Goal: Task Accomplishment & Management: Contribute content

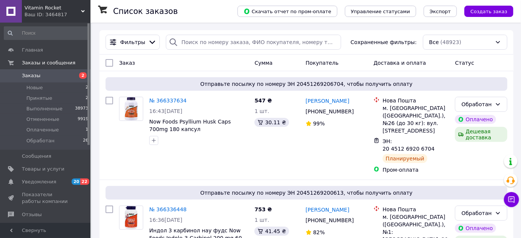
click at [40, 73] on span "Заказы" at bounding box center [46, 75] width 48 height 7
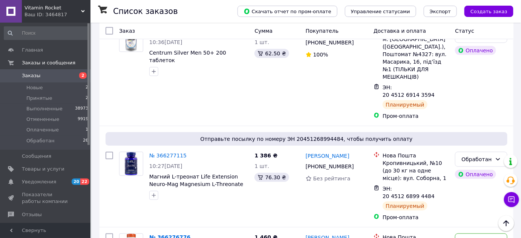
scroll to position [1164, 0]
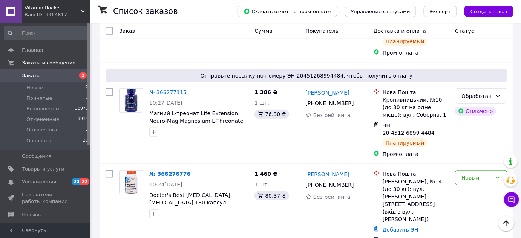
click at [43, 73] on span "Заказы" at bounding box center [46, 75] width 48 height 7
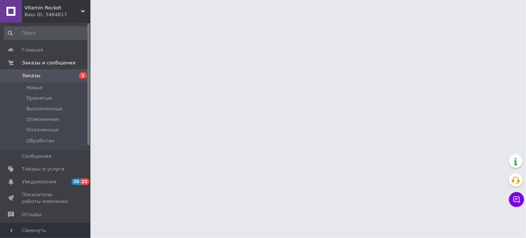
click at [83, 10] on icon at bounding box center [83, 11] width 4 height 4
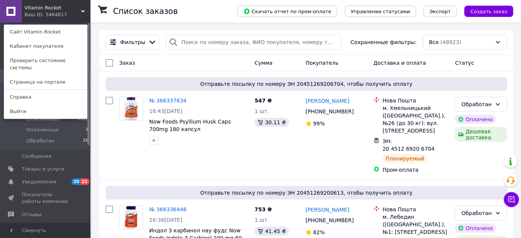
click at [81, 9] on icon at bounding box center [83, 11] width 4 height 4
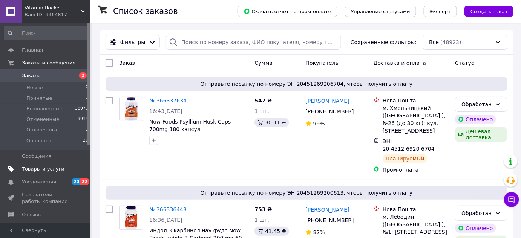
click at [55, 168] on span "Товары и услуги" at bounding box center [43, 169] width 43 height 7
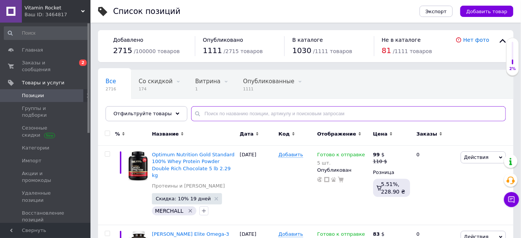
paste input "CollagenUP"
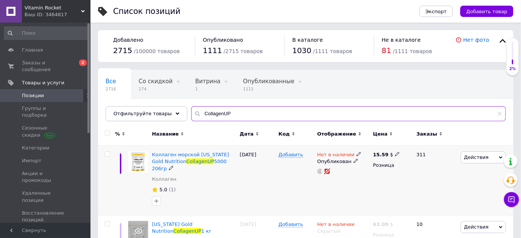
type input "CollagenUP"
click at [356, 154] on icon at bounding box center [358, 154] width 5 height 5
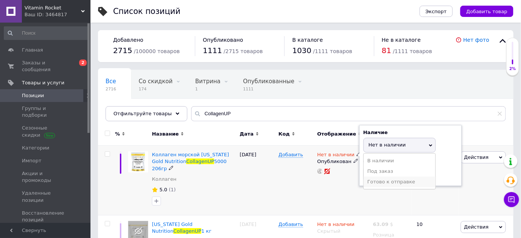
click at [372, 180] on li "Готово к отправке" at bounding box center [400, 182] width 72 height 11
click at [371, 176] on input at bounding box center [391, 174] width 57 height 15
type input "3"
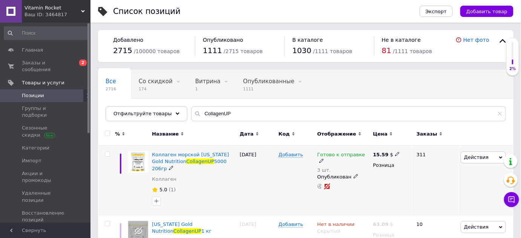
click at [395, 154] on icon at bounding box center [397, 154] width 5 height 5
drag, startPoint x: 420, startPoint y: 149, endPoint x: 405, endPoint y: 151, distance: 15.2
click at [405, 150] on input "15.59" at bounding box center [431, 146] width 57 height 15
type input "16.5"
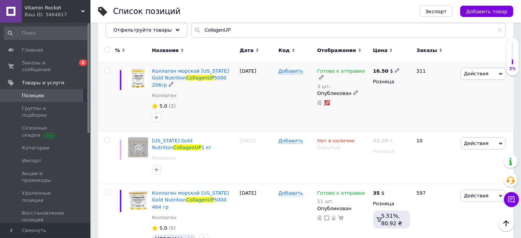
scroll to position [92, 0]
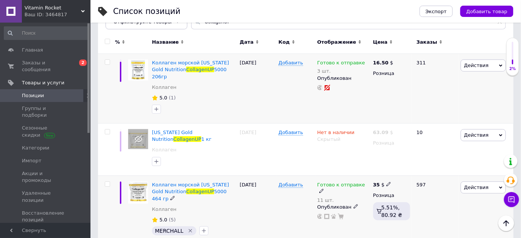
click at [324, 189] on icon at bounding box center [321, 191] width 5 height 5
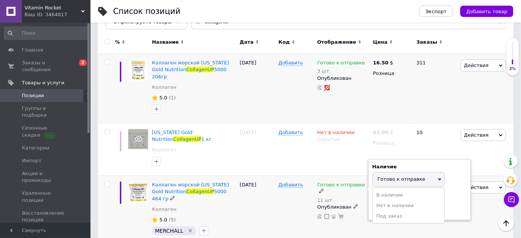
click at [395, 176] on span "Готово к отправке" at bounding box center [402, 179] width 48 height 6
click at [391, 201] on input "11" at bounding box center [400, 208] width 57 height 15
type input "14"
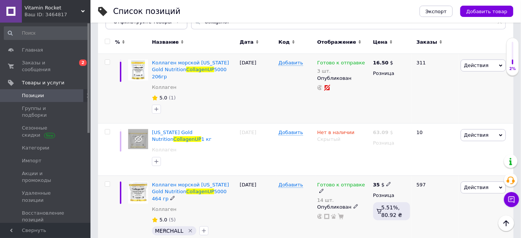
click at [386, 182] on icon at bounding box center [388, 184] width 5 height 5
type input "33.57"
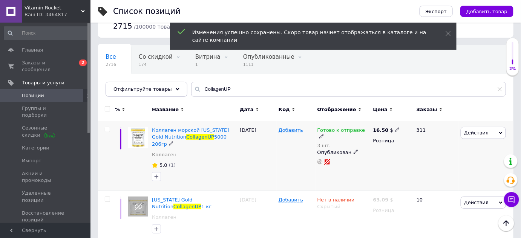
scroll to position [0, 0]
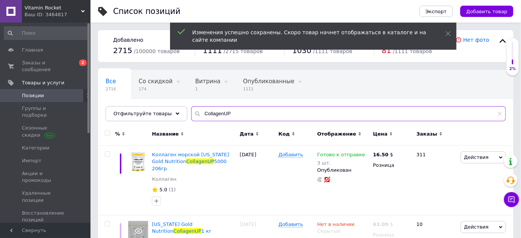
drag, startPoint x: 229, startPoint y: 108, endPoint x: 188, endPoint y: 111, distance: 41.2
click at [191, 111] on div "CollagenUP" at bounding box center [348, 113] width 315 height 15
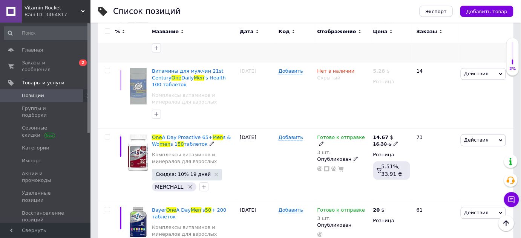
scroll to position [616, 0]
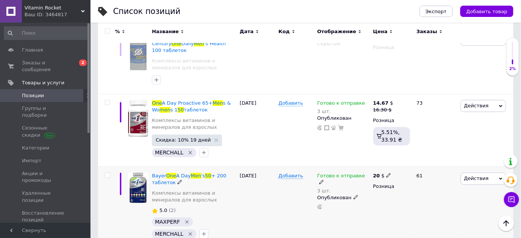
type input "one men 50"
click at [324, 180] on icon at bounding box center [321, 182] width 5 height 5
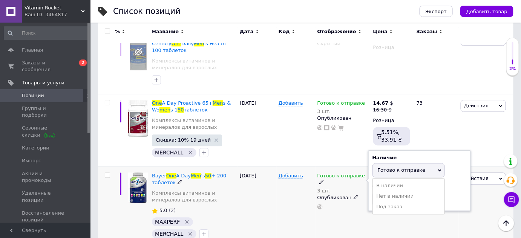
click at [387, 163] on span "Готово к отправке" at bounding box center [408, 170] width 72 height 14
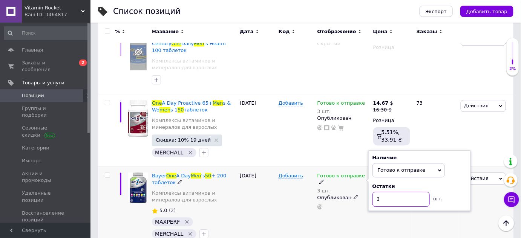
click at [386, 192] on input "3" at bounding box center [400, 199] width 57 height 15
type input "2"
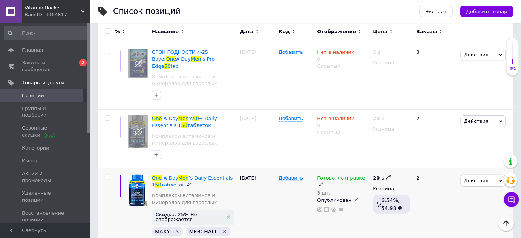
scroll to position [0, 0]
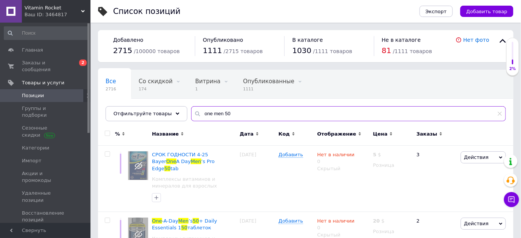
drag, startPoint x: 214, startPoint y: 118, endPoint x: 191, endPoint y: 121, distance: 22.5
click at [191, 121] on div "Все 2716 Со скидкой 174 Удалить Редактировать Витрина 1 Удалить Редактировать О…" at bounding box center [305, 96] width 415 height 52
paste input "LactoBif® 5"
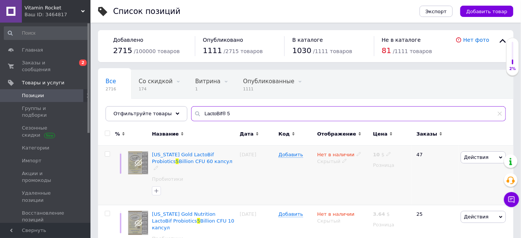
type input "LactoBif® 5"
click at [342, 161] on icon at bounding box center [344, 161] width 5 height 5
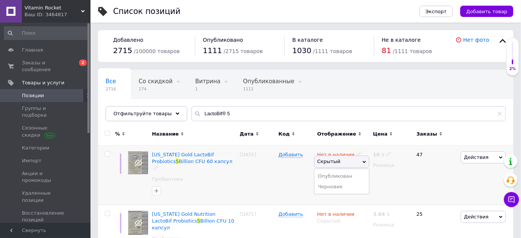
click at [338, 173] on li "Опубликован" at bounding box center [341, 176] width 55 height 11
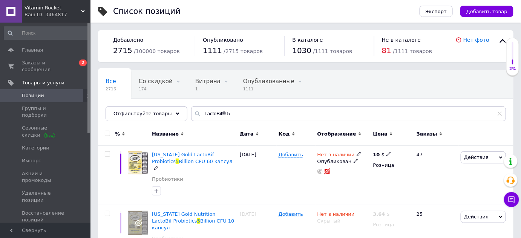
click at [356, 152] on icon at bounding box center [358, 154] width 5 height 5
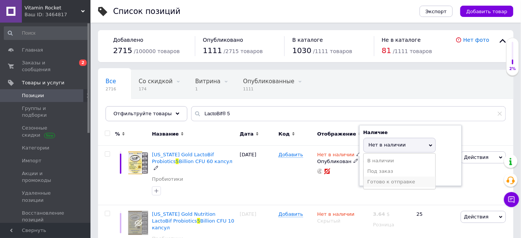
click at [372, 179] on li "Готово к отправке" at bounding box center [400, 182] width 72 height 11
click at [372, 176] on input at bounding box center [391, 174] width 57 height 15
type input "1"
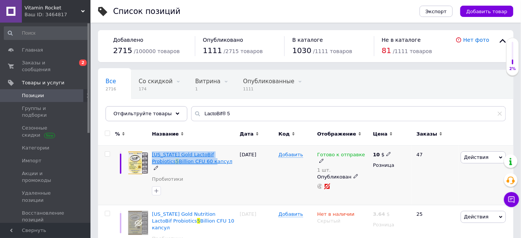
drag, startPoint x: 152, startPoint y: 148, endPoint x: 183, endPoint y: 162, distance: 33.6
click at [183, 162] on div "[US_STATE] Gold LactoBif Probiotics 5 Billion CFU 60 капсул Пробиотики" at bounding box center [194, 176] width 88 height 60
copy span "[US_STATE] Gold LactoBif Probiotics 5 Billion CFU 60"
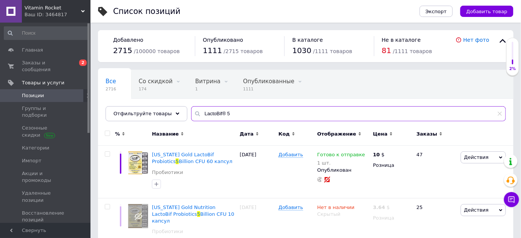
click at [237, 118] on input "LactoBif® 5" at bounding box center [348, 113] width 315 height 15
drag, startPoint x: 236, startPoint y: 116, endPoint x: 225, endPoint y: 112, distance: 11.4
click at [221, 113] on input "LactoBif® 5" at bounding box center [348, 113] width 315 height 15
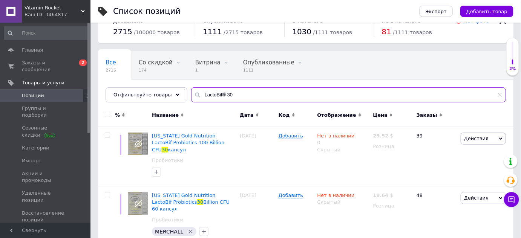
scroll to position [19, 0]
type input "LactoBif® 30"
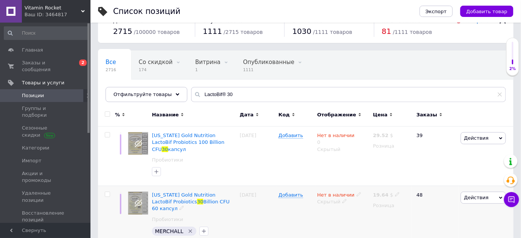
click at [342, 199] on icon at bounding box center [344, 201] width 5 height 5
click at [346, 211] on li "Опубликован" at bounding box center [341, 216] width 55 height 11
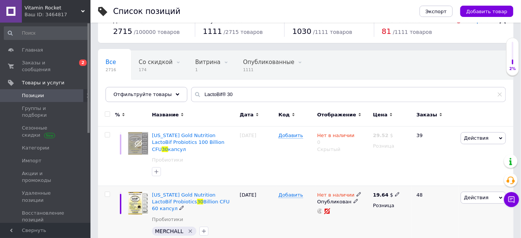
click at [355, 186] on div "Нет в наличии Опубликован" at bounding box center [343, 215] width 56 height 59
click at [356, 192] on span at bounding box center [358, 194] width 5 height 5
click at [378, 217] on li "Готово к отправке" at bounding box center [400, 222] width 72 height 11
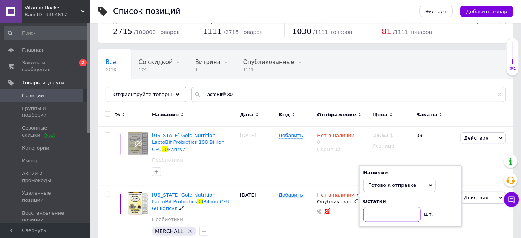
click at [373, 207] on input at bounding box center [391, 214] width 57 height 15
type input "1"
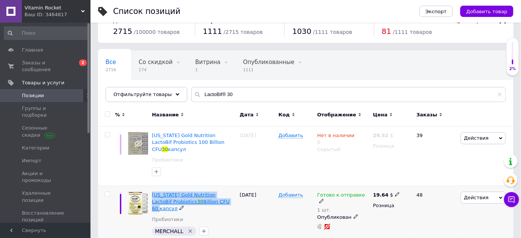
drag, startPoint x: 151, startPoint y: 184, endPoint x: 211, endPoint y: 196, distance: 61.5
click at [211, 196] on div "[US_STATE] Gold Nutrition LactoBif Probiotics 30 Billion CFU 60 капсул Пробиоти…" at bounding box center [194, 215] width 88 height 59
copy span "[US_STATE] Gold Nutrition LactoBif Probiotics 30 Billion CFU 60"
click at [395, 192] on icon at bounding box center [397, 194] width 5 height 5
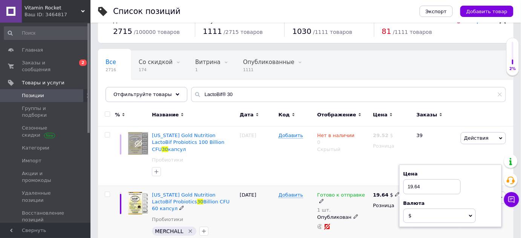
drag, startPoint x: 423, startPoint y: 177, endPoint x: 403, endPoint y: 180, distance: 20.5
click at [403, 179] on input "19.64" at bounding box center [431, 186] width 57 height 15
type input "21.78"
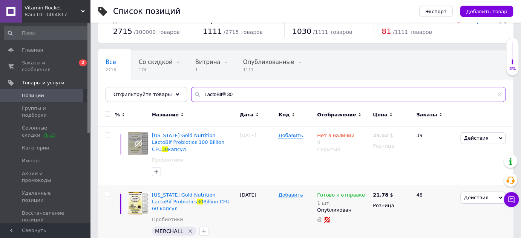
click at [231, 95] on input "LactoBif® 30" at bounding box center [348, 94] width 315 height 15
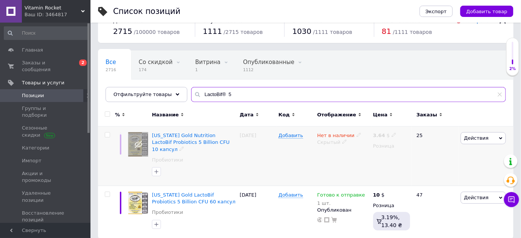
scroll to position [20, 0]
type input "LactoBif® 5"
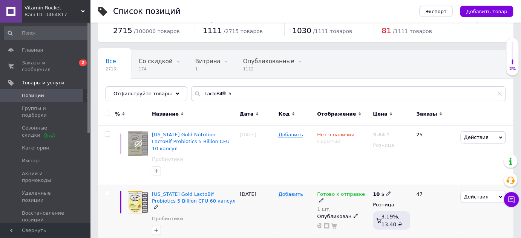
drag, startPoint x: 362, startPoint y: 185, endPoint x: 367, endPoint y: 184, distance: 4.3
click at [324, 198] on icon at bounding box center [321, 200] width 5 height 5
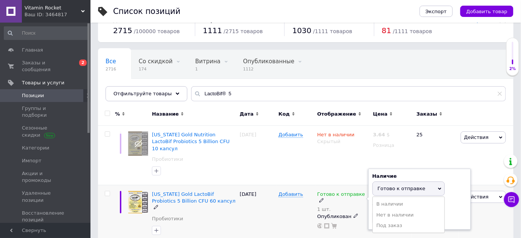
click at [386, 186] on span "Готово к отправке" at bounding box center [402, 189] width 48 height 6
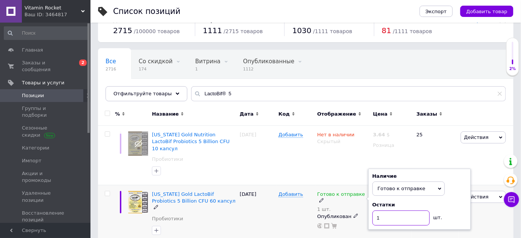
click at [387, 211] on input "1" at bounding box center [400, 218] width 57 height 15
type input "3"
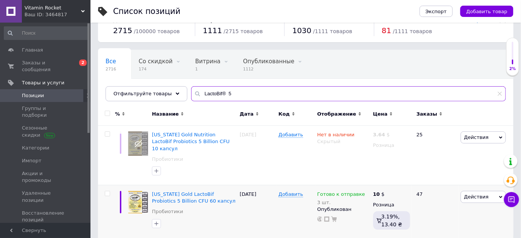
drag, startPoint x: 216, startPoint y: 92, endPoint x: 188, endPoint y: 95, distance: 28.0
click at [191, 95] on div "LactoBif® 5" at bounding box center [348, 93] width 315 height 15
paste input "[US_STATE] Gold Nutrition, Magnesium"
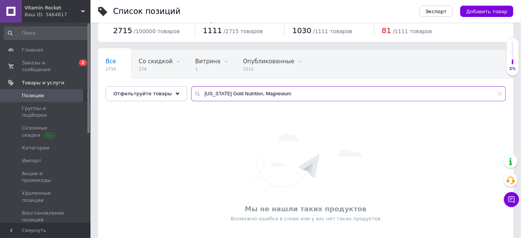
type input "[US_STATE] Gold Nutrition, Magnesium"
click at [490, 9] on span "Добавить товар" at bounding box center [486, 12] width 41 height 6
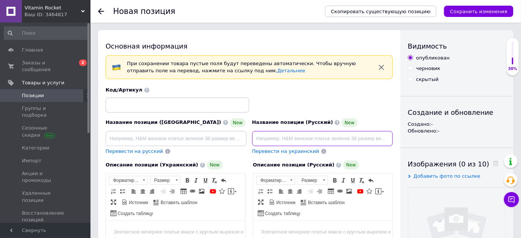
click at [266, 137] on input at bounding box center [322, 138] width 141 height 15
paste input "[US_STATE] Gold Nutrition, Magnesium Bisglycinate, Formulated with TRAACS®, 240"
drag, startPoint x: 315, startPoint y: 141, endPoint x: 380, endPoint y: 142, distance: 64.8
click at [380, 142] on input "[US_STATE] Gold Nutrition, Magnesium Bisglycinate, Formulated with TRAACS®, 240" at bounding box center [322, 138] width 141 height 15
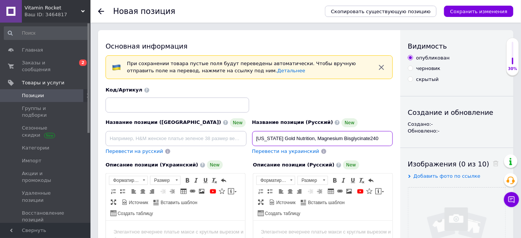
scroll to position [0, 0]
click at [309, 139] on input "[US_STATE] Gold Nutrition, Magnesium Bisglycinate 240" at bounding box center [322, 138] width 141 height 15
click at [377, 136] on input "[US_STATE] Gold Nutrition Magnesium Bisglycinate 240" at bounding box center [322, 138] width 141 height 15
click at [378, 138] on input "[US_STATE] Gold Nutrition Magnesium Bisglycinate 240" at bounding box center [322, 138] width 141 height 15
paste input "вегетарианских капсул"
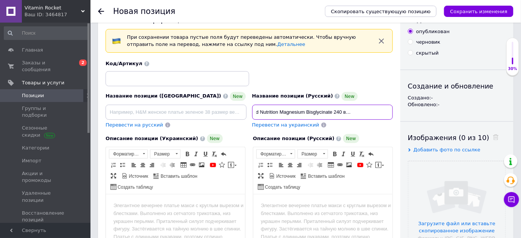
scroll to position [68, 0]
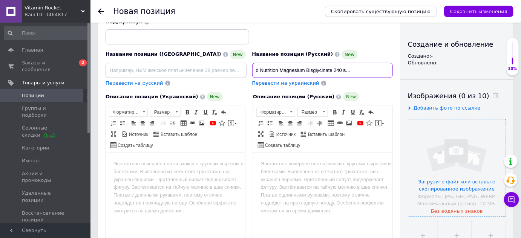
type input "[US_STATE] Gold Nutrition Magnesium Bisglycinate 240 вегетарианских капсул"
click at [433, 143] on input "file" at bounding box center [456, 167] width 97 height 97
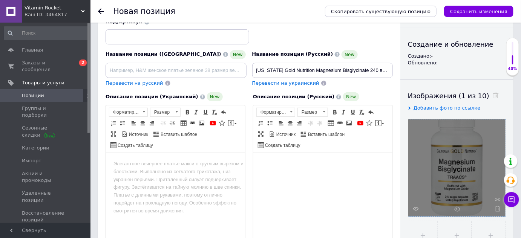
click at [304, 175] on html at bounding box center [322, 163] width 139 height 23
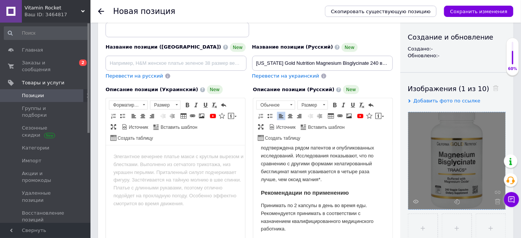
scroll to position [144, 0]
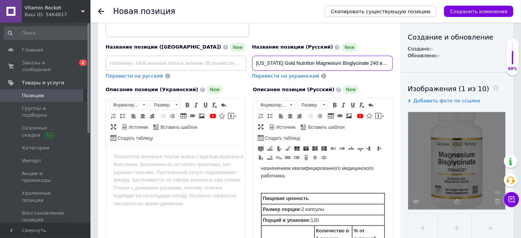
drag, startPoint x: 255, startPoint y: 61, endPoint x: 373, endPoint y: 59, distance: 118.0
click at [373, 59] on input "[US_STATE] Gold Nutrition Magnesium Bisglycinate 240 вегетарианских капсул" at bounding box center [322, 63] width 141 height 15
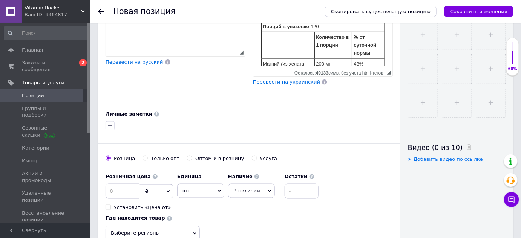
scroll to position [281, 0]
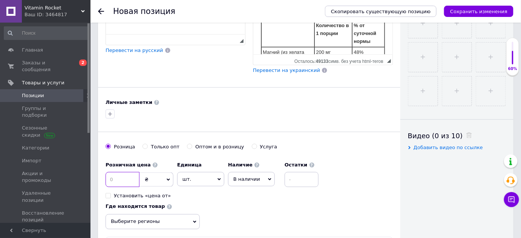
click at [133, 179] on input at bounding box center [123, 179] width 34 height 15
type input "29.40"
click at [161, 176] on span "₴" at bounding box center [156, 180] width 34 height 14
click at [159, 193] on li "$" at bounding box center [156, 195] width 33 height 11
drag, startPoint x: 238, startPoint y: 177, endPoint x: 248, endPoint y: 192, distance: 17.7
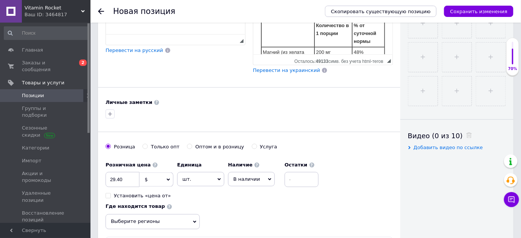
click at [238, 177] on span "В наличии" at bounding box center [246, 179] width 27 height 6
drag, startPoint x: 249, startPoint y: 216, endPoint x: 309, endPoint y: 198, distance: 61.8
click at [249, 215] on li "Готово к отправке" at bounding box center [251, 219] width 46 height 17
click at [312, 174] on input at bounding box center [317, 179] width 34 height 15
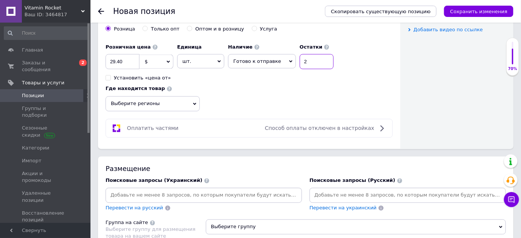
scroll to position [418, 0]
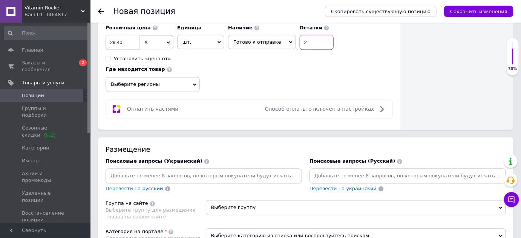
type input "2"
click at [303, 171] on div "Поисковые запросы (Украинский) Перевести на русский" at bounding box center [204, 175] width 204 height 42
drag, startPoint x: 303, startPoint y: 171, endPoint x: 321, endPoint y: 175, distance: 18.1
click at [321, 176] on input at bounding box center [407, 176] width 193 height 11
paste input "[US_STATE] Gold Nutrition Magnesium Bisglycinate 240"
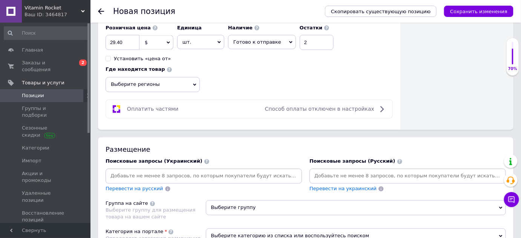
type input "[US_STATE] Gold Nutrition Magnesium Bisglycinate 240"
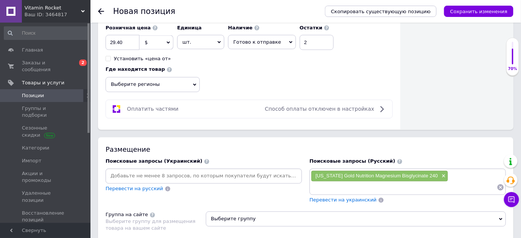
click at [342, 184] on input at bounding box center [404, 187] width 186 height 11
paste input "[US_STATE] Gold Nutrition Magnesium Bisglycinate 240"
drag, startPoint x: 348, startPoint y: 186, endPoint x: 370, endPoint y: 187, distance: 21.9
click at [370, 187] on input "[US_STATE] Gold Nutrition Magnesium Bisglycinate 240" at bounding box center [404, 187] width 186 height 11
type input "[US_STATE] Gold Magnesium Bisglycinate 240"
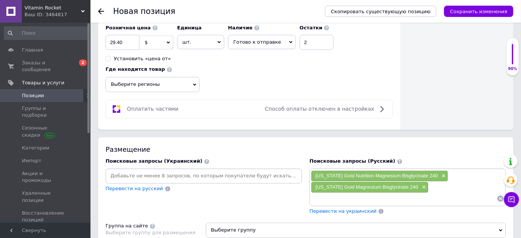
click at [335, 194] on input at bounding box center [404, 198] width 186 height 11
paste input "[US_STATE] Gold Nutrition Magnesium Bisglycinate 240"
drag, startPoint x: 339, startPoint y: 197, endPoint x: 370, endPoint y: 197, distance: 30.5
click at [370, 197] on input "[US_STATE] Gold Nutrition Magnesium Bisglycinate 240" at bounding box center [404, 198] width 186 height 11
type input "[US_STATE] Magnesium Bisglycinate 240"
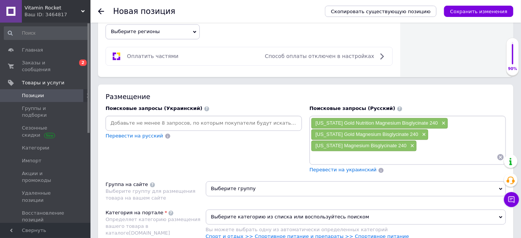
scroll to position [486, 0]
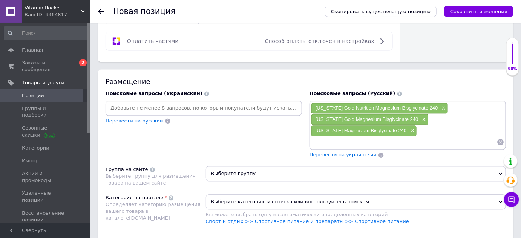
click at [225, 167] on span "Выберите группу" at bounding box center [356, 173] width 300 height 15
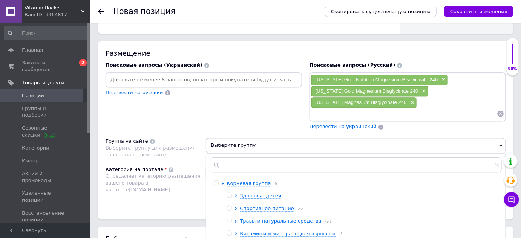
scroll to position [555, 0]
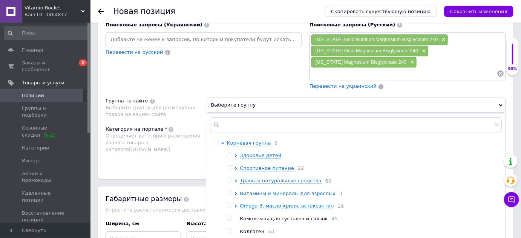
click at [236, 192] on icon at bounding box center [236, 193] width 2 height 3
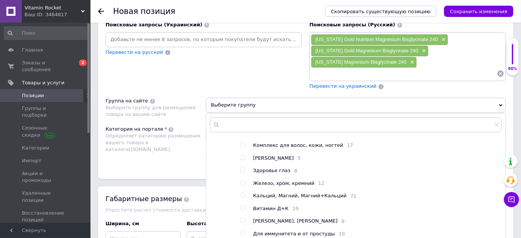
scroll to position [171, 0]
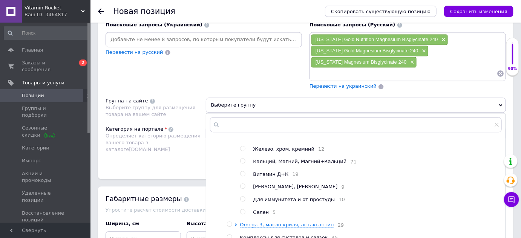
click at [242, 164] on input "radio" at bounding box center [242, 161] width 5 height 5
radio input "true"
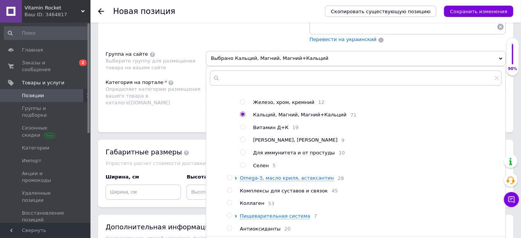
scroll to position [623, 0]
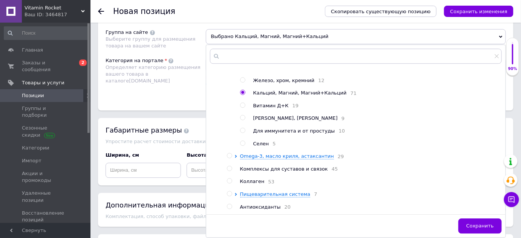
drag, startPoint x: 476, startPoint y: 222, endPoint x: 473, endPoint y: 217, distance: 5.4
click at [476, 223] on span "Сохранить" at bounding box center [480, 226] width 28 height 6
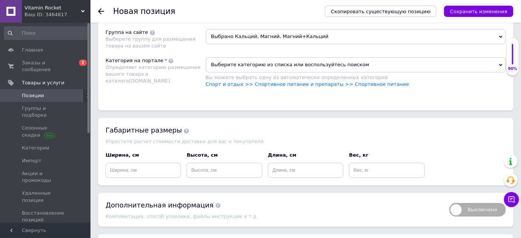
click at [240, 59] on span "Выберите категорию из списка или воспользуйтесь поиском" at bounding box center [356, 64] width 300 height 15
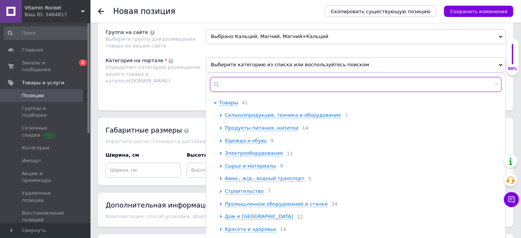
click at [255, 79] on input "text" at bounding box center [356, 84] width 292 height 15
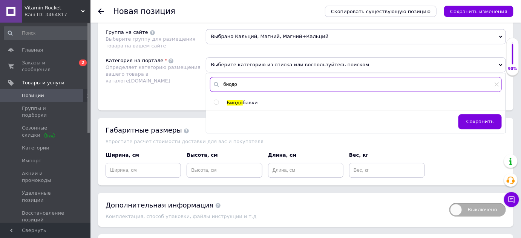
type input "биодо"
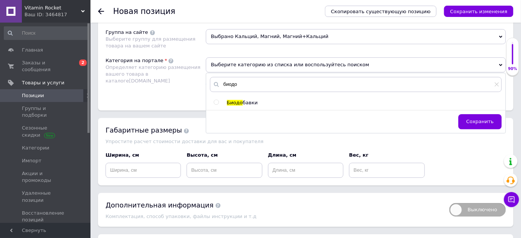
click at [235, 100] on span "Биодо" at bounding box center [235, 103] width 16 height 6
radio input "true"
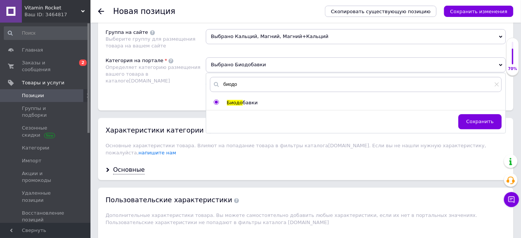
click at [471, 119] on span "Сохранить" at bounding box center [480, 122] width 28 height 6
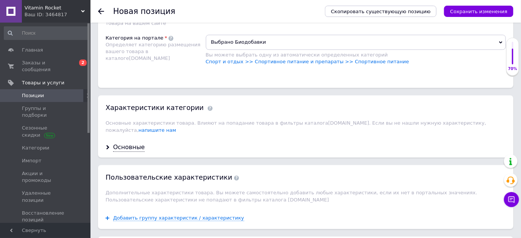
scroll to position [658, 0]
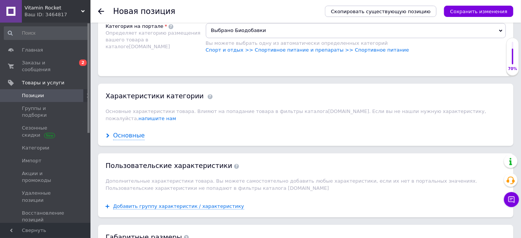
click at [130, 132] on div "Основные" at bounding box center [129, 136] width 32 height 9
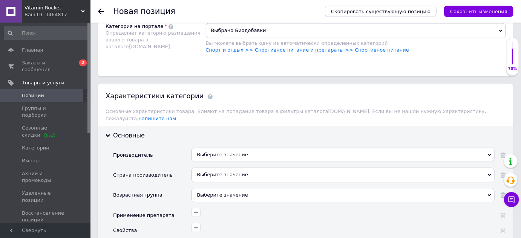
click at [253, 148] on div "Выберите значение" at bounding box center [342, 155] width 303 height 14
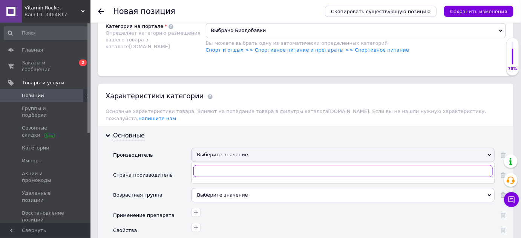
click at [244, 165] on input "text" at bounding box center [342, 171] width 299 height 12
type input "[US_STATE] gol"
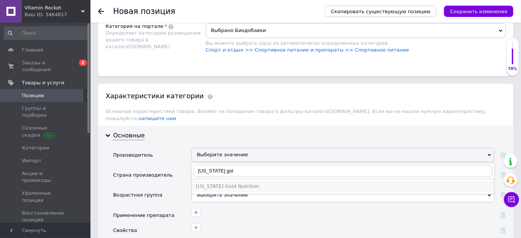
click at [233, 183] on div "[US_STATE] Gold Nutrition" at bounding box center [343, 186] width 295 height 7
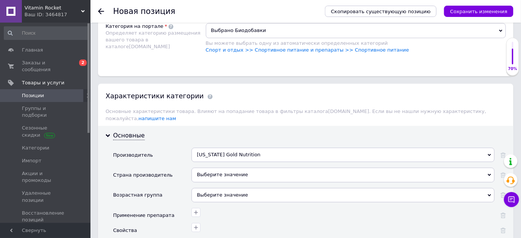
click at [229, 168] on div "Выберите значение" at bounding box center [342, 175] width 303 height 14
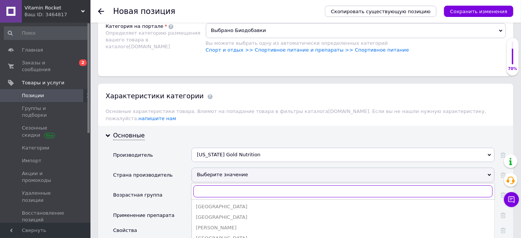
click at [226, 185] on input "text" at bounding box center [342, 191] width 299 height 12
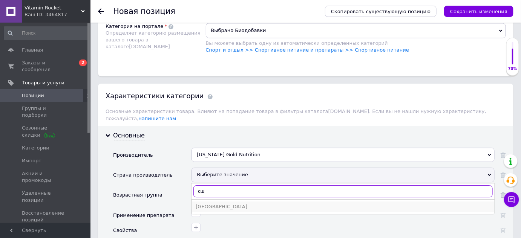
type input "сш"
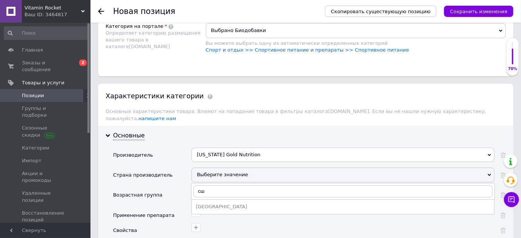
drag, startPoint x: 218, startPoint y: 197, endPoint x: 223, endPoint y: 152, distance: 45.9
click at [218, 202] on li "[GEOGRAPHIC_DATA]" at bounding box center [343, 207] width 302 height 11
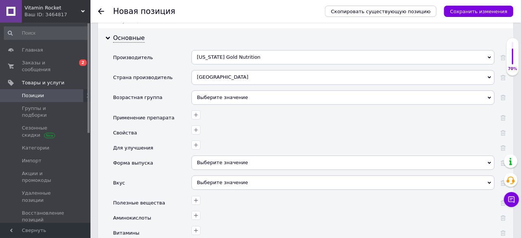
scroll to position [760, 0]
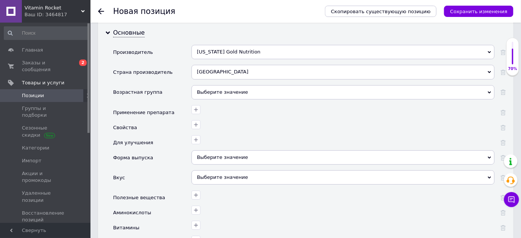
click at [222, 150] on div "Выберите значение" at bounding box center [342, 157] width 303 height 14
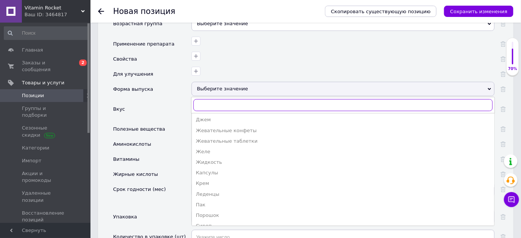
scroll to position [34, 0]
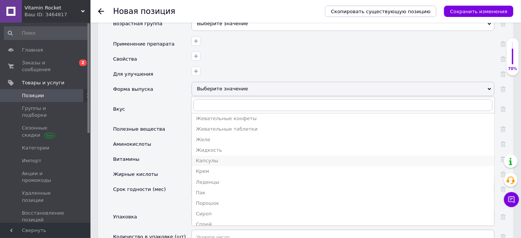
click at [210, 158] on div "Капсулы" at bounding box center [343, 161] width 295 height 7
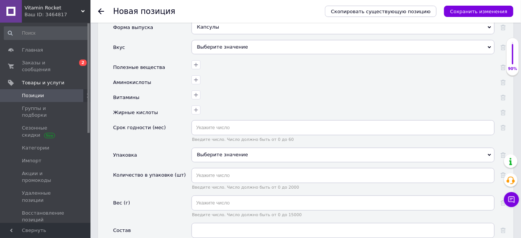
scroll to position [897, 0]
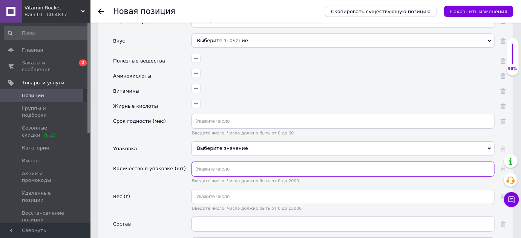
click at [220, 162] on input "text" at bounding box center [342, 169] width 303 height 15
type input "240"
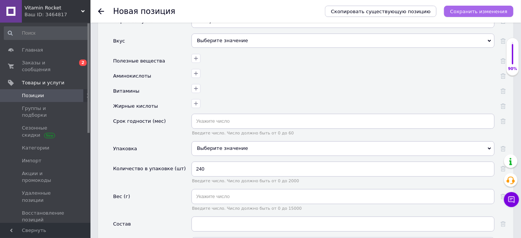
drag, startPoint x: 470, startPoint y: 12, endPoint x: 465, endPoint y: 12, distance: 5.3
click at [470, 12] on icon "Сохранить изменения" at bounding box center [478, 12] width 57 height 6
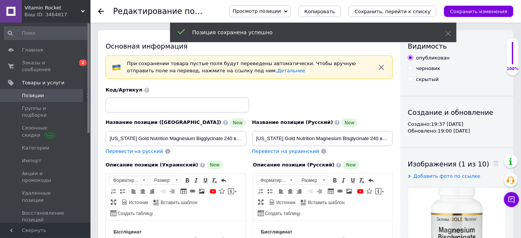
click at [394, 12] on icon "Сохранить, перейти к списку" at bounding box center [393, 12] width 76 height 6
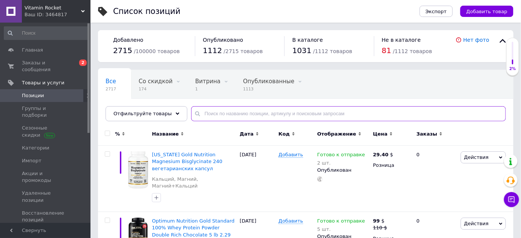
click at [205, 112] on input "text" at bounding box center [348, 113] width 315 height 15
paste input "[US_STATE] Gold Nutrition, Sport, Creatine"
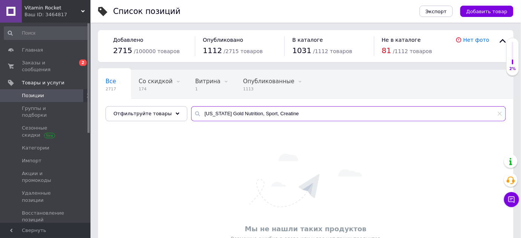
drag, startPoint x: 251, startPoint y: 115, endPoint x: 265, endPoint y: 118, distance: 14.1
click at [265, 118] on input "[US_STATE] Gold Nutrition, Sport, Creatine" at bounding box center [348, 113] width 315 height 15
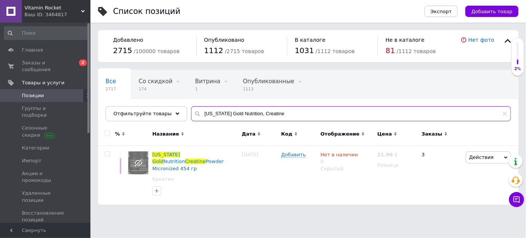
type input "[US_STATE] Gold Nutrition, Creatine"
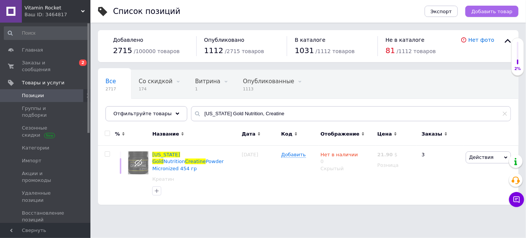
click at [488, 13] on span "Добавить товар" at bounding box center [491, 12] width 41 height 6
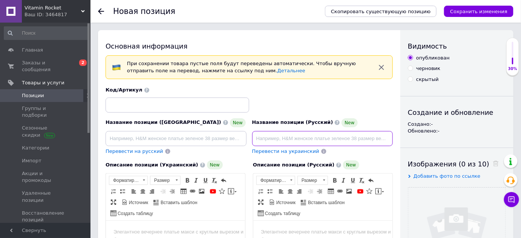
click at [266, 137] on input at bounding box center [322, 138] width 141 height 15
paste input "[US_STATE] Gold Nutrition, Sport, Creatine Monohydrate, Unflavored, 2.2 lbs"
click at [294, 139] on input "[US_STATE] Gold Nutrition, Sport, Creatine Monohydrate, Unflavored, 2.2 lbs" at bounding box center [322, 138] width 141 height 15
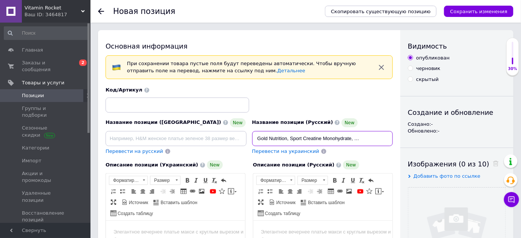
drag, startPoint x: 281, startPoint y: 139, endPoint x: 289, endPoint y: 138, distance: 8.4
click at [281, 139] on input "[US_STATE] Gold Nutrition, Sport Creatine Monohydrate, Unflavored, 2.2 lbs" at bounding box center [322, 138] width 141 height 15
click at [346, 142] on input "[US_STATE] Gold Nutrition Sport Creatine Monohydrate, Unflavored, 2.2 lbs" at bounding box center [322, 138] width 141 height 15
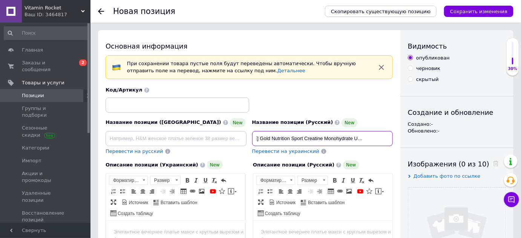
click at [372, 142] on input "[US_STATE] Gold Nutrition Sport Creatine Monohydrate Unflavored, 2.2 lbs" at bounding box center [322, 138] width 141 height 15
drag, startPoint x: 374, startPoint y: 141, endPoint x: 393, endPoint y: 142, distance: 18.9
click at [393, 142] on div "Название позиции (Русский) New [US_STATE] Gold Nutrition Sport Creatine Monohyd…" at bounding box center [322, 136] width 147 height 43
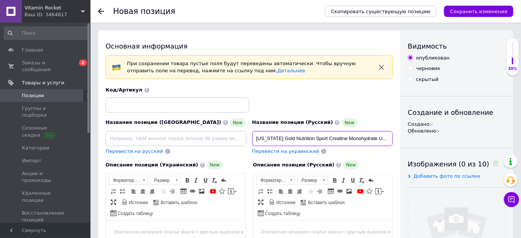
click at [338, 135] on input "[US_STATE] Gold Nutrition Sport Creatine Monohydrate Unflavored" at bounding box center [322, 138] width 141 height 15
click at [390, 136] on input "[US_STATE] Gold Nutrition Sport Creatine Monohydrate Unflavored" at bounding box center [322, 138] width 141 height 15
paste input "1 кг"
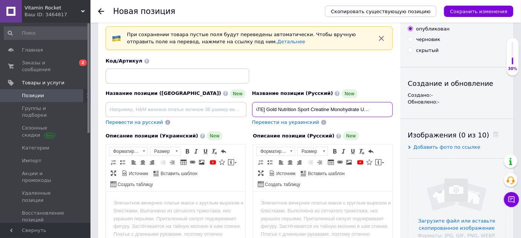
scroll to position [68, 0]
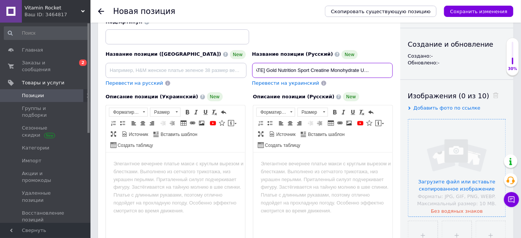
type input "[US_STATE] Gold Nutrition Sport Creatine Monohydrate Unflavored 1 кг"
click at [454, 161] on input "file" at bounding box center [456, 167] width 97 height 97
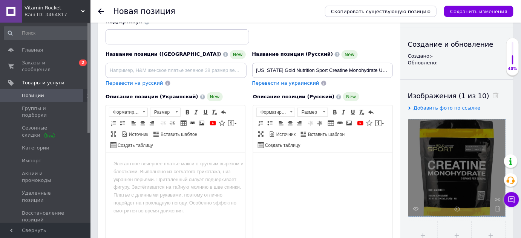
click at [302, 175] on html at bounding box center [322, 163] width 139 height 23
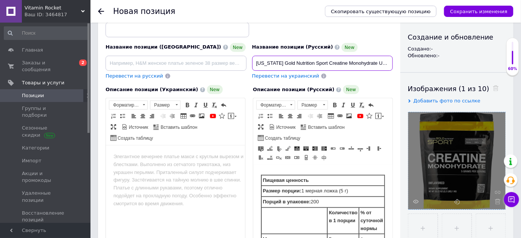
scroll to position [0, 18]
drag, startPoint x: 255, startPoint y: 63, endPoint x: 393, endPoint y: 68, distance: 137.6
click at [393, 68] on div "Название позиции (Русский) New [US_STATE] Gold Nutrition Sport Creatine Monohyd…" at bounding box center [322, 61] width 147 height 43
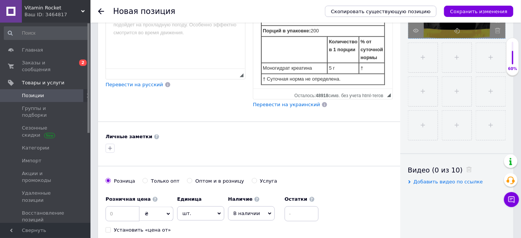
scroll to position [281, 0]
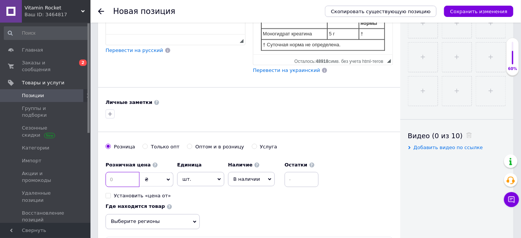
click at [124, 173] on input at bounding box center [123, 179] width 34 height 15
type input "35.59"
click at [154, 176] on span "₴" at bounding box center [156, 180] width 34 height 14
click at [158, 195] on li "$" at bounding box center [156, 195] width 33 height 11
click at [256, 177] on span "В наличии" at bounding box center [251, 179] width 47 height 14
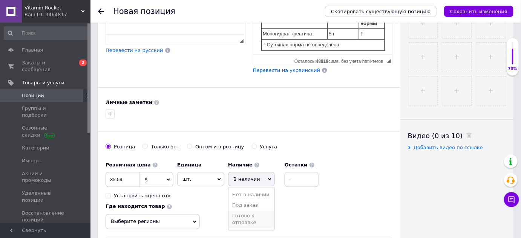
click at [255, 220] on li "Готово к отправке" at bounding box center [251, 219] width 46 height 17
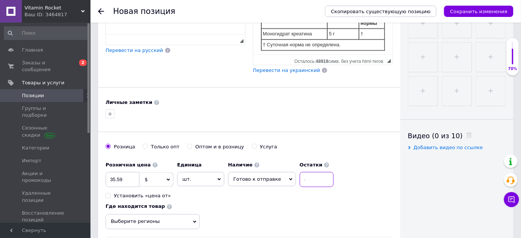
click at [310, 172] on input at bounding box center [317, 179] width 34 height 15
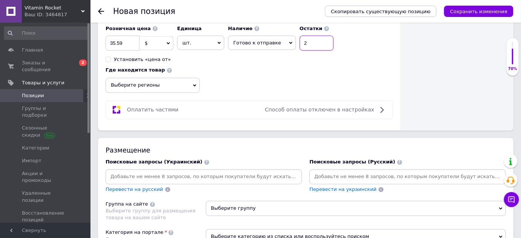
scroll to position [418, 0]
type input "2"
drag, startPoint x: 321, startPoint y: 179, endPoint x: 322, endPoint y: 173, distance: 6.2
click at [321, 179] on div at bounding box center [407, 176] width 196 height 15
click at [322, 172] on input at bounding box center [407, 176] width 193 height 11
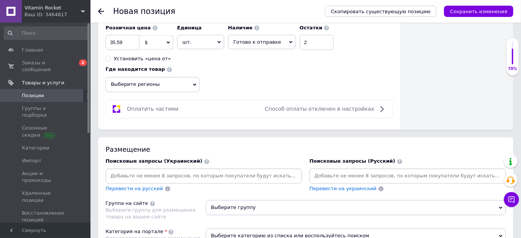
click at [356, 175] on input at bounding box center [407, 176] width 193 height 11
click at [415, 169] on div at bounding box center [407, 176] width 196 height 15
click at [406, 154] on div "Поисковые запросы (Русский) Перевести на украинский" at bounding box center [408, 175] width 204 height 42
click at [330, 174] on input at bounding box center [407, 176] width 193 height 11
paste input "[US_STATE] Gold Nutrition Sport Creatine Monohydrate Unflavored 1 кг"
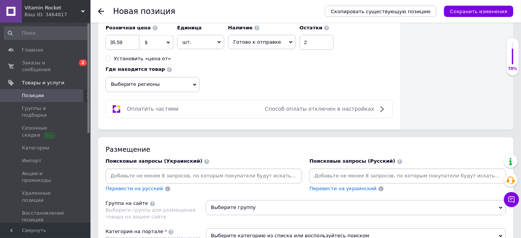
type input "[US_STATE] Gold Nutrition Sport Creatine Monohydrate Unflavored 1 кг"
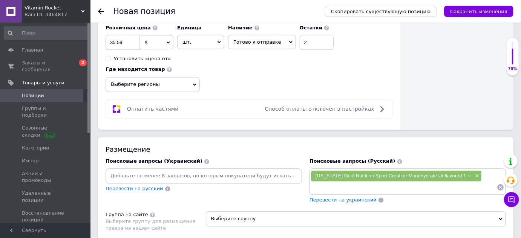
click at [326, 185] on input at bounding box center [404, 187] width 186 height 11
paste input "[US_STATE] Gold Nutrition Sport Creatine Monohydrate Unflavored 1 кг"
drag, startPoint x: 431, startPoint y: 187, endPoint x: 457, endPoint y: 190, distance: 26.1
click at [457, 190] on input "[US_STATE] Gold Nutrition Sport Creatine Monohydrate Unflavored 1 кг" at bounding box center [404, 187] width 186 height 11
type input "[US_STATE] Gold Nutrition Sport Creatine Monohydrate 1 кг"
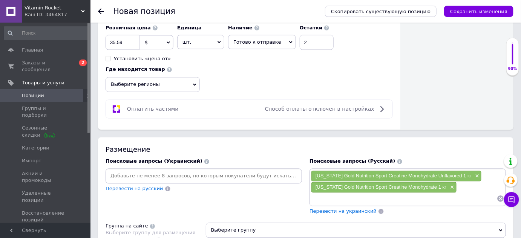
click at [320, 194] on input at bounding box center [404, 198] width 186 height 11
paste input "[US_STATE] Gold Nutrition Sport Creatine Monohydrate Unflavored 1 кг"
type input "[US_STATE] Gold Nutrition Sport Creatine Monohydrate"
drag, startPoint x: 429, startPoint y: 196, endPoint x: 486, endPoint y: 194, distance: 57.7
click at [489, 194] on input "[US_STATE] Gold Nutrition Sport Creatine Monohydrate" at bounding box center [404, 198] width 186 height 11
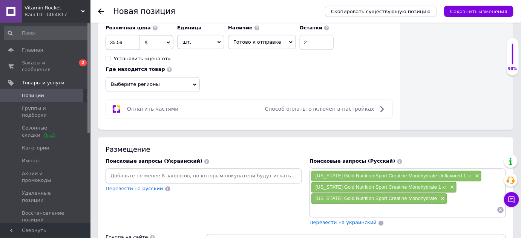
click at [329, 206] on input at bounding box center [404, 210] width 186 height 11
paste input "[US_STATE] Gold Nutrition Sport Creatine Monohydrate Unflavored 1 кг"
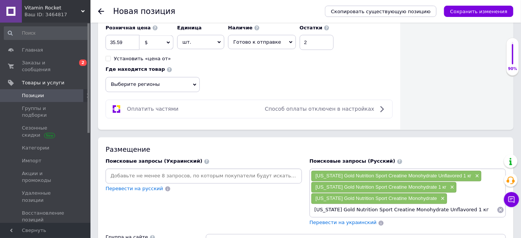
drag, startPoint x: 347, startPoint y: 209, endPoint x: 382, endPoint y: 211, distance: 34.4
click at [382, 211] on div "[US_STATE] Gold Nutrition Sport Creatine Monohydrate Unflavored 1 кг × [US_STAT…" at bounding box center [407, 193] width 196 height 49
type input "[US_STATE] Gold Creatine Monohydrate"
drag, startPoint x: 398, startPoint y: 205, endPoint x: 460, endPoint y: 205, distance: 62.5
click at [460, 205] on input "[US_STATE] Gold Creatine Monohydrate" at bounding box center [404, 210] width 186 height 11
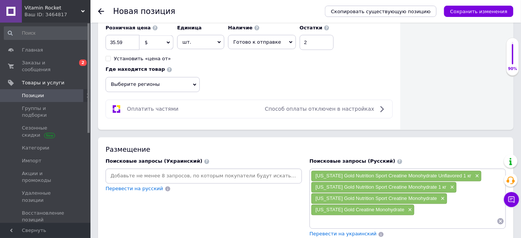
click at [346, 216] on input at bounding box center [404, 221] width 186 height 11
paste input "[US_STATE] Gold Nutrition Sport Creatine Monohydrate Unflavored 1 кг"
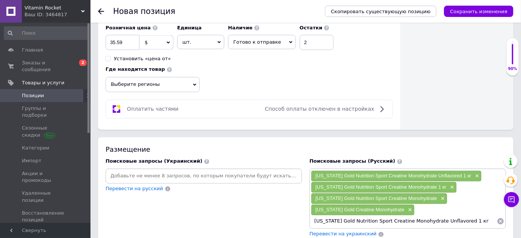
drag, startPoint x: 336, startPoint y: 219, endPoint x: 382, endPoint y: 224, distance: 45.4
click at [382, 224] on div "[US_STATE] Gold Nutrition Sport Creatine Monohydrate Unflavored 1 кг × [US_STAT…" at bounding box center [407, 199] width 196 height 60
type input "[US_STATE] Creatine Monohydrate"
drag, startPoint x: 387, startPoint y: 220, endPoint x: 444, endPoint y: 220, distance: 57.3
click at [444, 220] on input "[US_STATE] Creatine Monohydrate" at bounding box center [404, 221] width 186 height 11
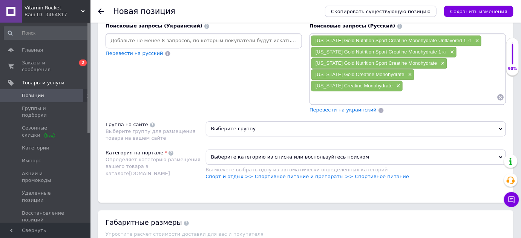
scroll to position [555, 0]
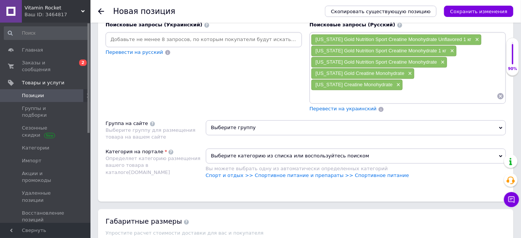
click at [250, 120] on span "Выберите группу" at bounding box center [356, 127] width 300 height 15
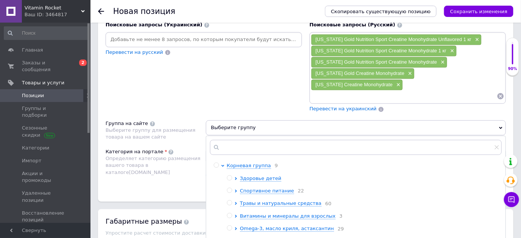
click at [237, 188] on div at bounding box center [237, 191] width 6 height 7
click at [237, 190] on icon at bounding box center [235, 191] width 3 height 3
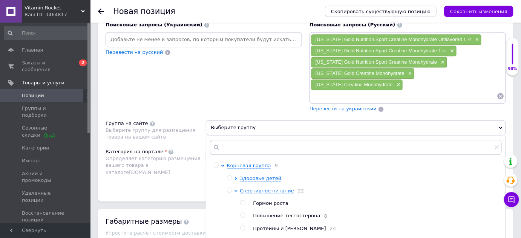
scroll to position [34, 0]
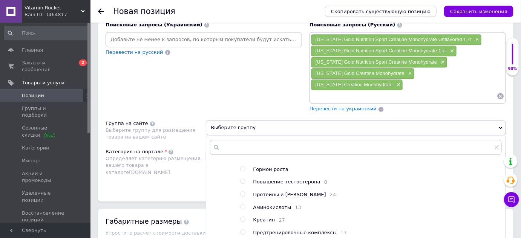
drag, startPoint x: 243, startPoint y: 206, endPoint x: 251, endPoint y: 206, distance: 7.6
click at [244, 217] on input "radio" at bounding box center [242, 219] width 5 height 5
radio input "true"
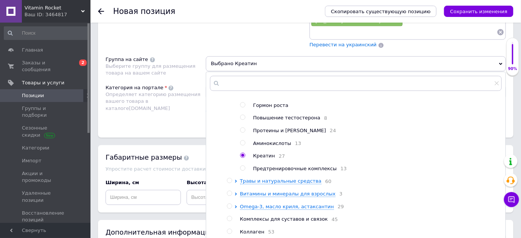
scroll to position [623, 0]
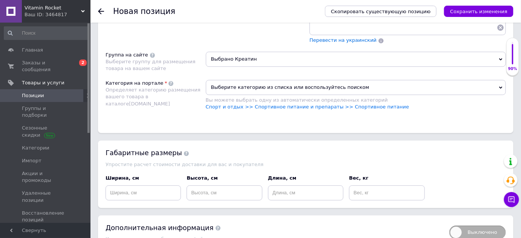
click at [271, 80] on span "Выберите категорию из списка или воспользуйтесь поиском" at bounding box center [356, 87] width 300 height 15
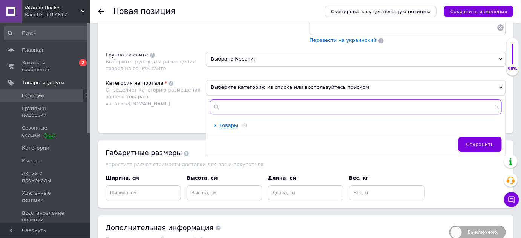
click at [262, 99] on input "text" at bounding box center [356, 106] width 292 height 15
type input "биод"
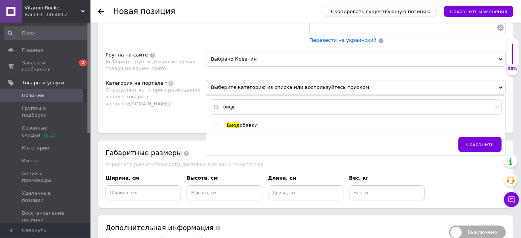
click at [216, 122] on input "radio" at bounding box center [216, 124] width 5 height 5
radio input "true"
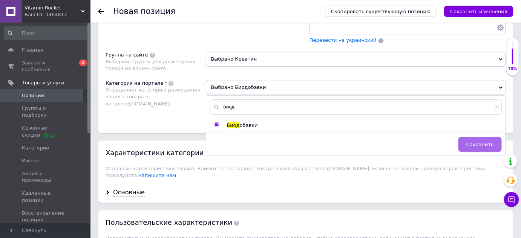
click at [485, 142] on span "Сохранить" at bounding box center [480, 145] width 28 height 6
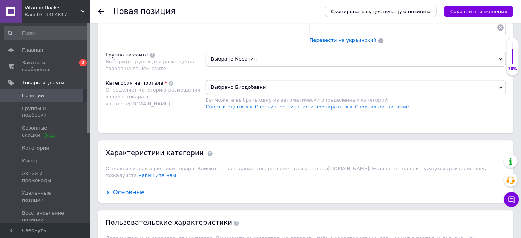
drag, startPoint x: 133, startPoint y: 174, endPoint x: 134, endPoint y: 170, distance: 4.7
click at [133, 183] on div "Основные" at bounding box center [305, 193] width 415 height 20
click at [134, 188] on div "Основные" at bounding box center [129, 192] width 32 height 9
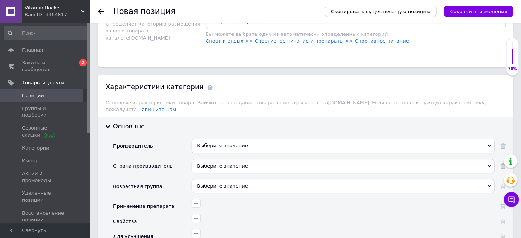
scroll to position [692, 0]
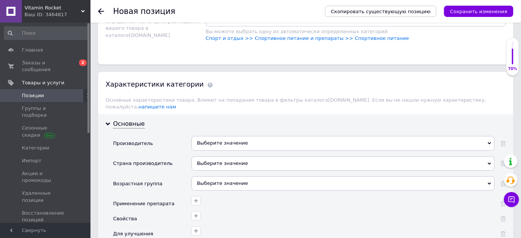
click at [214, 136] on div "Выберите значение" at bounding box center [342, 143] width 303 height 14
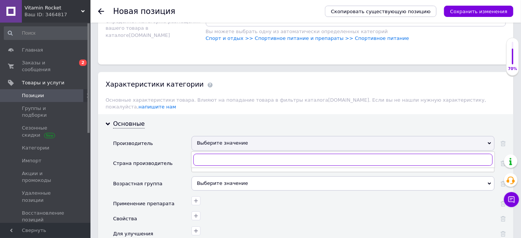
click at [213, 154] on input "text" at bounding box center [342, 160] width 299 height 12
type input "[US_STATE] go"
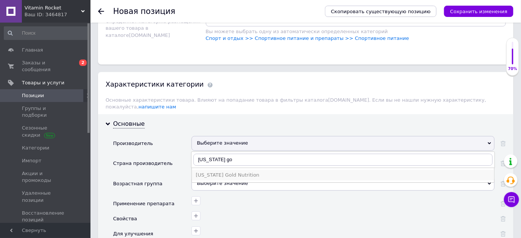
click at [220, 172] on div "[US_STATE] Gold Nutrition" at bounding box center [343, 175] width 295 height 7
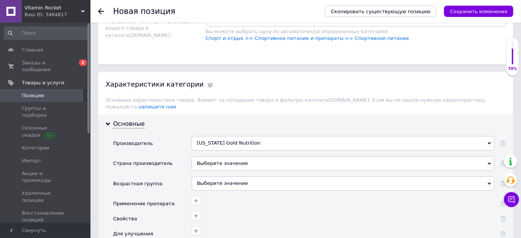
click at [221, 156] on div "Выберите значение" at bounding box center [342, 163] width 303 height 14
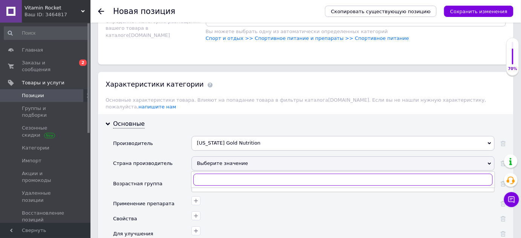
click at [221, 174] on input "text" at bounding box center [342, 180] width 299 height 12
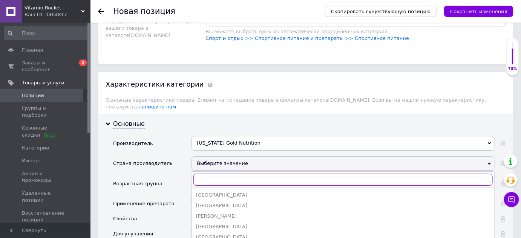
type input "ш"
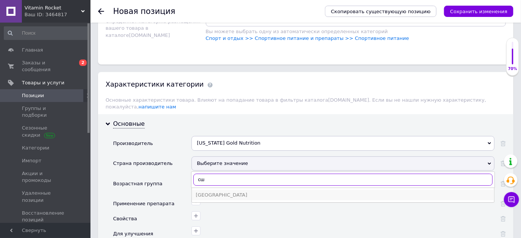
type input "сш"
click at [214, 192] on div "[GEOGRAPHIC_DATA]" at bounding box center [343, 195] width 295 height 7
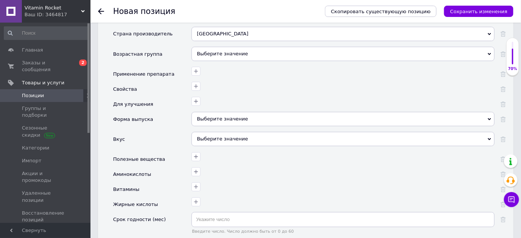
scroll to position [829, 0]
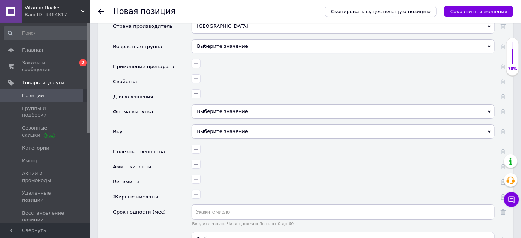
click at [213, 104] on div "Выберите значение" at bounding box center [342, 111] width 303 height 14
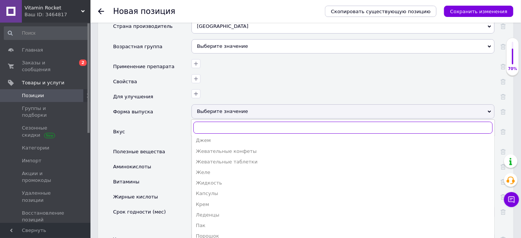
scroll to position [34, 0]
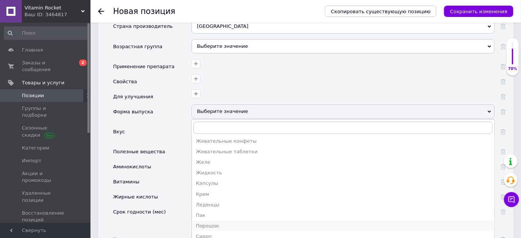
click at [208, 223] on div "Порошок" at bounding box center [343, 226] width 295 height 7
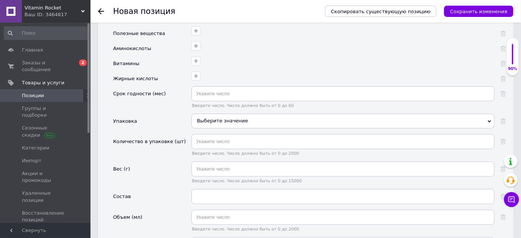
scroll to position [966, 0]
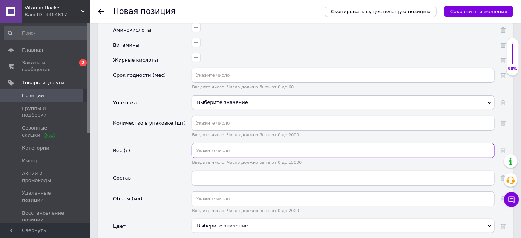
click at [225, 143] on input "text" at bounding box center [342, 150] width 303 height 15
type input "1"
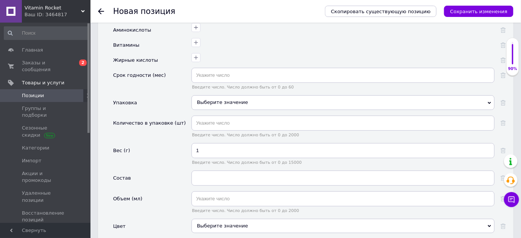
drag, startPoint x: 477, startPoint y: 10, endPoint x: 473, endPoint y: 12, distance: 4.4
click at [477, 10] on icon "Сохранить изменения" at bounding box center [478, 12] width 57 height 6
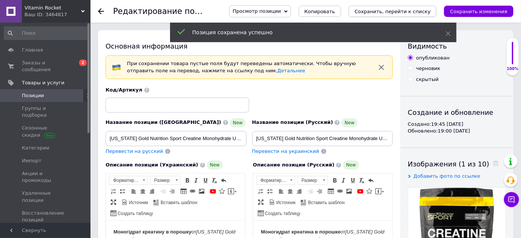
click at [392, 12] on icon "Сохранить, перейти к списку" at bounding box center [393, 12] width 76 height 6
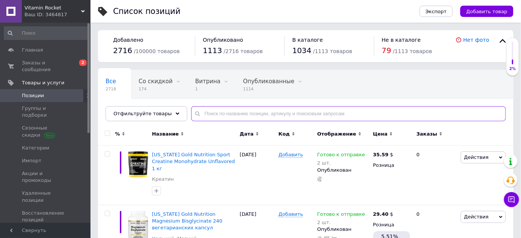
click at [219, 116] on input "text" at bounding box center [348, 113] width 315 height 15
paste input "LactoBif® 100"
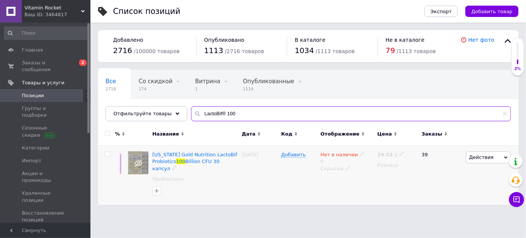
type input "LactoBif® 100"
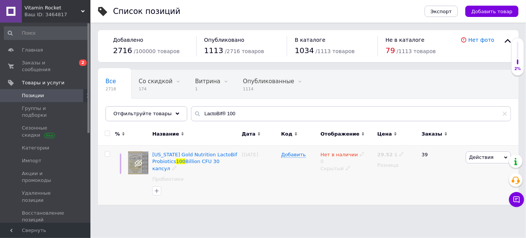
click at [346, 167] on icon at bounding box center [348, 168] width 5 height 5
click at [340, 184] on li "Опубликован" at bounding box center [346, 183] width 56 height 11
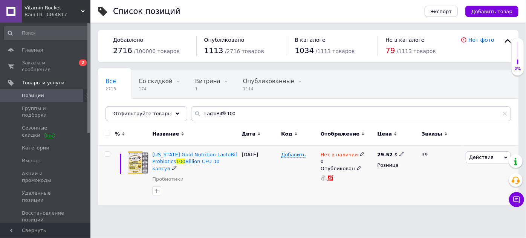
click at [360, 154] on use at bounding box center [362, 154] width 4 height 4
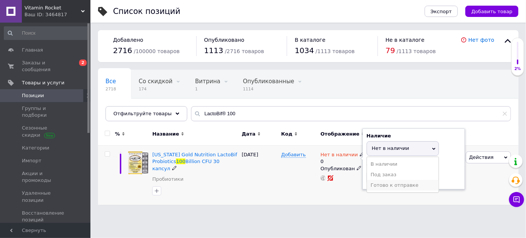
click at [374, 184] on li "Готово к отправке" at bounding box center [403, 185] width 72 height 11
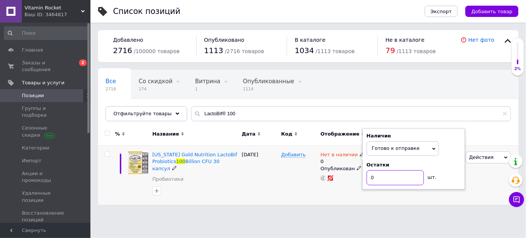
click at [374, 179] on input "0" at bounding box center [395, 177] width 57 height 15
drag, startPoint x: 374, startPoint y: 179, endPoint x: 364, endPoint y: 176, distance: 10.8
click at [371, 178] on input "0" at bounding box center [395, 177] width 57 height 15
type input "2"
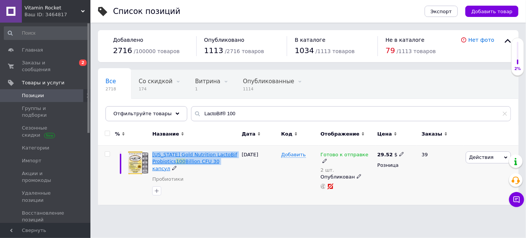
drag, startPoint x: 151, startPoint y: 148, endPoint x: 214, endPoint y: 161, distance: 63.8
click at [214, 161] on div "[US_STATE] Gold Nutrition LactoBif Probiotics 100 Billion CFU 30 капсул Пробиот…" at bounding box center [194, 175] width 89 height 59
copy span "[US_STATE] Gold Nutrition LactoBif Probiotics 100 Billion CFU 30"
click at [399, 154] on icon at bounding box center [401, 154] width 5 height 5
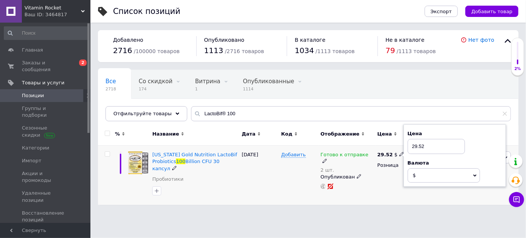
drag, startPoint x: 425, startPoint y: 147, endPoint x: 395, endPoint y: 147, distance: 29.4
click at [396, 147] on div "29.52 $ Цена 29.52 Валюта $ € CHF ₴ £ ¥ PLN ₸ MDL HUF KGS CN¥ TRY ₩ lei Розница" at bounding box center [396, 175] width 41 height 59
type input "32.02"
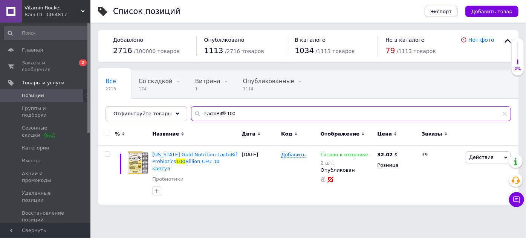
drag, startPoint x: 206, startPoint y: 110, endPoint x: 195, endPoint y: 109, distance: 11.4
click at [191, 109] on div "LactoBif® 100" at bounding box center [351, 113] width 320 height 15
paste input "[MEDICAL_DATA], 125 mcg (5,000 IU), 72"
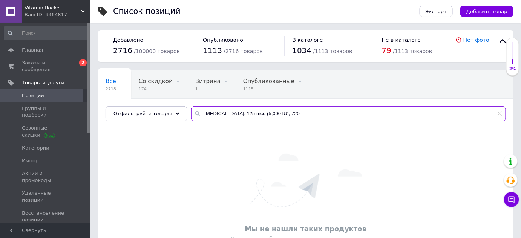
drag, startPoint x: 243, startPoint y: 111, endPoint x: 223, endPoint y: 115, distance: 20.3
click at [223, 115] on input "[MEDICAL_DATA], 125 mcg (5,000 IU), 720" at bounding box center [348, 113] width 315 height 15
click at [226, 112] on input "[MEDICAL_DATA], 5,000 IU), 720" at bounding box center [348, 113] width 315 height 15
click at [242, 115] on input "[MEDICAL_DATA], 5000 IU), 720" at bounding box center [348, 113] width 315 height 15
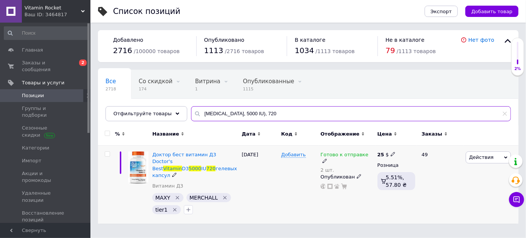
type input "[MEDICAL_DATA], 5000 IU), 720"
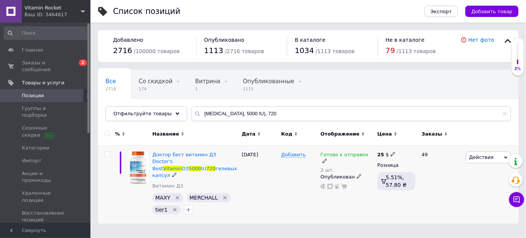
click at [327, 159] on icon at bounding box center [325, 161] width 5 height 5
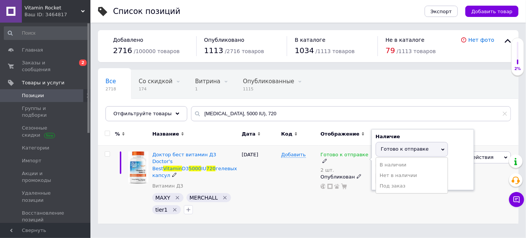
click at [396, 150] on span "Готово к отправке" at bounding box center [405, 149] width 48 height 6
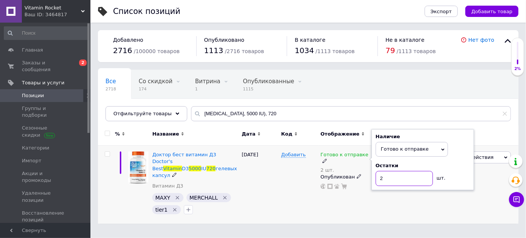
click at [394, 178] on input "2" at bounding box center [404, 178] width 57 height 15
type input "3"
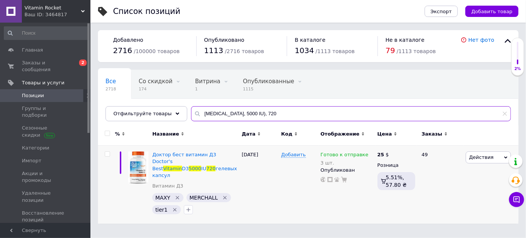
drag, startPoint x: 250, startPoint y: 111, endPoint x: 194, endPoint y: 111, distance: 56.5
click at [192, 111] on input "[MEDICAL_DATA], 5000 IU), 720" at bounding box center [351, 113] width 320 height 15
paste input "CollagenUP"
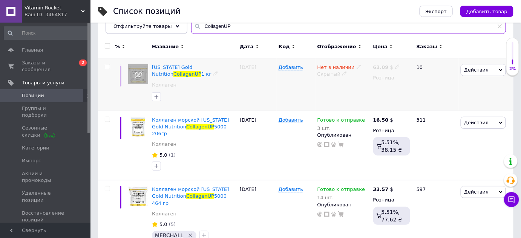
scroll to position [92, 0]
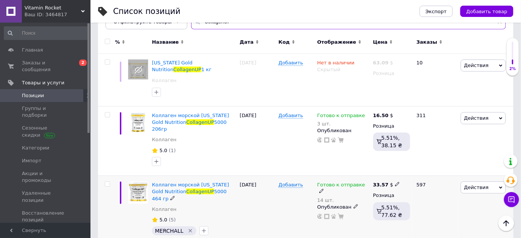
type input "CollagenUP"
drag, startPoint x: 362, startPoint y: 177, endPoint x: 366, endPoint y: 175, distance: 3.9
click at [324, 189] on icon at bounding box center [321, 191] width 5 height 5
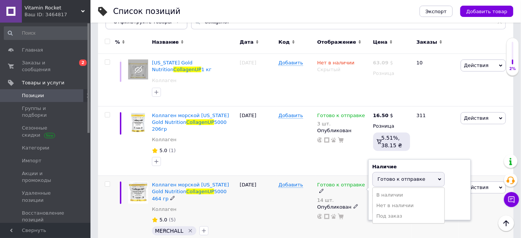
click at [378, 176] on span "Готово к отправке" at bounding box center [402, 179] width 48 height 6
click at [389, 202] on input "14" at bounding box center [400, 208] width 57 height 15
type input "17"
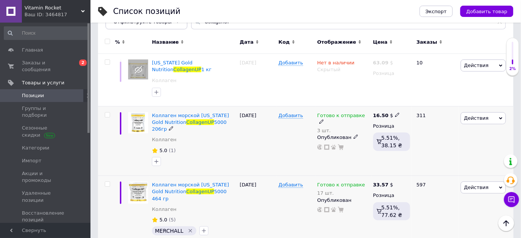
scroll to position [0, 0]
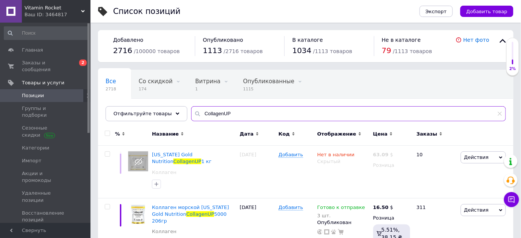
drag, startPoint x: 247, startPoint y: 114, endPoint x: 193, endPoint y: 114, distance: 54.6
click at [191, 115] on div "CollagenUP" at bounding box center [348, 113] width 315 height 15
paste input "alifornia Gold Nutrition, Selenium"
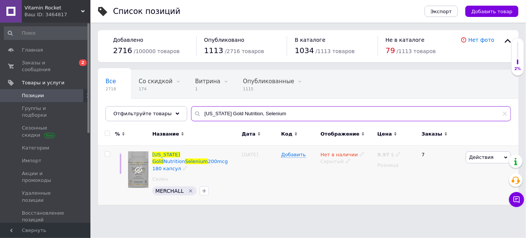
type input "[US_STATE] Gold Nutrition, Selenium"
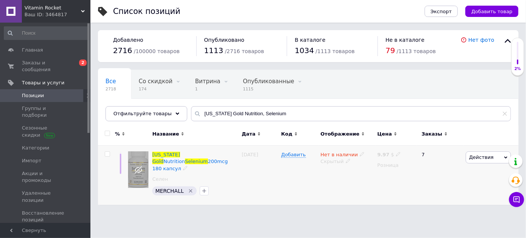
click at [346, 162] on icon at bounding box center [348, 161] width 5 height 5
click at [346, 177] on li "Опубликован" at bounding box center [346, 176] width 56 height 11
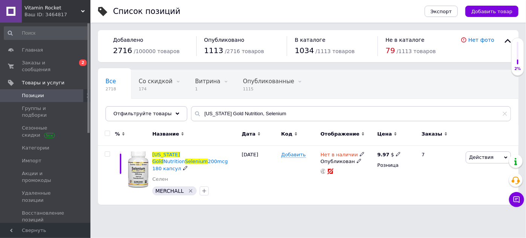
click at [360, 153] on use at bounding box center [362, 154] width 4 height 4
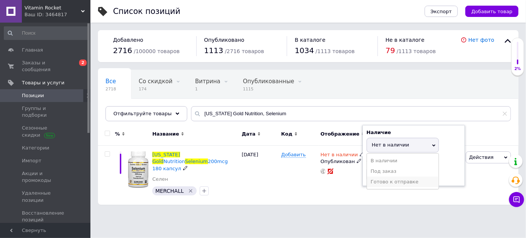
click at [371, 181] on li "Готово к отправке" at bounding box center [403, 182] width 72 height 11
click at [378, 174] on input at bounding box center [395, 174] width 57 height 15
type input "1"
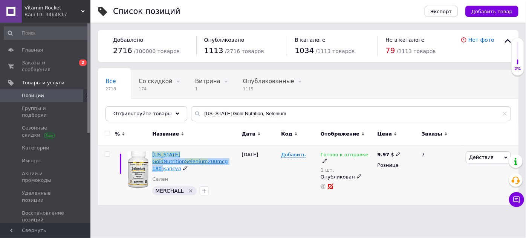
drag, startPoint x: 153, startPoint y: 150, endPoint x: 179, endPoint y: 162, distance: 29.5
click at [179, 162] on div "[US_STATE] Gold Nutrition Selenium 200mcg 180 капсул Селен MERCHALL" at bounding box center [194, 175] width 89 height 59
copy span "[US_STATE] Gold Nutrition Selenium 200mcg 180"
click at [396, 154] on use at bounding box center [398, 154] width 4 height 4
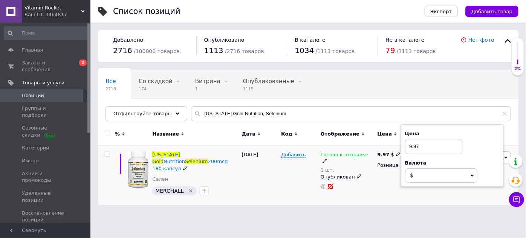
drag, startPoint x: 435, startPoint y: 146, endPoint x: 395, endPoint y: 149, distance: 40.1
click at [395, 149] on div "9.97 $ Цена 9.97 Валюта $ € CHF ₴ £ ¥ PLN ₸ MDL HUF KGS CN¥ TRY ₩ lei Розница" at bounding box center [396, 175] width 41 height 59
type input "1238"
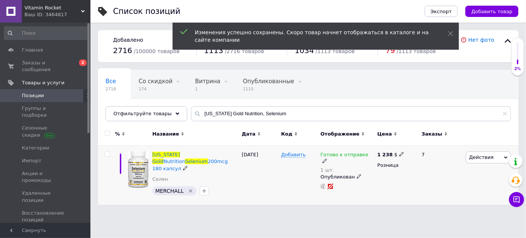
click at [399, 153] on use at bounding box center [401, 154] width 4 height 4
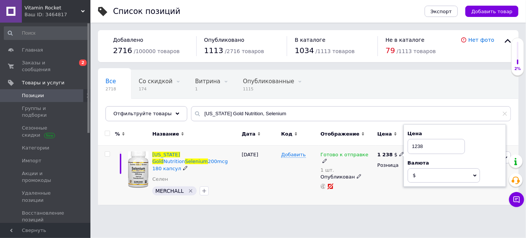
click at [417, 145] on input "1238" at bounding box center [436, 146] width 57 height 15
type input "12.38"
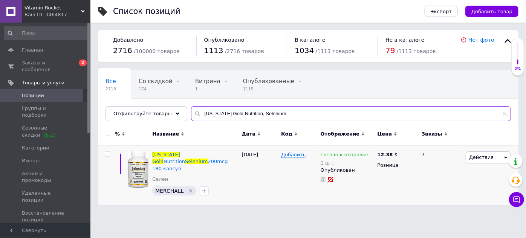
drag, startPoint x: 256, startPoint y: 113, endPoint x: 199, endPoint y: 112, distance: 57.3
click at [191, 113] on div "[US_STATE] Gold Nutrition, Selenium" at bounding box center [351, 113] width 320 height 15
paste input "LactoBif® 100"
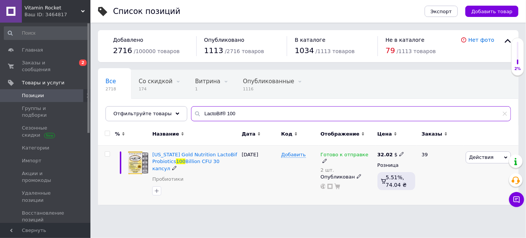
type input "LactoBif® 100"
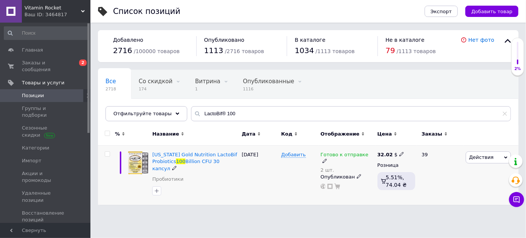
click at [327, 159] on icon at bounding box center [325, 161] width 5 height 5
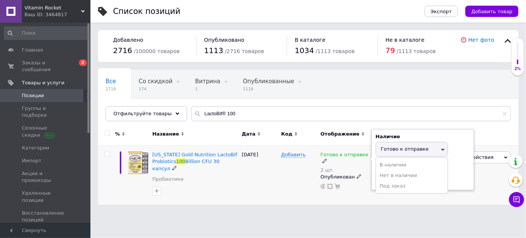
drag, startPoint x: 370, startPoint y: 153, endPoint x: 402, endPoint y: 175, distance: 39.0
click at [404, 153] on span "Готово к отправке" at bounding box center [412, 149] width 72 height 14
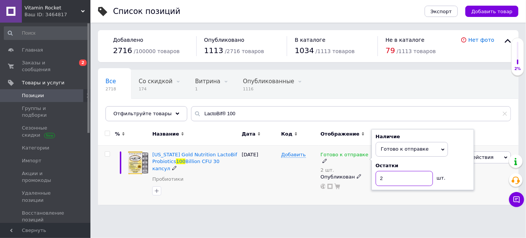
click at [399, 180] on input "2" at bounding box center [404, 178] width 57 height 15
type input "3"
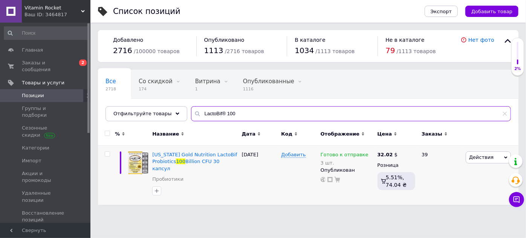
click at [222, 112] on input "LactoBif® 100" at bounding box center [351, 113] width 320 height 15
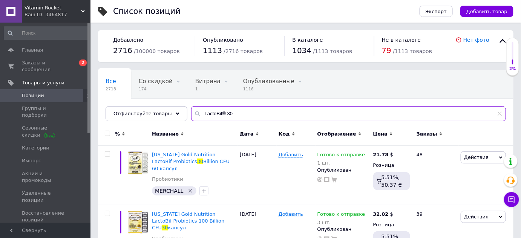
type input "LactoBif® 30"
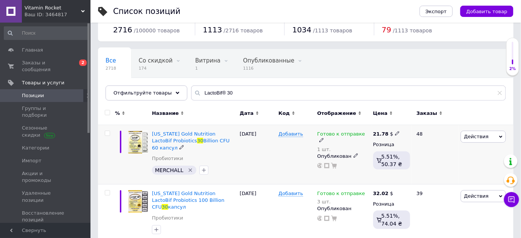
drag, startPoint x: 361, startPoint y: 134, endPoint x: 367, endPoint y: 131, distance: 6.6
click at [324, 138] on icon at bounding box center [321, 140] width 5 height 5
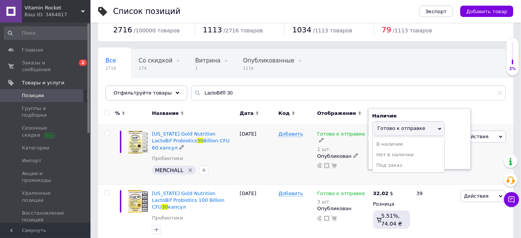
click at [384, 128] on span "Готово к отправке" at bounding box center [402, 128] width 48 height 6
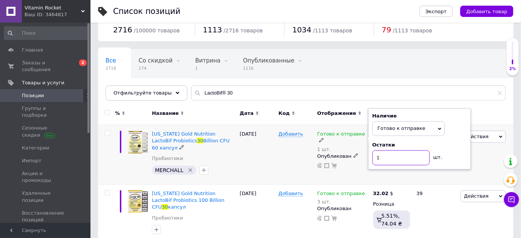
click at [388, 156] on input "1" at bounding box center [400, 157] width 57 height 15
type input "2"
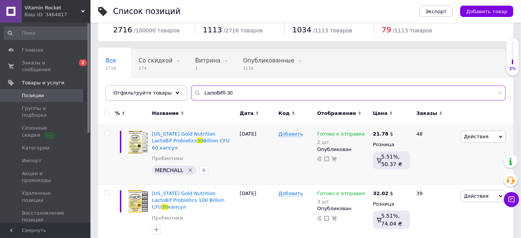
drag, startPoint x: 216, startPoint y: 87, endPoint x: 175, endPoint y: 86, distance: 40.7
click at [174, 86] on div "Отфильтруйте товары LactoBif® 30" at bounding box center [306, 93] width 400 height 15
paste input "NeoCell"
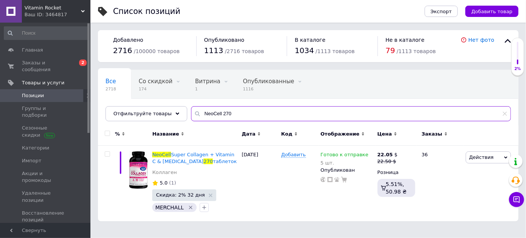
type input "NeoCell 270"
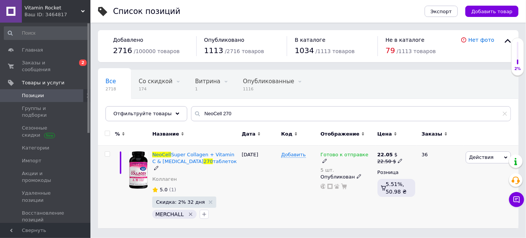
click at [367, 150] on div "Готово к отправке 5 шт. Опубликован" at bounding box center [347, 187] width 57 height 83
drag, startPoint x: 365, startPoint y: 154, endPoint x: 370, endPoint y: 153, distance: 5.7
click at [327, 159] on icon at bounding box center [325, 161] width 5 height 5
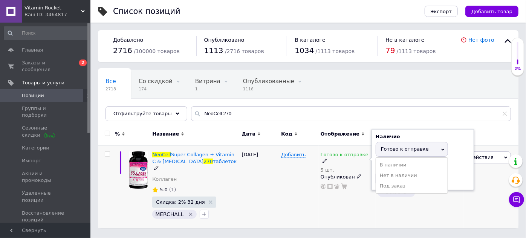
click at [395, 152] on span "Готово к отправке" at bounding box center [412, 149] width 72 height 14
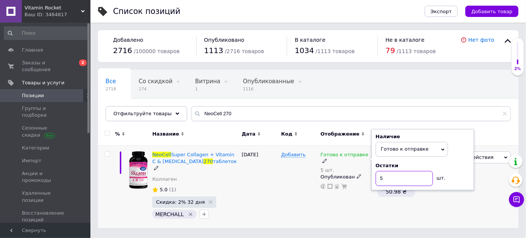
click at [393, 176] on input "5" at bounding box center [404, 178] width 57 height 15
type input "8"
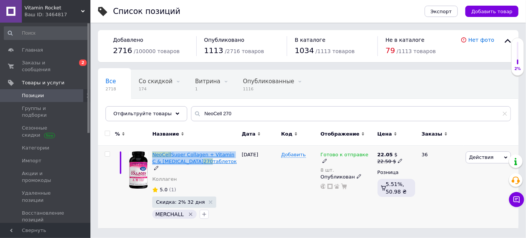
drag, startPoint x: 151, startPoint y: 149, endPoint x: 173, endPoint y: 164, distance: 25.8
click at [173, 164] on div "NeoCell Super Collagen + Vitamin C & [MEDICAL_DATA] 270 таблеток Коллаген 5.0 (…" at bounding box center [194, 187] width 89 height 83
copy span "NeoCell Super Collagen + Vitamin C & [MEDICAL_DATA] 270"
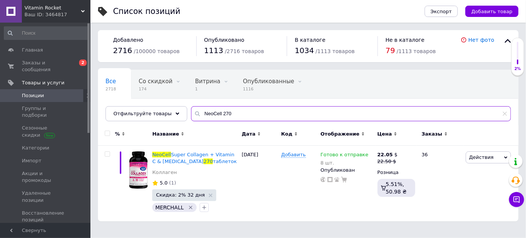
drag, startPoint x: 253, startPoint y: 115, endPoint x: 183, endPoint y: 116, distance: 69.7
click at [191, 116] on input "NeoCell 270" at bounding box center [351, 113] width 320 height 15
paste input "OW Foods, [PERSON_NAME]"
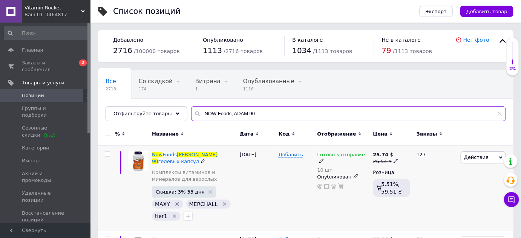
type input "NOW Foods, ADAM 90"
click at [324, 159] on icon at bounding box center [321, 161] width 5 height 5
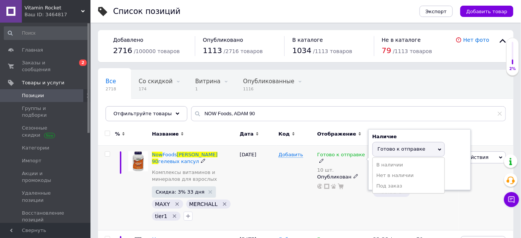
click at [389, 150] on span "Готово к отправке" at bounding box center [402, 149] width 48 height 6
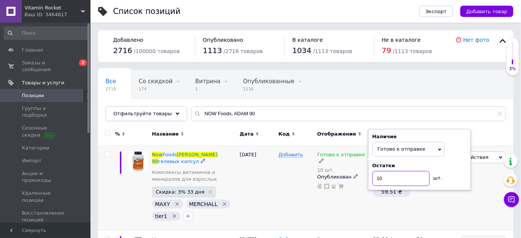
click at [392, 173] on input "10" at bounding box center [400, 178] width 57 height 15
type input "12"
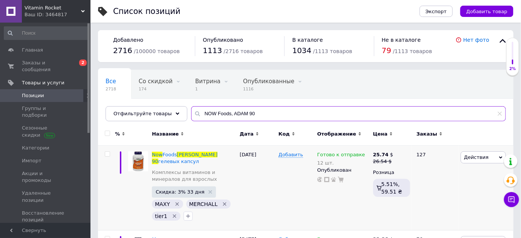
drag, startPoint x: 249, startPoint y: 112, endPoint x: 193, endPoint y: 113, distance: 56.2
click at [181, 116] on div "Все 2718 Со скидкой 174 Удалить Редактировать Витрина 1 Удалить Редактировать О…" at bounding box center [305, 96] width 415 height 52
paste input "[MEDICAL_DATA], 120"
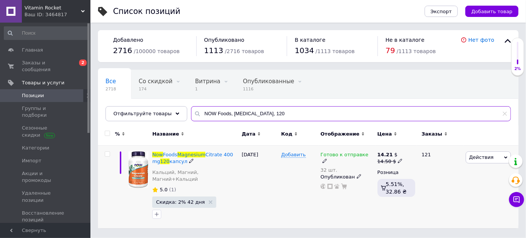
type input "NOW Foods, [MEDICAL_DATA], 120"
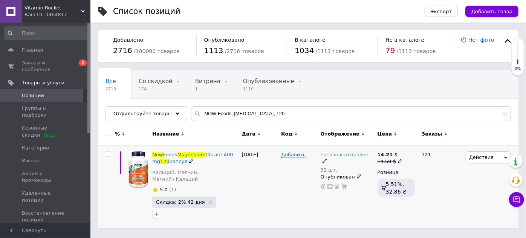
click at [327, 159] on icon at bounding box center [325, 161] width 5 height 5
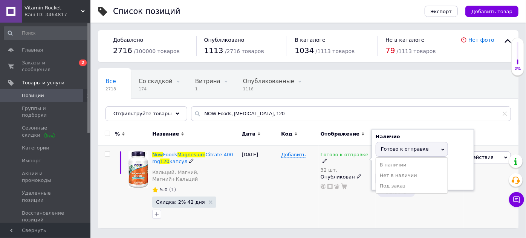
click at [395, 151] on span "Готово к отправке" at bounding box center [405, 149] width 48 height 6
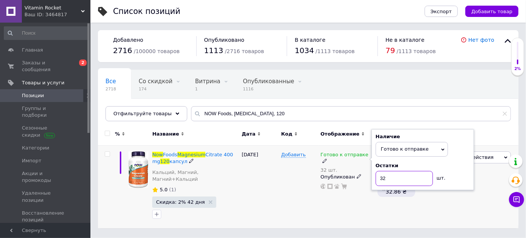
click at [393, 176] on input "32" at bounding box center [404, 178] width 57 height 15
type input "33"
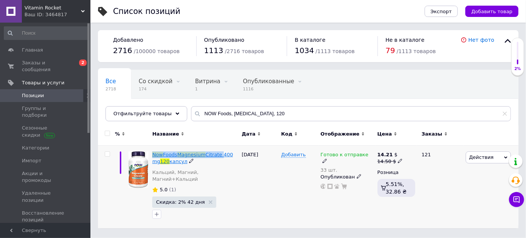
drag, startPoint x: 151, startPoint y: 150, endPoint x: 219, endPoint y: 152, distance: 67.8
click at [219, 152] on div "Now Foods [MEDICAL_DATA] 400 mg 120 капсул Кальций, Магний, Магний+Кальций 5.0 …" at bounding box center [194, 187] width 89 height 83
copy span "Now Foods [MEDICAL_DATA]"
click at [209, 200] on use at bounding box center [211, 202] width 4 height 4
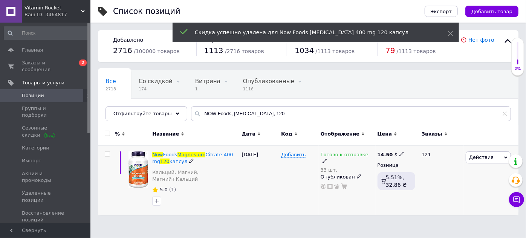
click at [399, 153] on icon at bounding box center [401, 154] width 5 height 5
drag, startPoint x: 419, startPoint y: 148, endPoint x: 390, endPoint y: 148, distance: 28.6
click at [390, 148] on div "14.50 $ Цена 14.5 Валюта $ € CHF ₴ £ ¥ PLN ₸ MDL HUF KGS CN¥ TRY ₩ lei Розница …" at bounding box center [396, 180] width 41 height 69
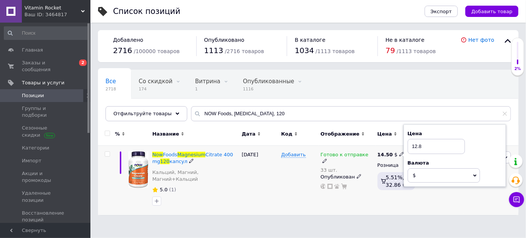
type input "12.85"
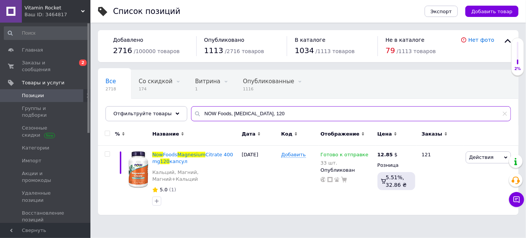
drag, startPoint x: 289, startPoint y: 115, endPoint x: 187, endPoint y: 116, distance: 102.5
click at [191, 117] on div "NOW Foods, [MEDICAL_DATA], 120" at bounding box center [351, 113] width 320 height 15
paste input "Omega-3"
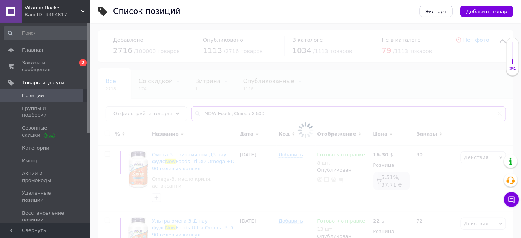
type input "NOW Foods, Omega-3 500"
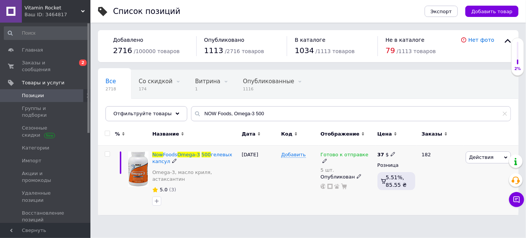
click at [327, 159] on icon at bounding box center [325, 161] width 5 height 5
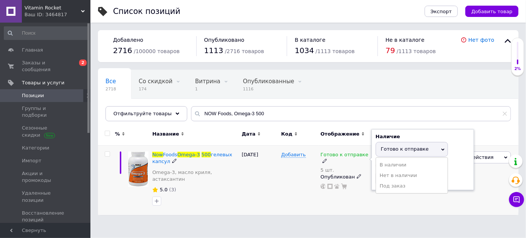
drag, startPoint x: 385, startPoint y: 147, endPoint x: 391, endPoint y: 168, distance: 21.9
click at [385, 148] on span "Готово к отправке" at bounding box center [405, 149] width 48 height 6
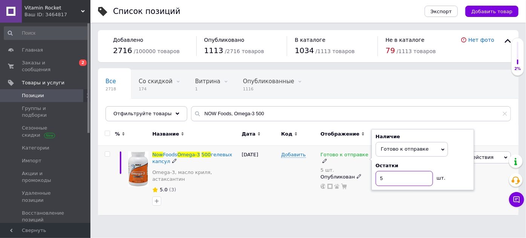
click at [390, 174] on input "5" at bounding box center [404, 178] width 57 height 15
type input "7"
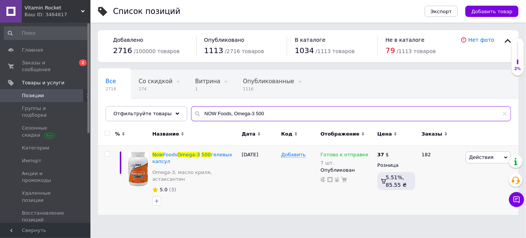
drag, startPoint x: 266, startPoint y: 115, endPoint x: 180, endPoint y: 116, distance: 86.3
click at [179, 117] on div "Все 2718 Со скидкой 174 Удалить Редактировать Витрина 1 Удалить Редактировать О…" at bounding box center [308, 96] width 421 height 52
paste input "Sport, BCAA"
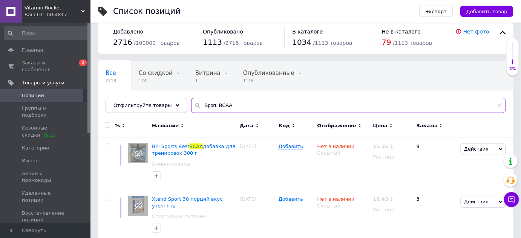
scroll to position [12, 0]
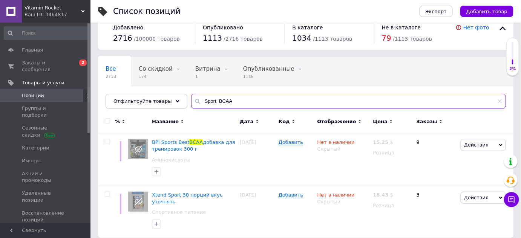
drag, startPoint x: 209, startPoint y: 98, endPoint x: 184, endPoint y: 99, distance: 24.9
click at [191, 100] on div "Sport, BCAA" at bounding box center [348, 101] width 315 height 15
click at [193, 100] on input "BCAA" at bounding box center [348, 101] width 315 height 15
paste input "[US_STATE]"
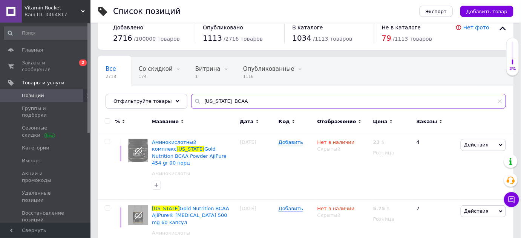
type input "[US_STATE] BCAA"
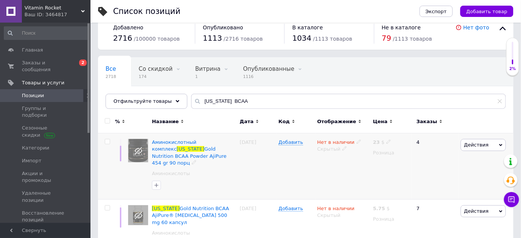
click at [342, 148] on use at bounding box center [344, 149] width 4 height 4
click at [346, 165] on li "Опубликован" at bounding box center [341, 164] width 55 height 11
click at [356, 141] on use at bounding box center [358, 142] width 4 height 4
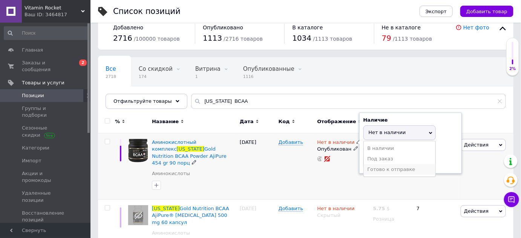
click at [368, 167] on li "Готово к отправке" at bounding box center [400, 169] width 72 height 11
click at [373, 160] on input at bounding box center [391, 161] width 57 height 15
type input "1"
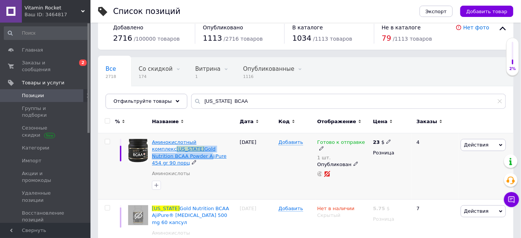
drag, startPoint x: 219, startPoint y: 138, endPoint x: 215, endPoint y: 149, distance: 12.2
click at [215, 149] on div "Аминокислотный комплекс [US_STATE] Gold Nutrition BCAA Powder AjiPure 454 gr 90…" at bounding box center [194, 166] width 88 height 66
copy span "[US_STATE] Gold Nutrition BCAA Powder"
click at [386, 139] on icon at bounding box center [388, 141] width 5 height 5
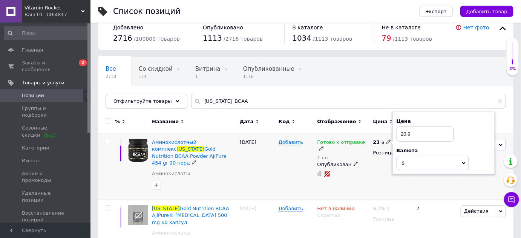
type input "20.95"
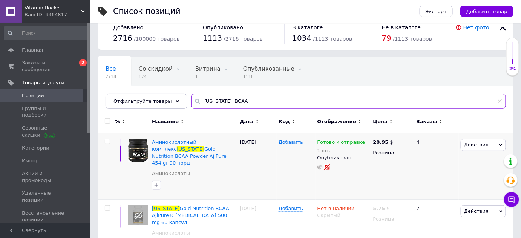
drag, startPoint x: 248, startPoint y: 99, endPoint x: 195, endPoint y: 100, distance: 52.4
click at [191, 102] on div "[US_STATE] BCAA" at bounding box center [348, 101] width 315 height 15
paste input "ollagenUP"
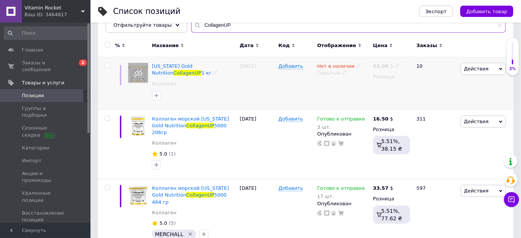
scroll to position [92, 0]
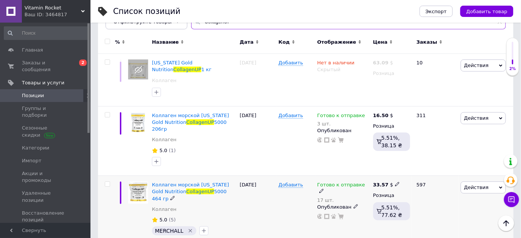
type input "CollagenUP"
drag, startPoint x: 362, startPoint y: 175, endPoint x: 367, endPoint y: 175, distance: 4.1
click at [324, 189] on icon at bounding box center [321, 191] width 5 height 5
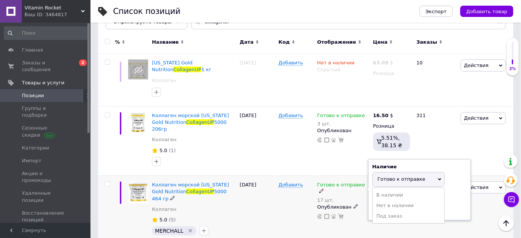
click at [388, 176] on span "Готово к отправке" at bounding box center [402, 179] width 48 height 6
drag, startPoint x: 388, startPoint y: 199, endPoint x: 364, endPoint y: 199, distance: 23.4
click at [367, 201] on div "Готово к отправке 17 шт. Наличие Готово к отправке В наличии Нет в наличии Под …" at bounding box center [343, 201] width 52 height 38
type input "20"
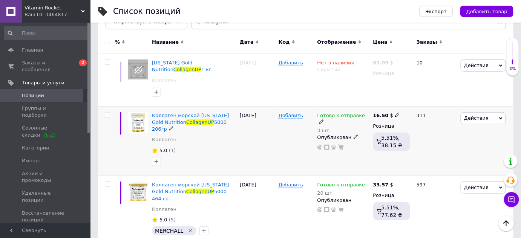
scroll to position [0, 0]
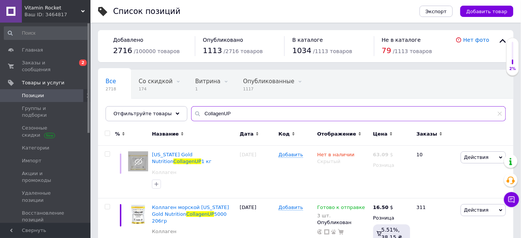
drag, startPoint x: 249, startPoint y: 106, endPoint x: 182, endPoint y: 109, distance: 67.9
click at [191, 109] on input "CollagenUP" at bounding box center [348, 113] width 315 height 15
paste input ", Omega 800"
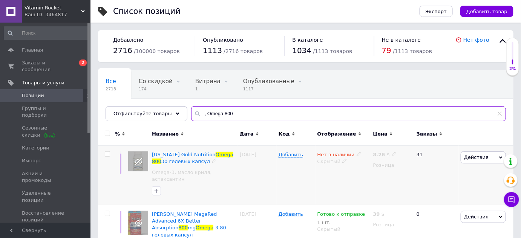
type input ", Omega 800"
click at [342, 161] on use at bounding box center [344, 161] width 4 height 4
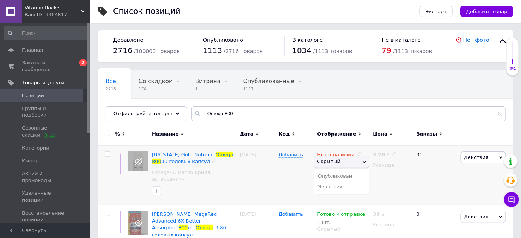
click at [341, 176] on li "Опубликован" at bounding box center [341, 176] width 55 height 11
click at [356, 153] on use at bounding box center [358, 154] width 4 height 4
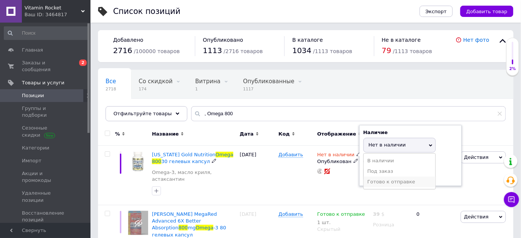
click at [369, 180] on li "Готово к отправке" at bounding box center [400, 182] width 72 height 11
click at [383, 172] on input at bounding box center [391, 174] width 57 height 15
type input "1"
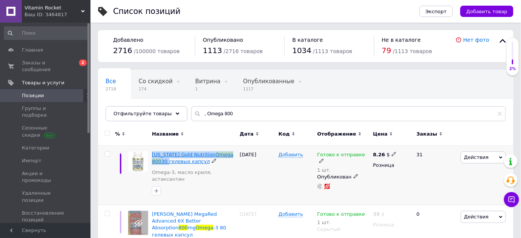
drag, startPoint x: 151, startPoint y: 148, endPoint x: 158, endPoint y: 161, distance: 14.8
click at [158, 161] on div "[US_STATE] Gold Nutrition Omega 800 30 гелевых капсул Omega-3, масло криля, аст…" at bounding box center [194, 176] width 88 height 60
copy span "[US_STATE] Gold Nutrition Omega 800 30"
click at [392, 154] on icon at bounding box center [393, 154] width 5 height 5
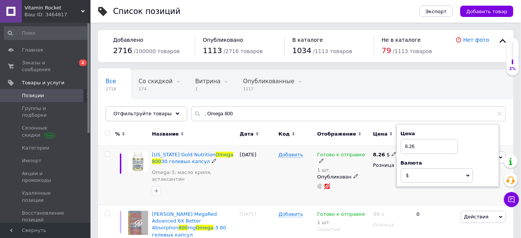
drag, startPoint x: 430, startPoint y: 146, endPoint x: 397, endPoint y: 145, distance: 33.5
click at [399, 147] on div "Цена 8.26 Валюта $ € CHF ₴ £ ¥ PLN ₸ MDL HUF KGS CN¥ TRY ₩ lei" at bounding box center [447, 155] width 102 height 63
type input "9"
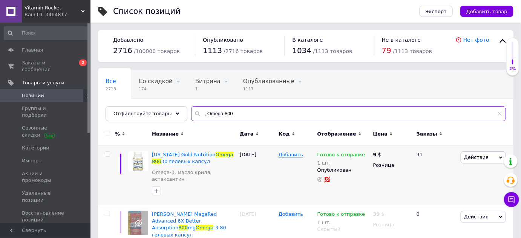
drag, startPoint x: 240, startPoint y: 116, endPoint x: 200, endPoint y: 114, distance: 39.6
click at [191, 119] on input ", Omega 800" at bounding box center [348, 113] width 315 height 15
paste input "[US_STATE] Gold Nutrition"
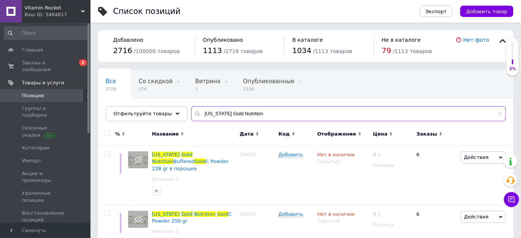
paste input "Spirulina"
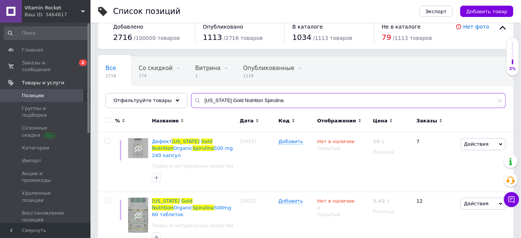
scroll to position [19, 0]
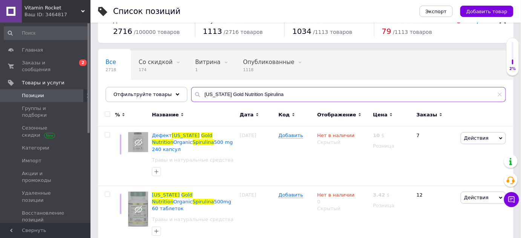
type input "[US_STATE] Gold Nutrition Spirulina"
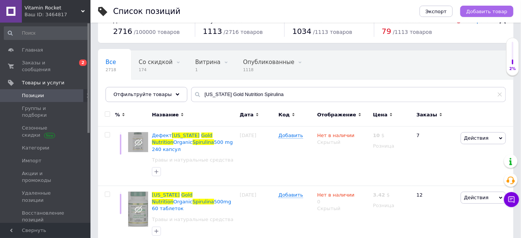
drag, startPoint x: 491, startPoint y: 16, endPoint x: 485, endPoint y: 11, distance: 8.3
click at [491, 14] on button "Добавить товар" at bounding box center [486, 11] width 53 height 11
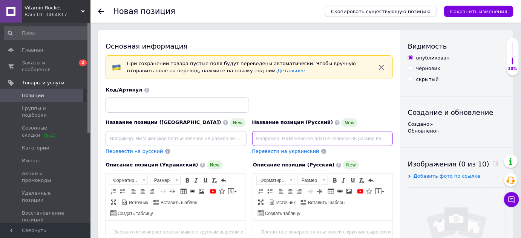
click at [270, 139] on input at bounding box center [322, 138] width 141 height 15
paste input "[US_STATE] Gold Nutrition, Superfoods, Organic Spirulina Powder, 8.5 oz"
drag, startPoint x: 285, startPoint y: 141, endPoint x: 314, endPoint y: 144, distance: 29.2
click at [314, 144] on input "[US_STATE] Gold Nutrition, Superfoods, Organic Spirulina Powder, 8.5 oz" at bounding box center [322, 138] width 141 height 15
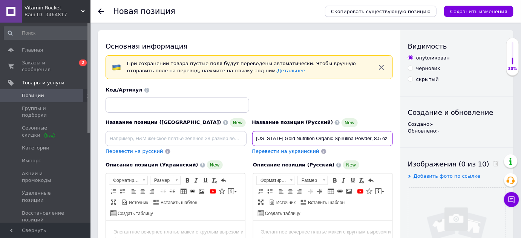
scroll to position [0, 0]
click at [366, 142] on input "[US_STATE] Gold Nutrition Organic Spirulina Powder, 8.5 oz" at bounding box center [322, 138] width 141 height 15
drag, startPoint x: 367, startPoint y: 141, endPoint x: 389, endPoint y: 144, distance: 22.0
click at [389, 144] on input "[US_STATE] Gold Nutrition Organic Spirulina Powder 8.5 oz" at bounding box center [322, 138] width 141 height 15
click at [372, 137] on input "[US_STATE] Gold Nutrition Organic Spirulina Powder" at bounding box center [322, 138] width 141 height 15
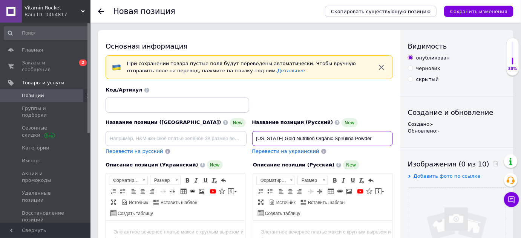
paste input "240 г"
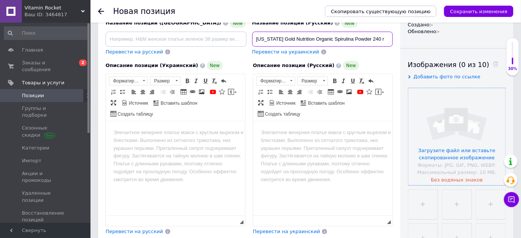
scroll to position [102, 0]
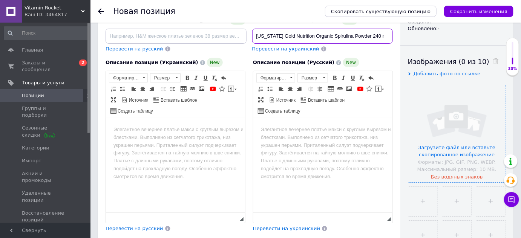
type input "[US_STATE] Gold Nutrition Organic Spirulina Powder 240 г"
click at [467, 136] on input "file" at bounding box center [456, 133] width 97 height 97
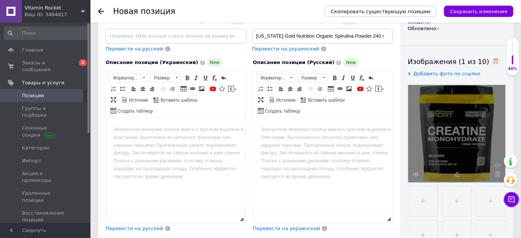
click at [493, 60] on icon at bounding box center [496, 61] width 6 height 6
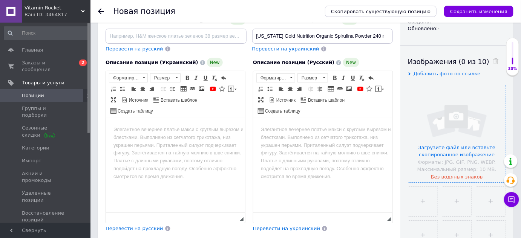
click at [473, 110] on input "file" at bounding box center [456, 133] width 97 height 97
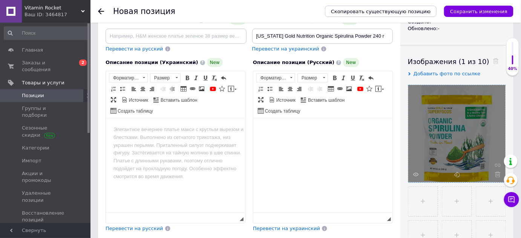
click at [284, 141] on html at bounding box center [322, 129] width 139 height 23
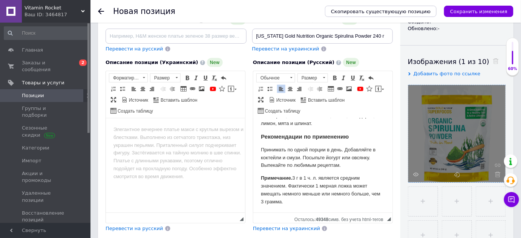
scroll to position [324, 0]
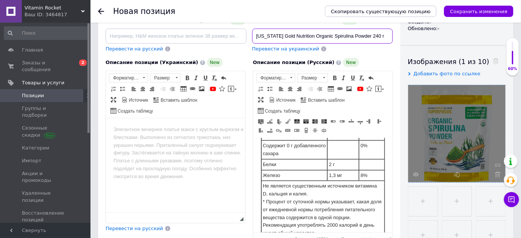
drag, startPoint x: 257, startPoint y: 38, endPoint x: 374, endPoint y: 41, distance: 117.2
click at [374, 41] on input "[US_STATE] Gold Nutrition Organic Spirulina Powder 240 г" at bounding box center [322, 36] width 141 height 15
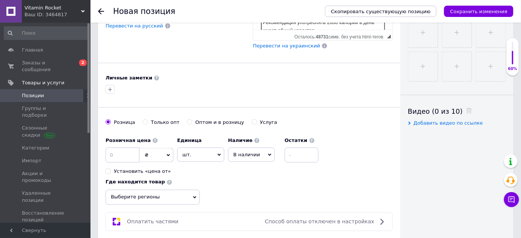
scroll to position [343, 0]
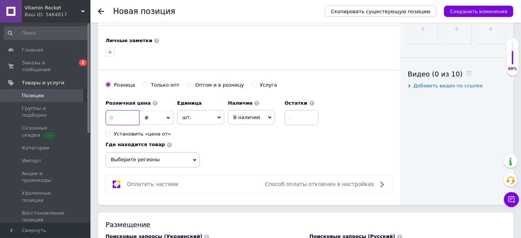
click at [124, 116] on input at bounding box center [123, 117] width 34 height 15
type input "16.30"
click at [155, 113] on span "₴" at bounding box center [156, 118] width 34 height 14
drag, startPoint x: 150, startPoint y: 132, endPoint x: 211, endPoint y: 130, distance: 60.7
click at [150, 132] on li "$" at bounding box center [156, 133] width 33 height 11
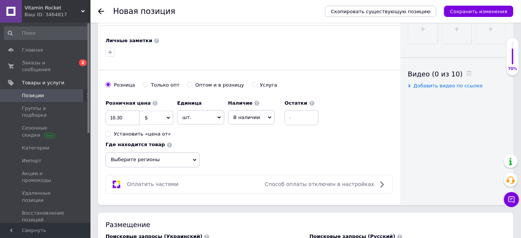
click at [250, 116] on span "В наличии" at bounding box center [246, 118] width 27 height 6
drag, startPoint x: 255, startPoint y: 154, endPoint x: 257, endPoint y: 151, distance: 4.4
click at [255, 154] on li "Готово к отправке" at bounding box center [251, 157] width 46 height 17
click at [309, 116] on input at bounding box center [317, 117] width 34 height 15
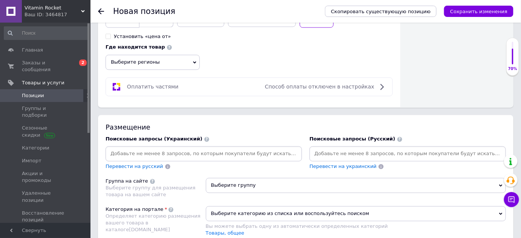
scroll to position [445, 0]
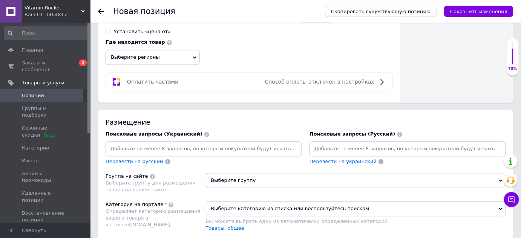
type input "1"
click at [325, 148] on input at bounding box center [407, 149] width 193 height 11
paste input "[US_STATE] Gold Nutrition Organic Spirulina Powder 240"
type input "[US_STATE] Gold Nutrition Organic Spirulina Powder 240"
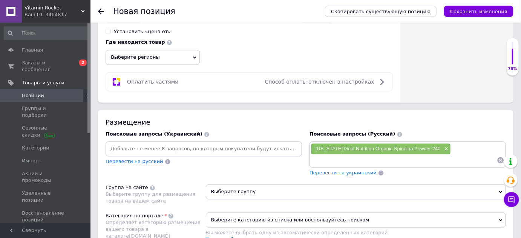
click at [335, 158] on input at bounding box center [404, 160] width 186 height 11
paste input "[US_STATE] Gold Nutrition Organic Spirulina Powder 240"
type input "[US_STATE] Gold Nutrition Organic Spirulina Powder"
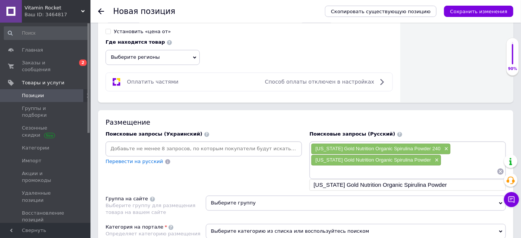
click at [326, 170] on input at bounding box center [404, 171] width 186 height 11
paste input "[US_STATE] Gold Nutrition Organic Spirulina Powder 240"
drag, startPoint x: 408, startPoint y: 168, endPoint x: 453, endPoint y: 170, distance: 44.9
click at [453, 170] on input "[US_STATE] Gold Nutrition Organic Spirulina P" at bounding box center [404, 171] width 186 height 11
type input "[US_STATE] Gold Nutrition Organic Spirulina"
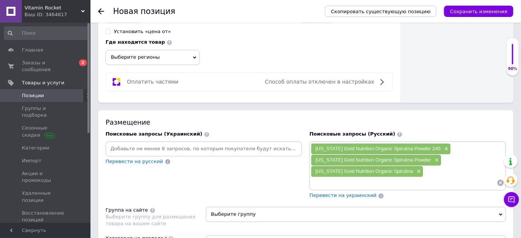
click at [357, 182] on input at bounding box center [404, 182] width 186 height 11
paste input "[US_STATE] Gold Nutrition Organic Spirulina Powder 240"
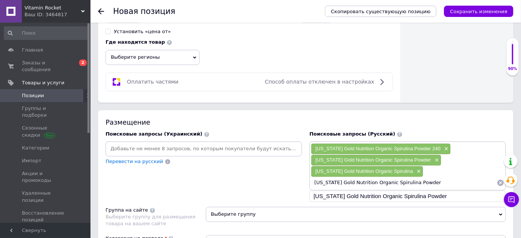
drag, startPoint x: 369, startPoint y: 182, endPoint x: 388, endPoint y: 184, distance: 18.7
click at [388, 184] on div "[US_STATE] Gold Nutrition Organic Spirulina Powder 240 × [US_STATE] Gold Nutrit…" at bounding box center [407, 166] width 196 height 49
type input "[US_STATE] Gold Nutrition Spirulina Powder"
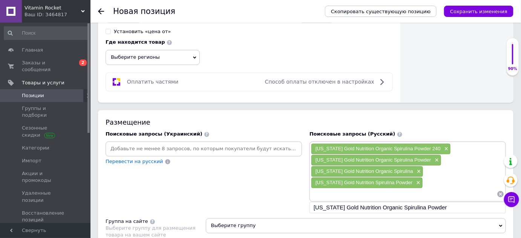
click at [346, 190] on input at bounding box center [404, 194] width 186 height 11
paste input "[US_STATE] Gold Nutrition Organic Spirulina Powder 240"
drag, startPoint x: 348, startPoint y: 190, endPoint x: 369, endPoint y: 193, distance: 20.5
click at [369, 193] on input "[US_STATE] Gold Nutrition Organic Spirulina Powder 240" at bounding box center [404, 194] width 186 height 11
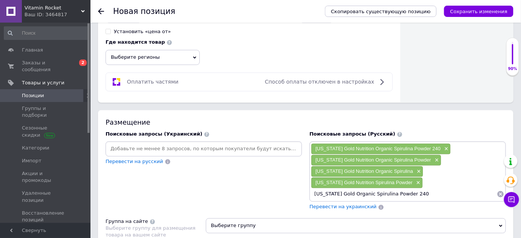
drag, startPoint x: 404, startPoint y: 190, endPoint x: 429, endPoint y: 191, distance: 24.9
click at [430, 191] on input "[US_STATE] Gold Organic Spirulina Powder 240" at bounding box center [404, 194] width 186 height 11
type input "[US_STATE] Gold Organic Spirulina Powder"
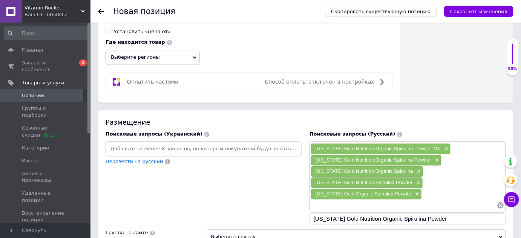
click at [379, 200] on input at bounding box center [404, 205] width 186 height 11
paste input "[US_STATE] Gold Nutrition Organic Spirulina Powder 240"
drag, startPoint x: 349, startPoint y: 202, endPoint x: 368, endPoint y: 203, distance: 19.3
click at [368, 203] on input "[US_STATE] Gold Nutrition Organic Spirulina Powder 240" at bounding box center [404, 205] width 186 height 11
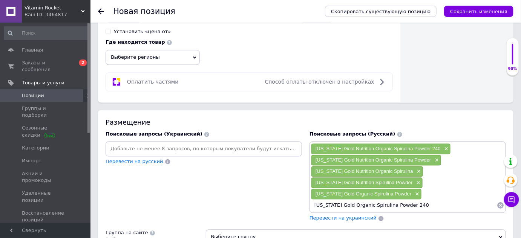
type input "[US_STATE] Gold Organic Spirulina"
drag, startPoint x: 385, startPoint y: 202, endPoint x: 425, endPoint y: 201, distance: 40.7
click at [425, 201] on input "[US_STATE] Gold Organic Spirulina" at bounding box center [404, 205] width 186 height 11
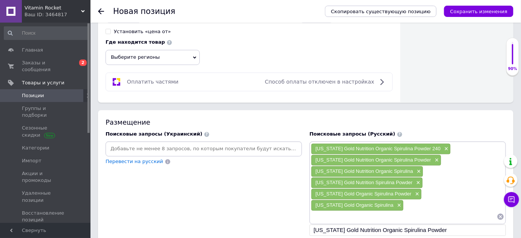
click at [379, 211] on input at bounding box center [404, 216] width 186 height 11
paste input "[US_STATE] Gold Nutrition Organic Spirulina Powder 240"
drag, startPoint x: 338, startPoint y: 205, endPoint x: 387, endPoint y: 208, distance: 49.4
click at [387, 208] on div "[US_STATE] Gold Nutrition Organic Spirulina Powder 240 × [US_STATE] Gold Nutrit…" at bounding box center [407, 188] width 196 height 92
type input "[US_STATE] Spirulina Powder"
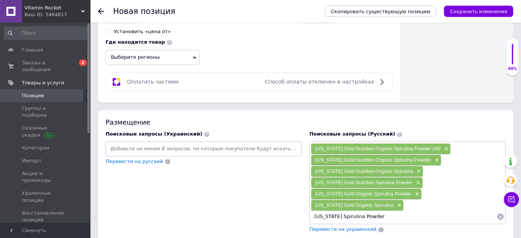
drag, startPoint x: 374, startPoint y: 201, endPoint x: 396, endPoint y: 200, distance: 21.5
click at [396, 211] on input "[US_STATE] Spirulina Powder" at bounding box center [404, 216] width 186 height 11
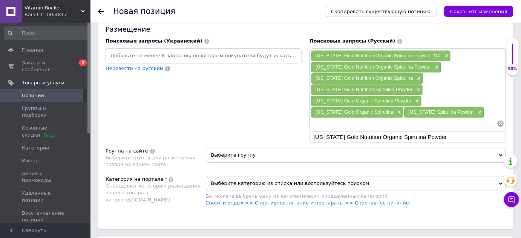
scroll to position [548, 0]
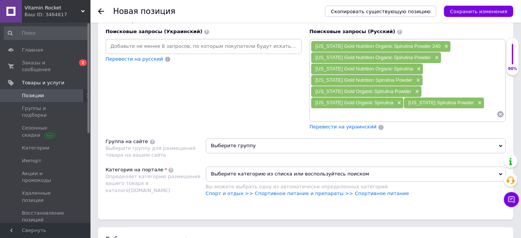
click at [256, 138] on span "Выберите группу" at bounding box center [356, 145] width 300 height 15
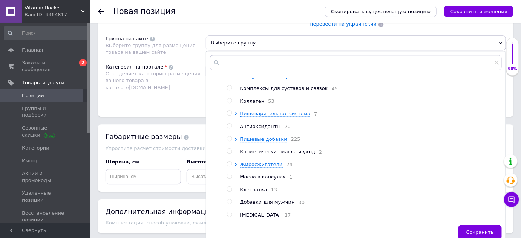
scroll to position [68, 0]
click at [227, 136] on input "radio" at bounding box center [229, 138] width 5 height 5
radio input "true"
click at [473, 229] on span "Сохранить" at bounding box center [480, 232] width 28 height 6
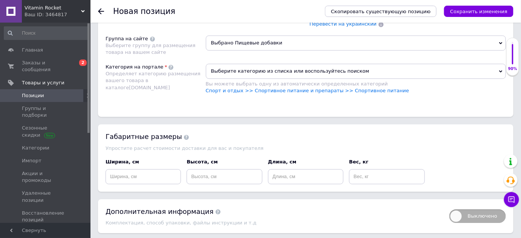
click at [274, 64] on span "Выберите категорию из списка или воспользуйтесь поиском" at bounding box center [356, 71] width 300 height 15
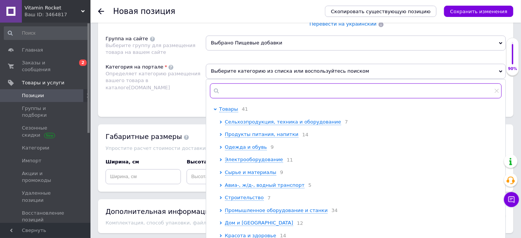
click at [265, 83] on input "text" at bounding box center [356, 90] width 292 height 15
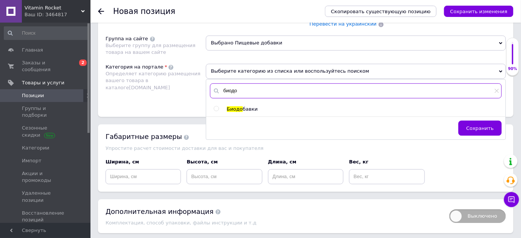
type input "биодо"
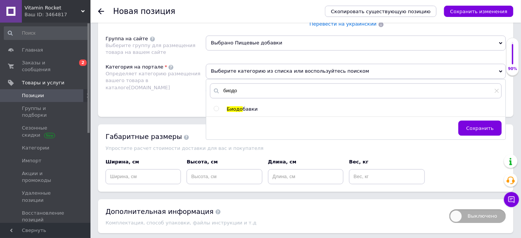
click at [215, 106] on input "radio" at bounding box center [216, 108] width 5 height 5
radio input "true"
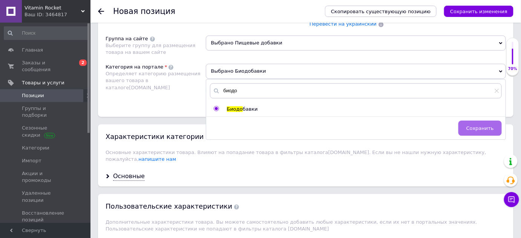
click at [477, 125] on span "Сохранить" at bounding box center [480, 128] width 28 height 6
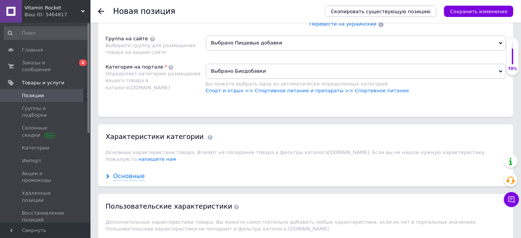
drag, startPoint x: 132, startPoint y: 154, endPoint x: 138, endPoint y: 151, distance: 5.7
click at [133, 172] on div "Основные" at bounding box center [129, 176] width 32 height 9
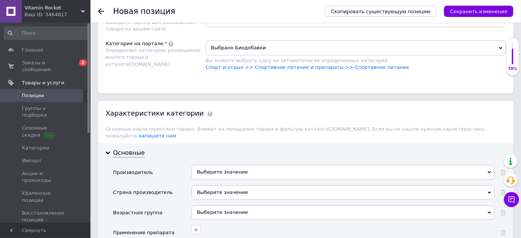
scroll to position [719, 0]
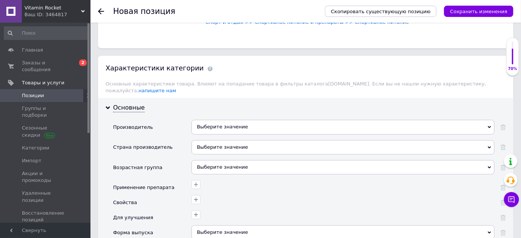
click at [223, 120] on div "Выберите значение" at bounding box center [342, 127] width 303 height 14
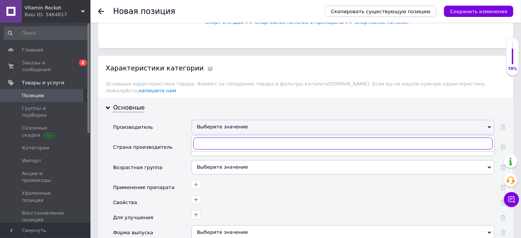
click at [226, 138] on input "text" at bounding box center [342, 144] width 299 height 12
type input "[US_STATE] g"
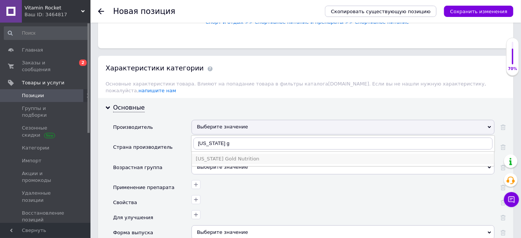
click at [224, 156] on div "[US_STATE] Gold Nutrition" at bounding box center [343, 159] width 295 height 7
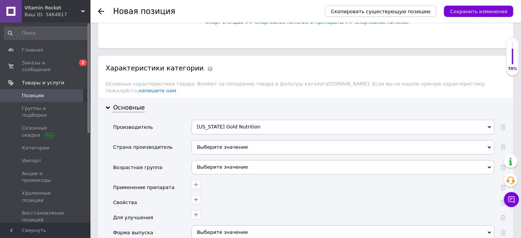
click at [222, 140] on div "Выберите значение" at bounding box center [342, 147] width 303 height 14
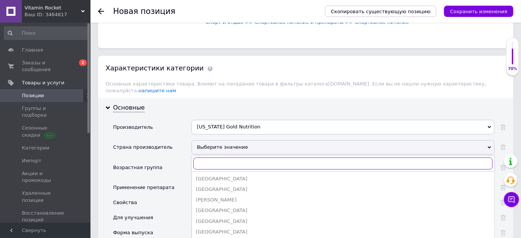
click at [217, 158] on input "text" at bounding box center [342, 164] width 299 height 12
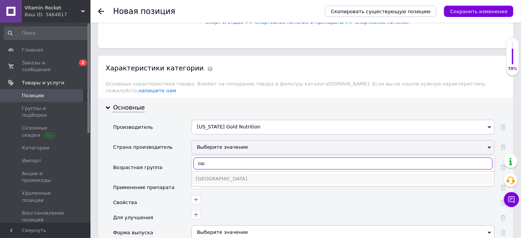
type input "сш"
click at [210, 176] on div "[GEOGRAPHIC_DATA]" at bounding box center [343, 179] width 295 height 7
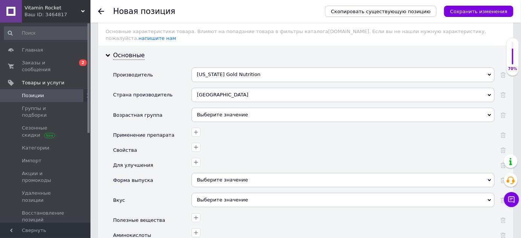
scroll to position [788, 0]
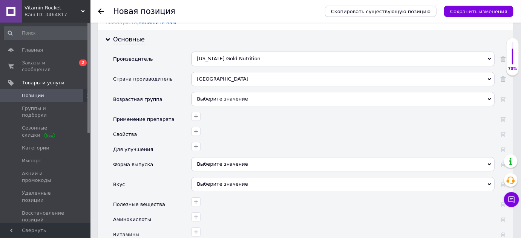
click at [236, 157] on div "Выберите значение" at bounding box center [342, 164] width 303 height 14
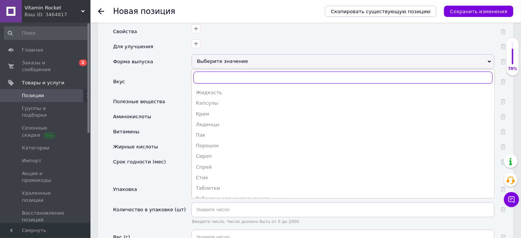
scroll to position [68, 0]
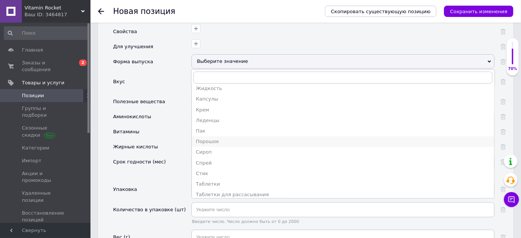
click at [212, 138] on div "Порошок" at bounding box center [343, 141] width 295 height 7
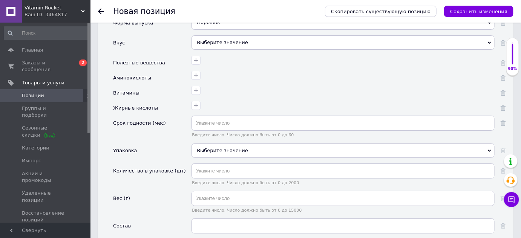
scroll to position [959, 0]
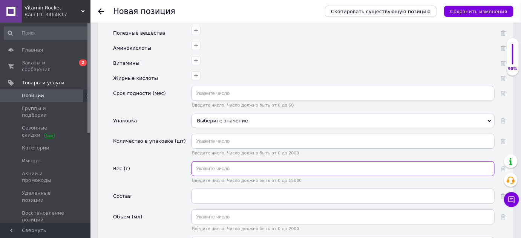
click at [210, 161] on input "text" at bounding box center [342, 168] width 303 height 15
type input "240"
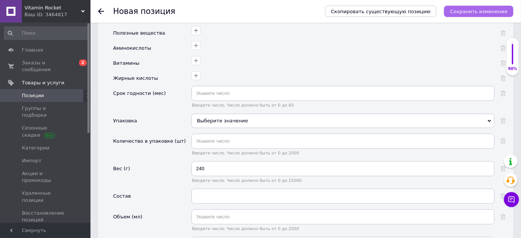
click at [478, 16] on button "Сохранить изменения" at bounding box center [478, 11] width 69 height 11
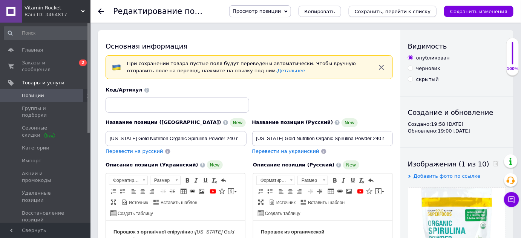
click at [395, 8] on button "Сохранить, перейти к списку" at bounding box center [393, 11] width 88 height 11
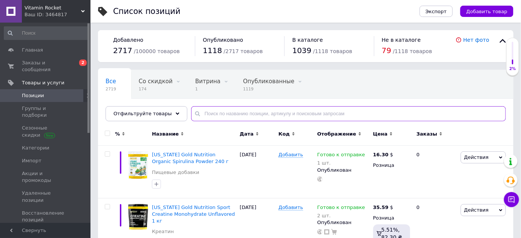
click at [233, 116] on input "text" at bounding box center [348, 113] width 315 height 15
paste input "[US_STATE] Gold Nutrition, Ashwagandha"
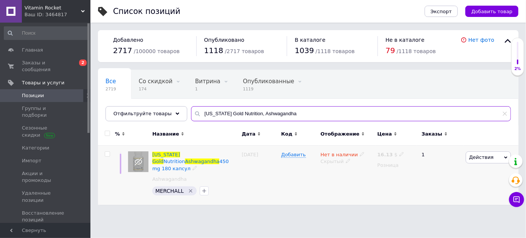
type input "[US_STATE] Gold Nutrition, Ashwagandha"
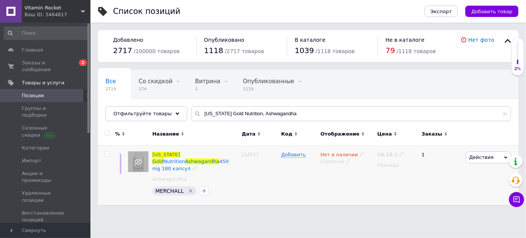
click at [346, 160] on icon at bounding box center [348, 161] width 5 height 5
click at [343, 173] on li "Опубликован" at bounding box center [346, 176] width 56 height 11
click at [360, 151] on span at bounding box center [362, 153] width 5 height 5
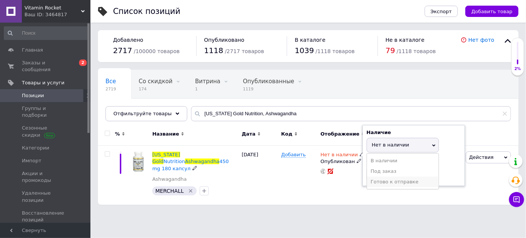
click at [375, 179] on li "Готово к отправке" at bounding box center [403, 182] width 72 height 11
click at [376, 176] on input at bounding box center [395, 174] width 57 height 15
type input "1"
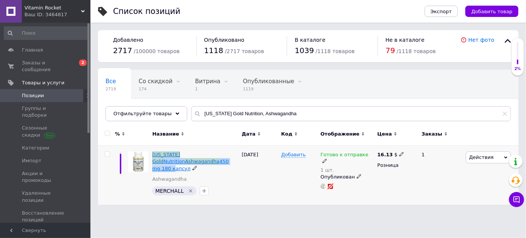
drag, startPoint x: 153, startPoint y: 149, endPoint x: 179, endPoint y: 162, distance: 29.0
click at [179, 162] on div "[US_STATE] Gold Nutrition Ashwagandha 450 mg 180 капсул Ashwagandha MERCHALL" at bounding box center [194, 175] width 89 height 59
copy span "[US_STATE] Gold Nutrition Ashwagandha 450 mg 180"
click at [399, 153] on icon at bounding box center [401, 154] width 5 height 5
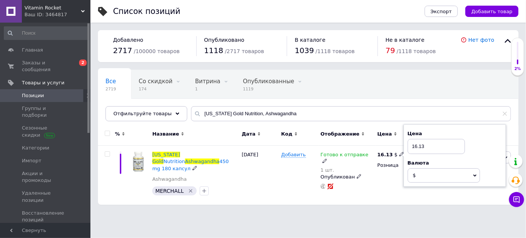
drag, startPoint x: 429, startPoint y: 144, endPoint x: 402, endPoint y: 145, distance: 26.8
click at [408, 145] on input "16.13" at bounding box center [436, 146] width 57 height 15
type input "19.52"
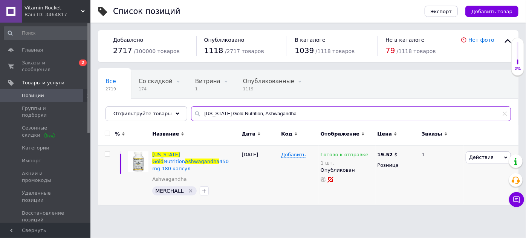
drag, startPoint x: 274, startPoint y: 111, endPoint x: 202, endPoint y: 106, distance: 72.1
click at [191, 106] on input "[US_STATE] Gold Nutrition, Ashwagandha" at bounding box center [351, 113] width 320 height 15
paste input "NeoCell"
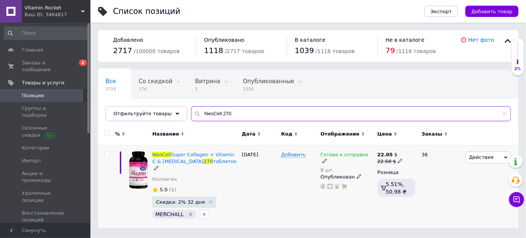
type input "NeoCell 270"
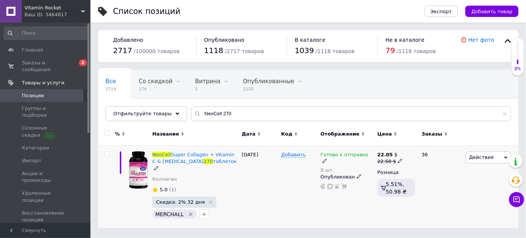
click at [368, 154] on div "Готово к отправке 8 шт." at bounding box center [347, 162] width 53 height 22
drag, startPoint x: 367, startPoint y: 154, endPoint x: 371, endPoint y: 153, distance: 4.3
click at [327, 159] on icon at bounding box center [325, 161] width 5 height 5
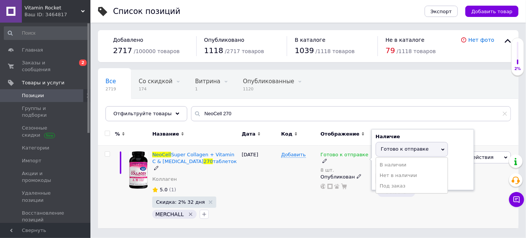
click at [404, 148] on span "Готово к отправке" at bounding box center [405, 149] width 48 height 6
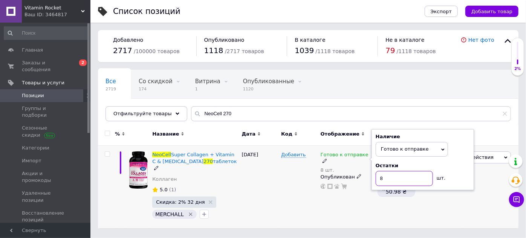
drag, startPoint x: 396, startPoint y: 180, endPoint x: 371, endPoint y: 180, distance: 25.2
click at [372, 180] on div "Наличие Готово к отправке В наличии Нет в наличии Под заказ Остатки 8 шт." at bounding box center [423, 159] width 102 height 61
type input "10"
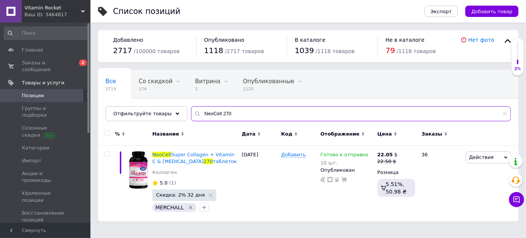
drag, startPoint x: 229, startPoint y: 112, endPoint x: 190, endPoint y: 113, distance: 38.8
click at [191, 113] on div "NeoCell 270" at bounding box center [351, 113] width 320 height 15
paste input "CollagenUP"
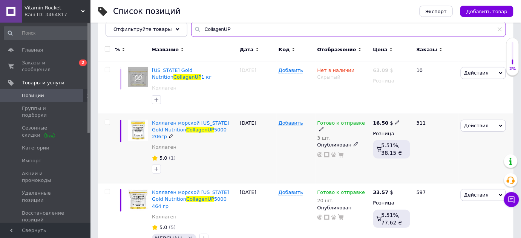
scroll to position [92, 0]
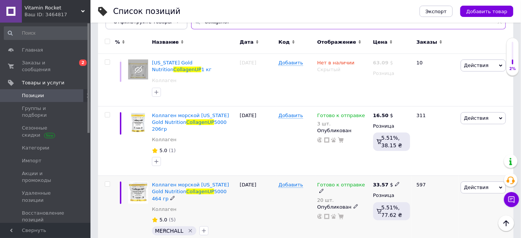
type input "CollagenUP"
click at [324, 189] on icon at bounding box center [321, 191] width 5 height 5
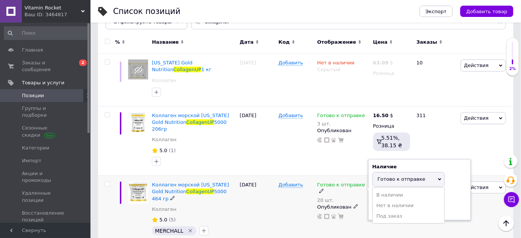
click at [382, 176] on span "Готово к отправке" at bounding box center [402, 179] width 48 height 6
click at [387, 203] on input "20" at bounding box center [400, 208] width 57 height 15
type input "22"
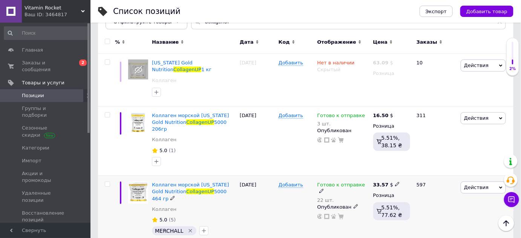
click at [324, 189] on icon at bounding box center [321, 191] width 5 height 5
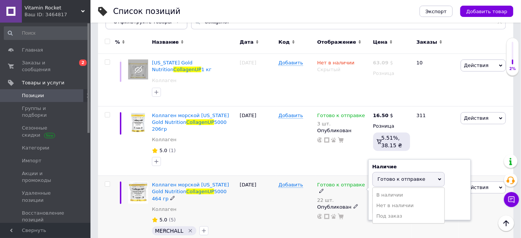
drag, startPoint x: 366, startPoint y: 176, endPoint x: 379, endPoint y: 172, distance: 13.6
click at [379, 176] on span "Готово к отправке" at bounding box center [402, 179] width 48 height 6
click at [388, 203] on input "22" at bounding box center [400, 208] width 57 height 15
type input "23"
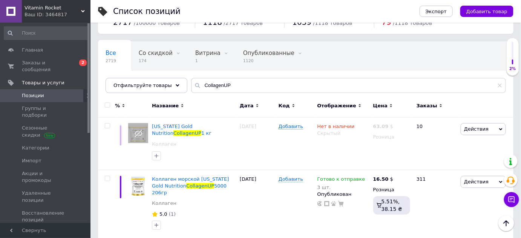
scroll to position [0, 0]
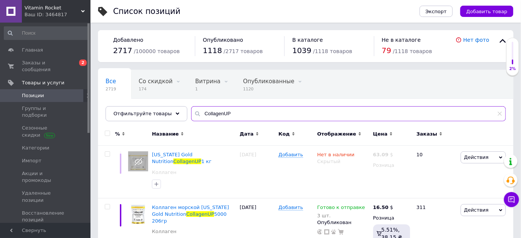
drag, startPoint x: 244, startPoint y: 115, endPoint x: 191, endPoint y: 116, distance: 53.5
click at [191, 116] on div "CollagenUP" at bounding box center [348, 113] width 315 height 15
paste input "LactoBif® 5"
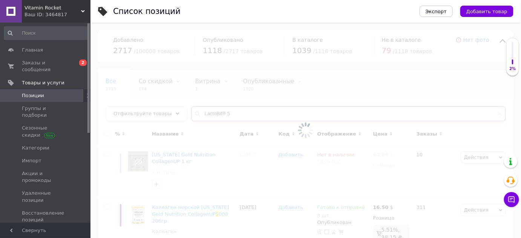
type input "LactoBif® 5"
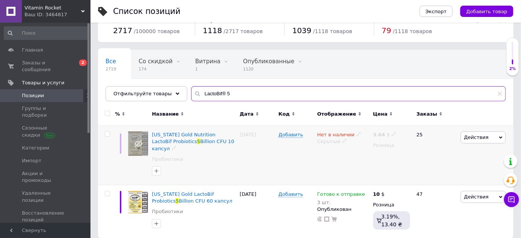
scroll to position [20, 0]
click at [324, 198] on icon at bounding box center [321, 200] width 5 height 5
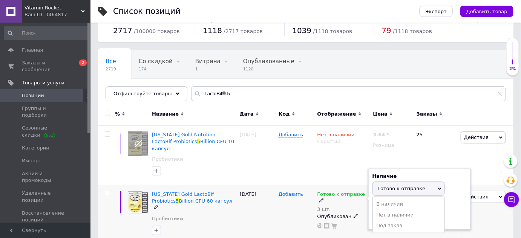
click at [385, 186] on span "Готово к отправке" at bounding box center [402, 189] width 48 height 6
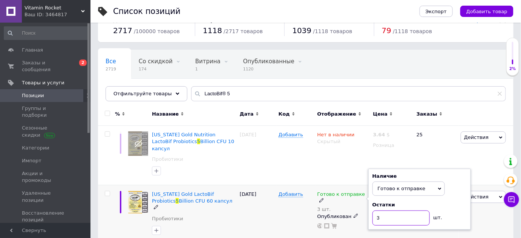
click at [383, 211] on input "3" at bounding box center [400, 218] width 57 height 15
type input "4"
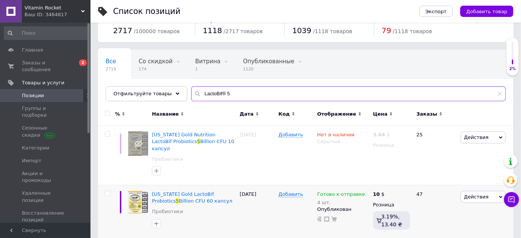
click at [226, 92] on input "LactoBif® 5" at bounding box center [348, 93] width 315 height 15
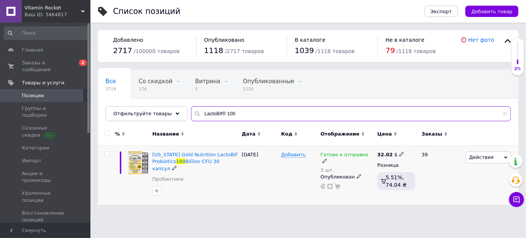
type input "LactoBif® 100"
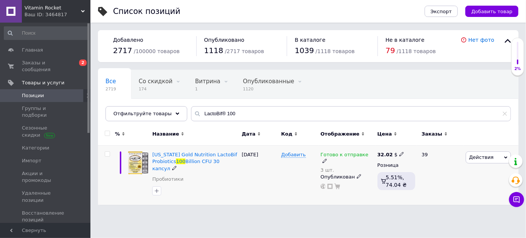
drag, startPoint x: 364, startPoint y: 154, endPoint x: 371, endPoint y: 153, distance: 7.2
click at [327, 159] on icon at bounding box center [325, 161] width 5 height 5
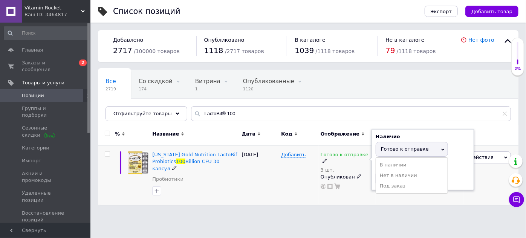
click at [399, 152] on span "Готово к отправке" at bounding box center [412, 149] width 72 height 14
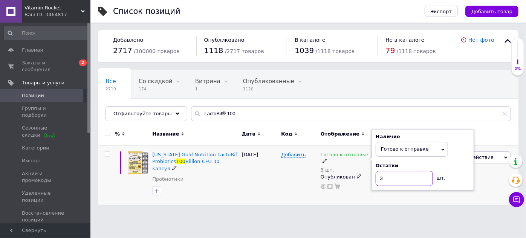
click at [395, 178] on input "3" at bounding box center [404, 178] width 57 height 15
type input "7"
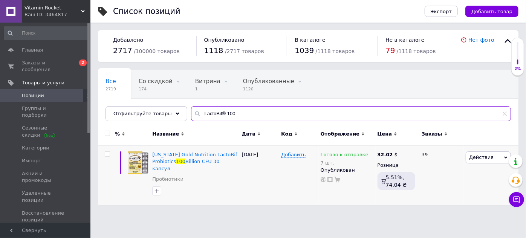
drag, startPoint x: 231, startPoint y: 108, endPoint x: 191, endPoint y: 114, distance: 40.8
click at [191, 114] on div "LactoBif® 100" at bounding box center [351, 113] width 320 height 15
paste input "[US_STATE] Gold Nutrition, Sport, Creatine"
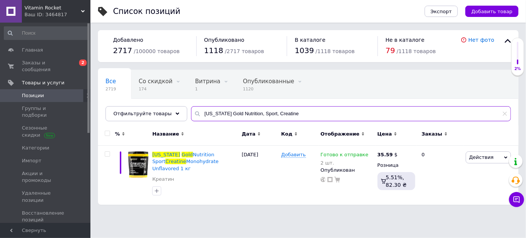
drag, startPoint x: 250, startPoint y: 114, endPoint x: 266, endPoint y: 117, distance: 15.7
click at [266, 117] on input "[US_STATE] Gold Nutrition, Sport, Creatine" at bounding box center [351, 113] width 320 height 15
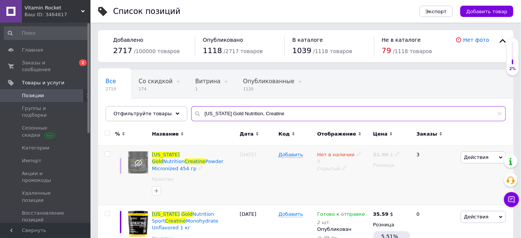
type input "[US_STATE] Gold Nutrition, Creatine"
click at [343, 168] on icon at bounding box center [344, 168] width 5 height 5
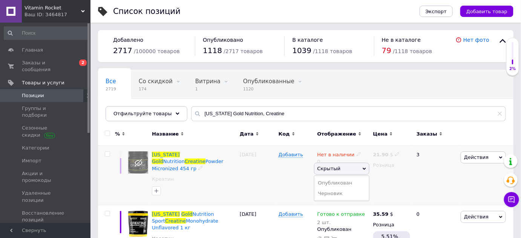
click at [346, 180] on li "Опубликован" at bounding box center [341, 183] width 55 height 11
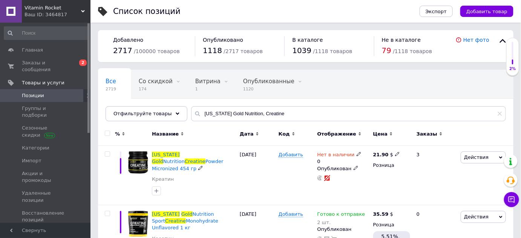
click at [356, 152] on use at bounding box center [358, 154] width 4 height 4
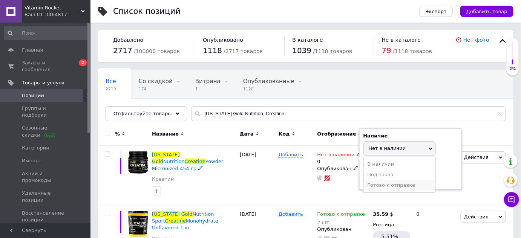
click at [376, 185] on li "Готово к отправке" at bounding box center [400, 185] width 72 height 11
drag, startPoint x: 376, startPoint y: 179, endPoint x: 353, endPoint y: 175, distance: 22.9
click at [358, 175] on div "Нет в наличии 0 Наличие Готово к отправке В наличии Нет в наличии Под заказ Ост…" at bounding box center [343, 166] width 52 height 30
type input "2"
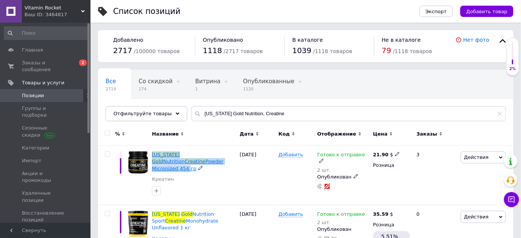
drag, startPoint x: 151, startPoint y: 148, endPoint x: 202, endPoint y: 162, distance: 52.1
click at [202, 162] on div "[US_STATE] Gold Nutrition Creatine Powder Micronized 454 гр Креатин" at bounding box center [194, 176] width 88 height 60
copy span "[US_STATE] Gold Nutrition Creatine Powder Micronized 454"
click at [395, 153] on icon at bounding box center [397, 154] width 5 height 5
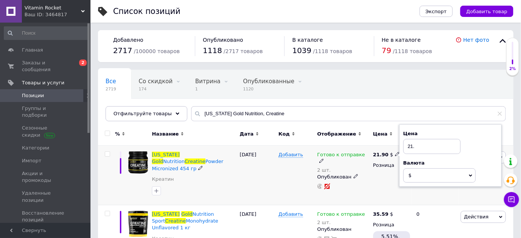
type input "21"
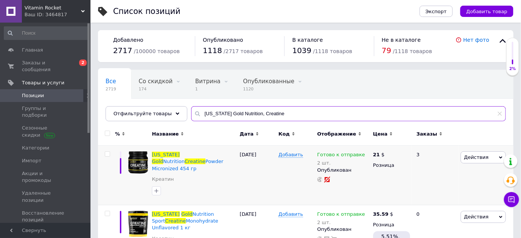
drag, startPoint x: 275, startPoint y: 107, endPoint x: 208, endPoint y: 108, distance: 67.1
click at [192, 107] on input "[US_STATE] Gold Nutrition, Creatine" at bounding box center [348, 113] width 315 height 15
paste input "ollagenUP"
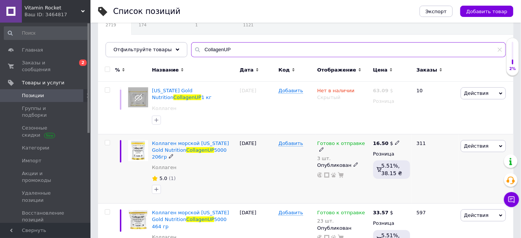
scroll to position [68, 0]
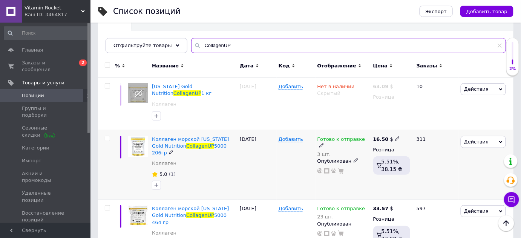
type input "CollagenUP"
click at [324, 143] on icon at bounding box center [321, 145] width 5 height 5
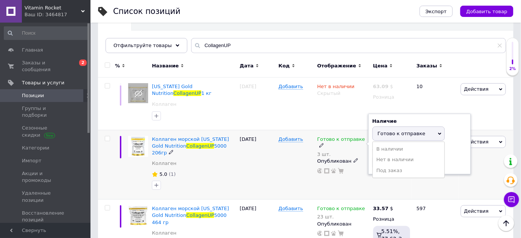
drag, startPoint x: 396, startPoint y: 130, endPoint x: 395, endPoint y: 151, distance: 21.1
click at [396, 131] on span "Готово к отправке" at bounding box center [402, 134] width 48 height 6
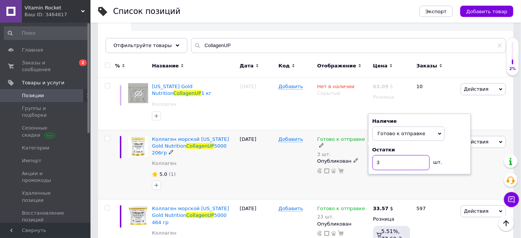
click at [395, 159] on input "3" at bounding box center [400, 162] width 57 height 15
type input "8"
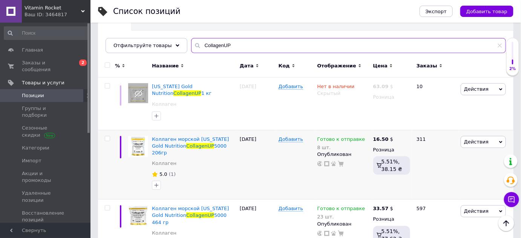
drag, startPoint x: 226, startPoint y: 50, endPoint x: 200, endPoint y: 50, distance: 26.0
click at [200, 50] on input "CollagenUP" at bounding box center [348, 45] width 315 height 15
type input "C"
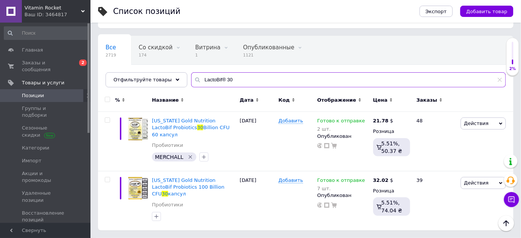
scroll to position [21, 0]
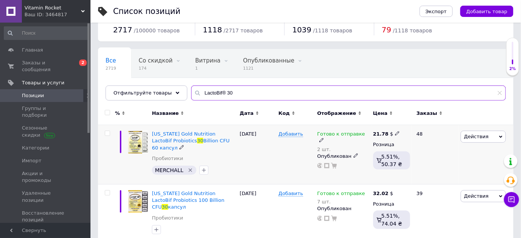
type input "LactoBif® 30"
click at [324, 138] on icon at bounding box center [321, 140] width 5 height 5
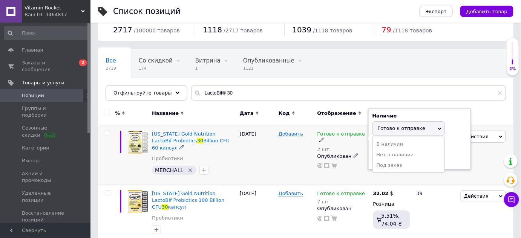
click at [387, 127] on span "Готово к отправке" at bounding box center [402, 128] width 48 height 6
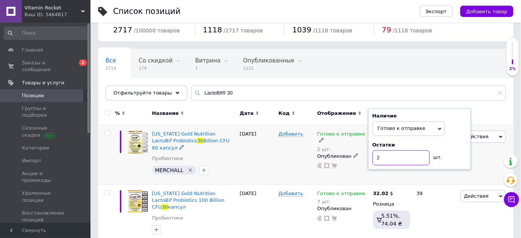
click at [387, 159] on input "2" at bounding box center [400, 157] width 57 height 15
type input "7"
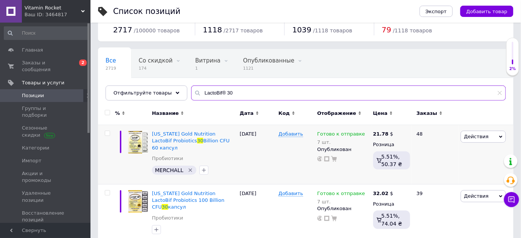
drag, startPoint x: 237, startPoint y: 86, endPoint x: 217, endPoint y: 92, distance: 21.2
click at [167, 89] on div "Отфильтруйте товары LactoBif® 30" at bounding box center [306, 93] width 400 height 15
paste input "Baby [MEDICAL_DATA]"
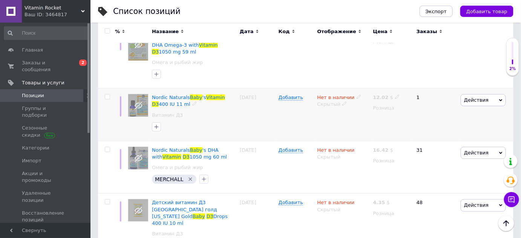
scroll to position [138, 0]
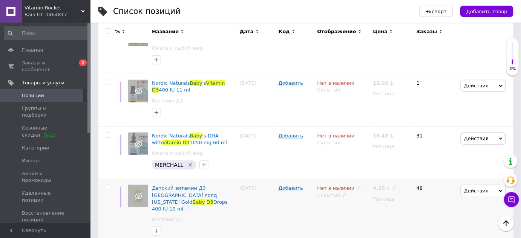
type input "Baby [MEDICAL_DATA]"
click at [342, 193] on icon at bounding box center [344, 195] width 5 height 5
click at [346, 205] on li "Опубликован" at bounding box center [341, 210] width 55 height 11
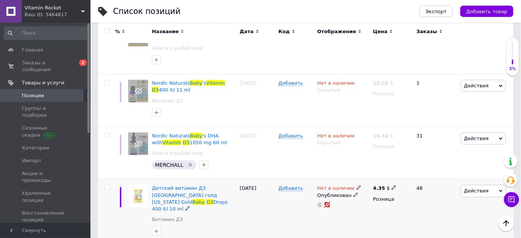
click at [356, 185] on icon at bounding box center [358, 187] width 5 height 5
click at [378, 210] on li "Готово к отправке" at bounding box center [400, 215] width 72 height 11
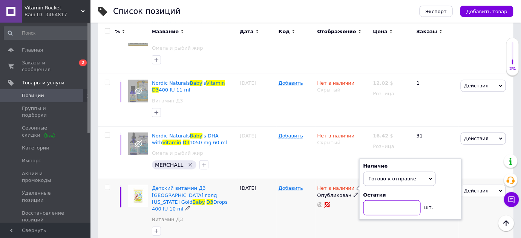
click at [379, 200] on input at bounding box center [391, 207] width 57 height 15
type input "1"
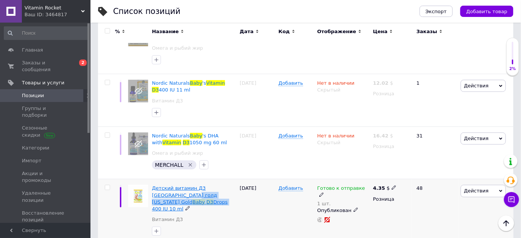
drag, startPoint x: 224, startPoint y: 188, endPoint x: 164, endPoint y: 190, distance: 59.9
click at [164, 190] on div "Детский витамин Д3 [GEOGRAPHIC_DATA] голд [US_STATE] Gold Baby D3 Drops 400 IU …" at bounding box center [194, 199] width 84 height 28
click at [391, 185] on span at bounding box center [393, 187] width 5 height 5
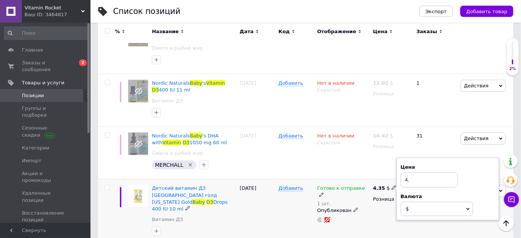
type input "4"
type input "8"
type input "5.83"
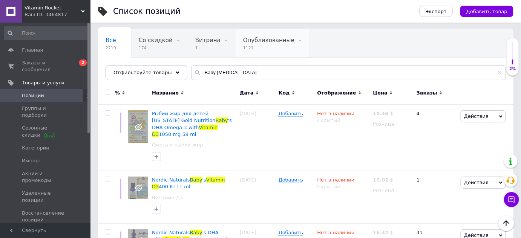
scroll to position [0, 0]
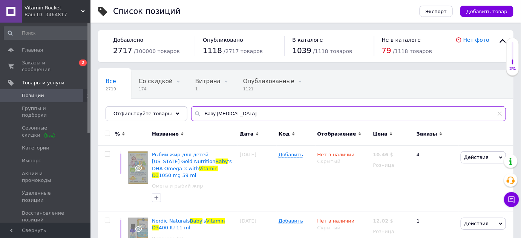
drag, startPoint x: 247, startPoint y: 113, endPoint x: 229, endPoint y: 112, distance: 17.7
click at [168, 121] on div "Все 2719 Со скидкой 174 Удалить Редактировать Витрина 1 Удалить Редактировать О…" at bounding box center [305, 96] width 415 height 52
paste input "[US_STATE] Gold Nutrition, [MEDICAL_DATA] + K2"
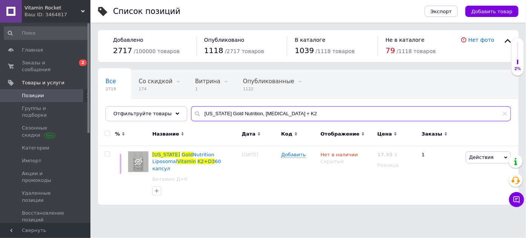
type input "[US_STATE] Gold Nutrition, [MEDICAL_DATA] + K2"
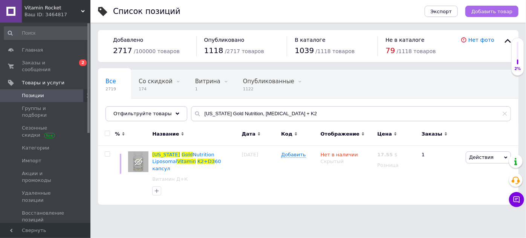
click at [482, 11] on span "Добавить товар" at bounding box center [491, 12] width 41 height 6
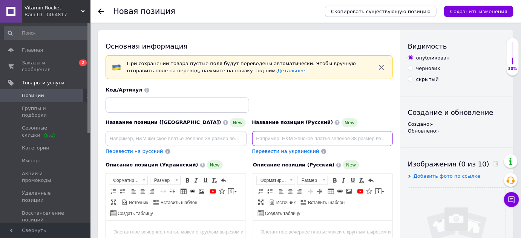
click at [265, 138] on input at bounding box center [322, 138] width 141 height 15
paste input "[US_STATE] Gold Nutrition, [MEDICAL_DATA] + K2 as MK-7, 180"
click at [309, 139] on input "[US_STATE] Gold Nutrition, [MEDICAL_DATA] + K2 as MK-7, 180" at bounding box center [322, 138] width 141 height 15
click at [353, 137] on input "[US_STATE] Gold Nutrition [MEDICAL_DATA] + K2 as MK-7, 180" at bounding box center [322, 138] width 141 height 15
drag, startPoint x: 376, startPoint y: 134, endPoint x: 376, endPoint y: 140, distance: 6.1
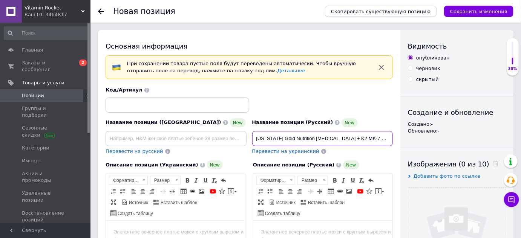
click at [376, 134] on input "[US_STATE] Gold Nutrition [MEDICAL_DATA] + K2 MK-7, 180" at bounding box center [322, 138] width 141 height 15
paste input "растительных капсул"
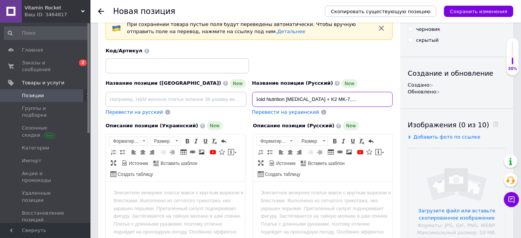
scroll to position [102, 0]
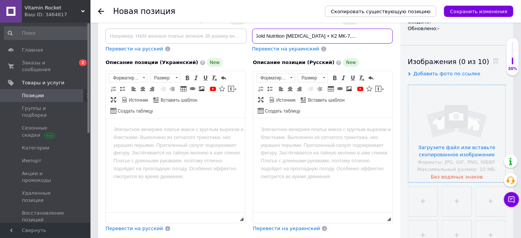
type input "[US_STATE] Gold Nutrition [MEDICAL_DATA] + K2 MK-7, 180 растительных капсул"
click at [486, 142] on input "file" at bounding box center [456, 133] width 97 height 97
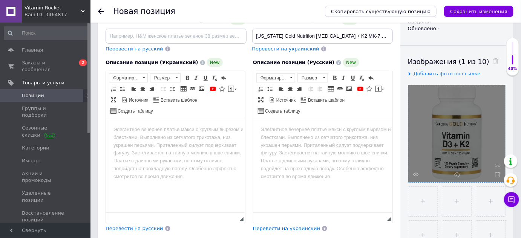
click at [307, 141] on html at bounding box center [322, 129] width 139 height 23
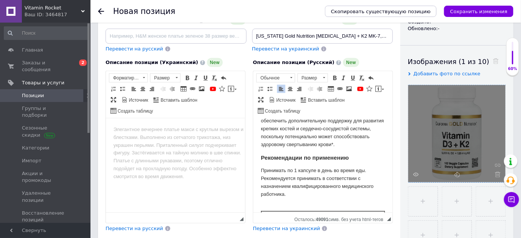
scroll to position [233, 0]
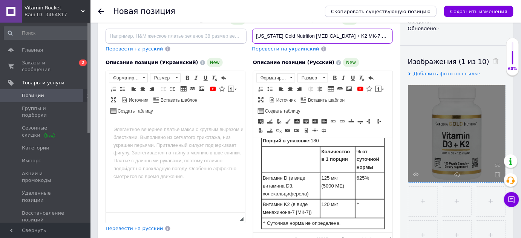
drag, startPoint x: 255, startPoint y: 33, endPoint x: 371, endPoint y: 35, distance: 116.1
click at [371, 35] on input "[US_STATE] Gold Nutrition [MEDICAL_DATA] + K2 MK-7, 180 растительных капсул" at bounding box center [322, 36] width 141 height 15
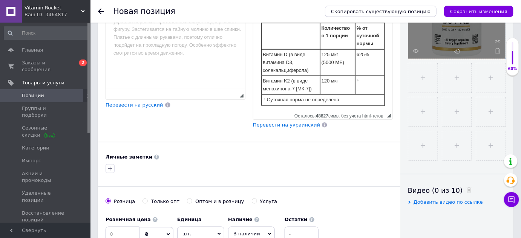
scroll to position [240, 0]
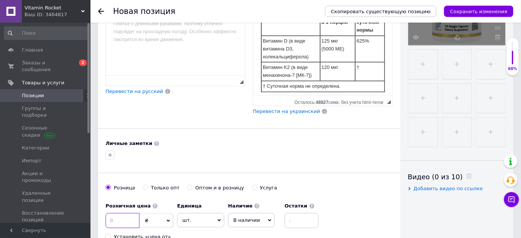
click at [127, 214] on input at bounding box center [123, 220] width 34 height 15
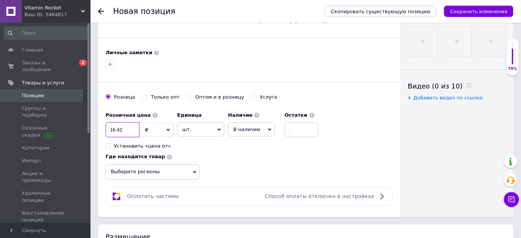
scroll to position [343, 0]
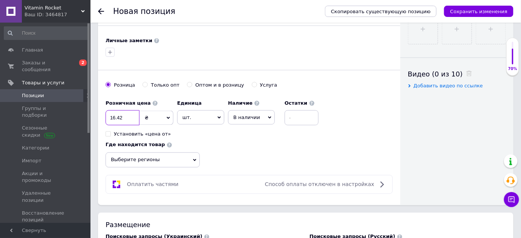
type input "16.42"
click at [155, 111] on span "₴" at bounding box center [156, 118] width 34 height 14
click at [153, 130] on li "$" at bounding box center [156, 133] width 33 height 11
click at [242, 117] on span "В наличии" at bounding box center [246, 118] width 27 height 6
click at [244, 156] on li "Готово к отправке" at bounding box center [251, 157] width 46 height 17
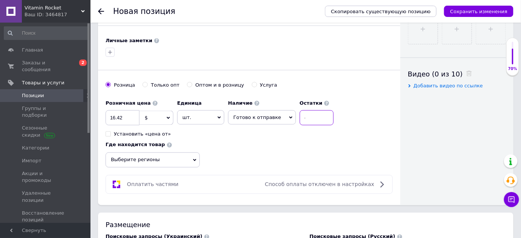
click at [309, 120] on input at bounding box center [317, 117] width 34 height 15
type input "4"
type input "1"
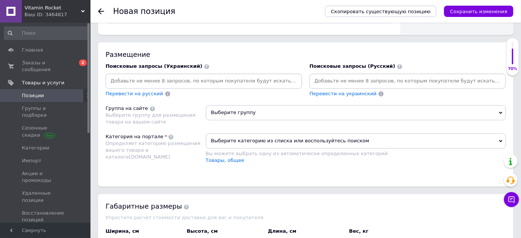
scroll to position [514, 0]
click at [341, 78] on input at bounding box center [407, 80] width 193 height 11
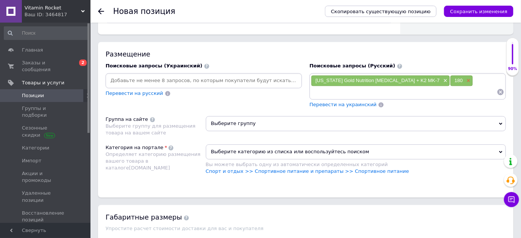
click at [465, 78] on span "×" at bounding box center [468, 81] width 6 height 6
click at [342, 91] on input at bounding box center [404, 91] width 186 height 11
drag, startPoint x: 354, startPoint y: 90, endPoint x: 379, endPoint y: 90, distance: 25.2
click at [342, 90] on input at bounding box center [404, 91] width 186 height 11
click at [465, 78] on span "×" at bounding box center [468, 81] width 6 height 6
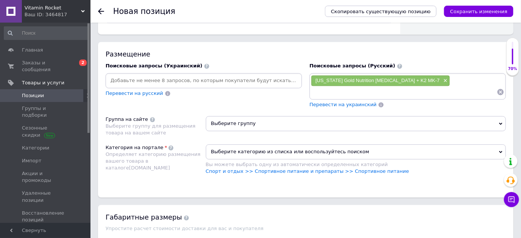
click at [385, 89] on input at bounding box center [404, 91] width 186 height 11
click at [450, 76] on div "180 ×" at bounding box center [461, 80] width 22 height 11
click at [465, 78] on span "×" at bounding box center [468, 81] width 6 height 6
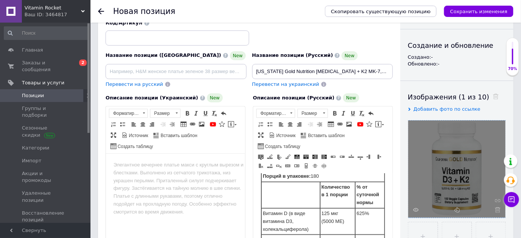
scroll to position [34, 0]
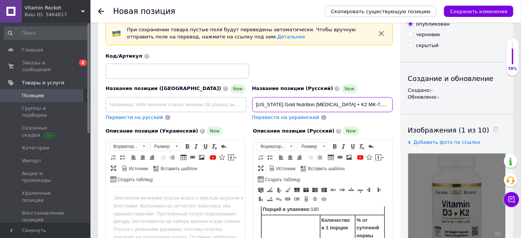
drag, startPoint x: 254, startPoint y: 102, endPoint x: 358, endPoint y: 106, distance: 103.3
click at [358, 106] on input "[US_STATE] Gold Nutrition [MEDICAL_DATA] + K2 MK-7, 180 растительных капсул" at bounding box center [322, 104] width 141 height 15
paste input ", 180"
type input "[US_STATE] Gold Nutrition [MEDICAL_DATA] + K2 MK-7, 180 растительных капсул"
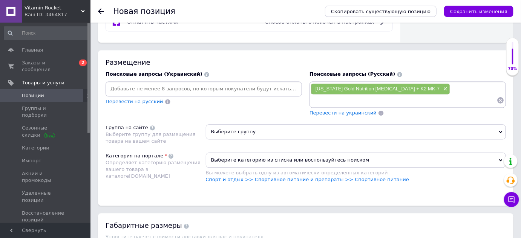
scroll to position [514, 0]
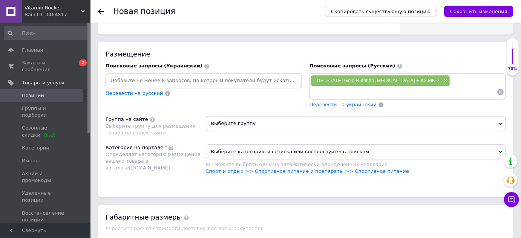
click at [365, 86] on input at bounding box center [404, 91] width 186 height 11
paste input "[US_STATE] Gold Nutrition [MEDICAL_DATA] + K2 MK-7"
click at [430, 89] on input "[US_STATE] Gold Nutrition [MEDICAL_DATA] + K2 MK-7" at bounding box center [404, 91] width 186 height 11
paste input "[US_STATE] Gold Nutrition [MEDICAL_DATA] + K2 MK-7"
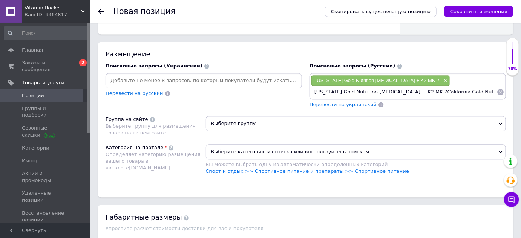
scroll to position [0, 26]
type input "[US_STATE] Gold Nutrition [MEDICAL_DATA] + K2 MK-7California Gold Nutrition [ME…"
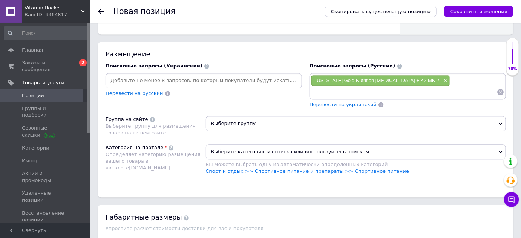
scroll to position [0, 0]
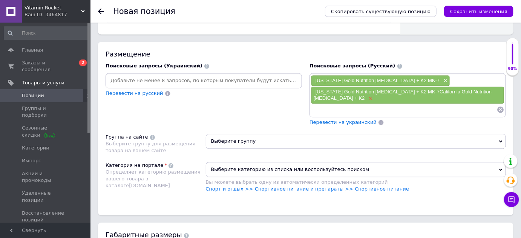
click at [367, 95] on span "×" at bounding box center [370, 98] width 6 height 6
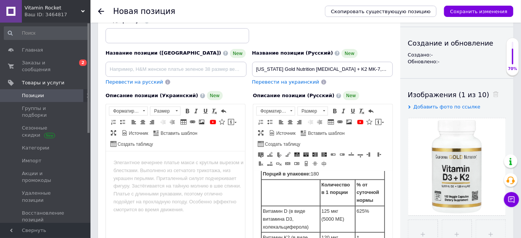
scroll to position [68, 0]
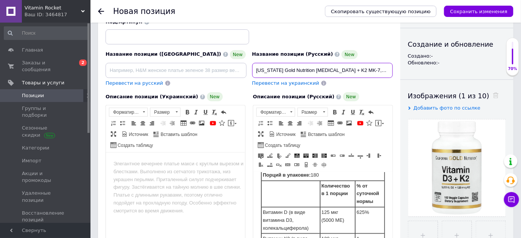
drag, startPoint x: 254, startPoint y: 67, endPoint x: 344, endPoint y: 70, distance: 90.1
click at [344, 70] on input "[US_STATE] Gold Nutrition [MEDICAL_DATA] + K2 MK-7, 180 растительных капсул" at bounding box center [322, 70] width 141 height 15
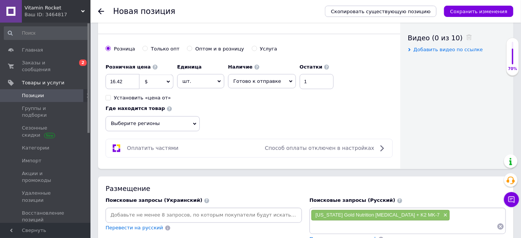
scroll to position [445, 0]
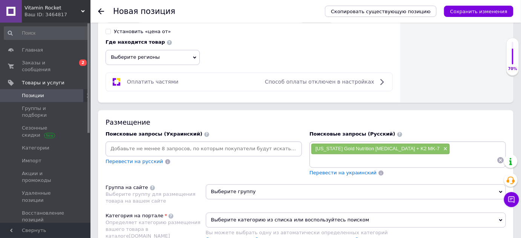
click at [341, 155] on input at bounding box center [404, 160] width 186 height 11
paste input "[US_STATE] Gold Nutrition [MEDICAL_DATA] + K2"
type input "[US_STATE] Gold Nutrition [MEDICAL_DATA] + K2"
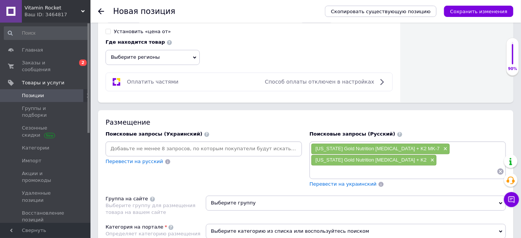
drag, startPoint x: 345, startPoint y: 164, endPoint x: 345, endPoint y: 169, distance: 4.9
click at [345, 166] on input at bounding box center [404, 171] width 186 height 11
paste input "[US_STATE] Gold Nutrition [MEDICAL_DATA] + K2"
drag, startPoint x: 348, startPoint y: 167, endPoint x: 368, endPoint y: 170, distance: 20.2
click at [368, 170] on input "[US_STATE] Gold Nutrition [MEDICAL_DATA] + K2" at bounding box center [404, 171] width 186 height 11
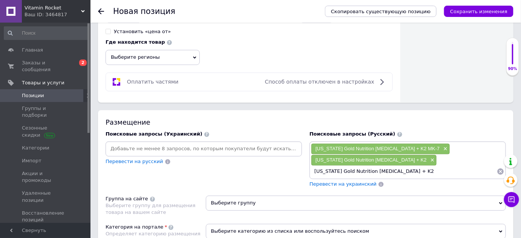
type input "[US_STATE] Gold [MEDICAL_DATA] + K2"
type input "\"
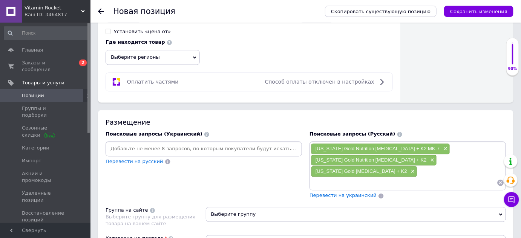
click at [356, 177] on input at bounding box center [404, 182] width 186 height 11
paste input "[US_STATE] Gold Nutrition [MEDICAL_DATA] + K2"
drag, startPoint x: 336, startPoint y: 167, endPoint x: 369, endPoint y: 172, distance: 32.8
click at [369, 177] on input "[US_STATE] Gold Nutrition [MEDICAL_DATA] + K2" at bounding box center [404, 182] width 186 height 11
type input "[US_STATE] [MEDICAL_DATA] + K2"
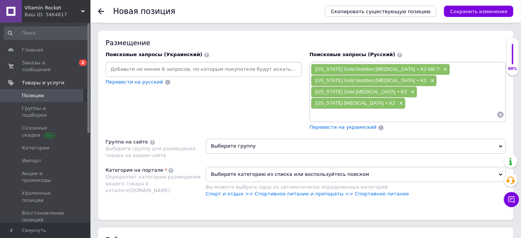
scroll to position [548, 0]
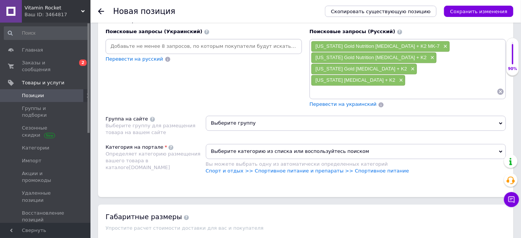
click at [271, 116] on span "Выберите группу" at bounding box center [356, 123] width 300 height 15
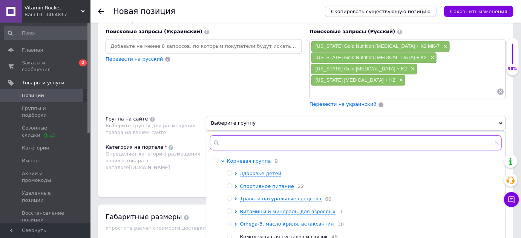
click at [256, 135] on input "text" at bounding box center [356, 142] width 292 height 15
click at [234, 210] on icon at bounding box center [235, 211] width 3 height 3
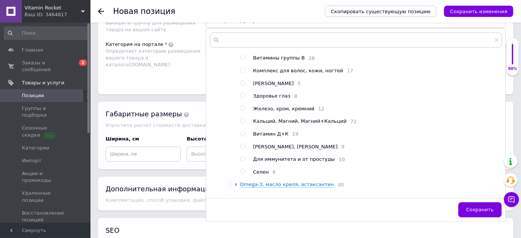
scroll to position [137, 0]
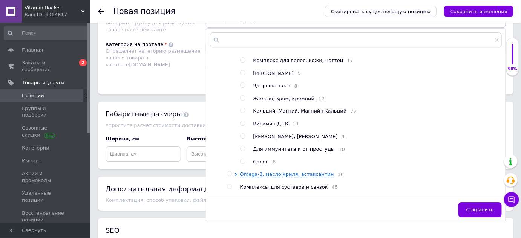
drag, startPoint x: 243, startPoint y: 105, endPoint x: 298, endPoint y: 119, distance: 57.1
click at [242, 121] on input "radio" at bounding box center [242, 123] width 5 height 5
radio input "true"
click at [470, 202] on button "Сохранить" at bounding box center [479, 209] width 43 height 15
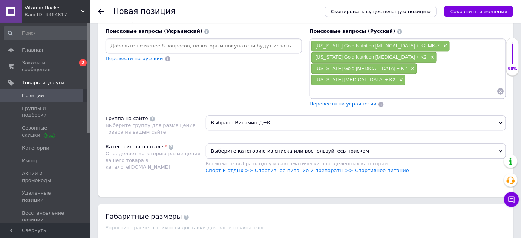
scroll to position [548, 0]
click at [281, 144] on span "Выберите категорию из списка или воспользуйтесь поиском" at bounding box center [356, 151] width 300 height 15
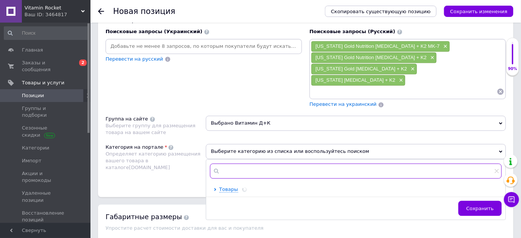
click at [282, 164] on input "text" at bounding box center [356, 171] width 292 height 15
type input "биодо"
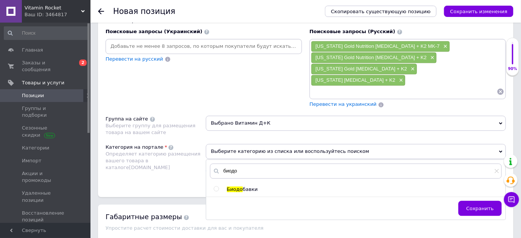
click at [224, 186] on div at bounding box center [224, 189] width 6 height 7
drag, startPoint x: 216, startPoint y: 160, endPoint x: 220, endPoint y: 162, distance: 4.8
click at [216, 187] on input "radio" at bounding box center [216, 189] width 5 height 5
radio input "true"
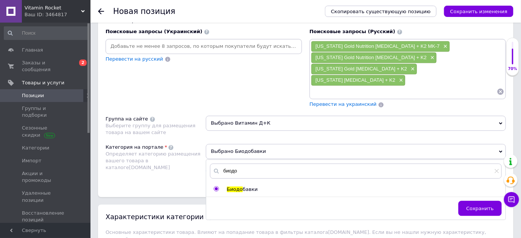
click at [493, 206] on span "Сохранить" at bounding box center [480, 209] width 28 height 6
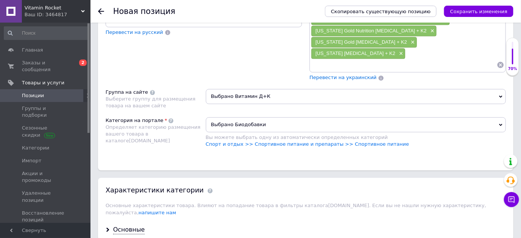
scroll to position [616, 0]
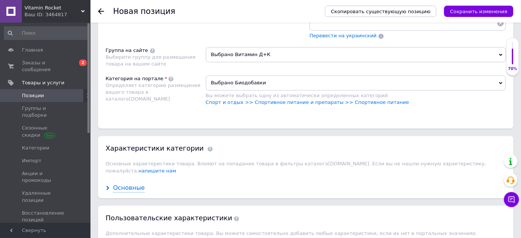
click at [128, 184] on div "Основные" at bounding box center [129, 188] width 32 height 9
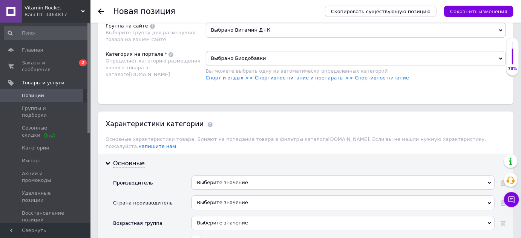
scroll to position [685, 0]
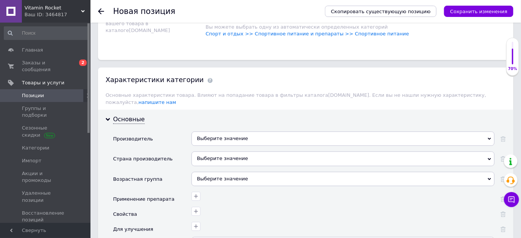
click at [239, 132] on div "Выберите значение" at bounding box center [342, 139] width 303 height 14
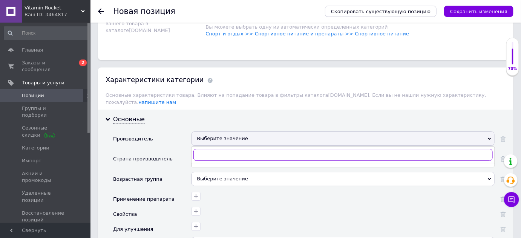
click at [239, 149] on input "text" at bounding box center [342, 155] width 299 height 12
type input "[US_STATE] gol"
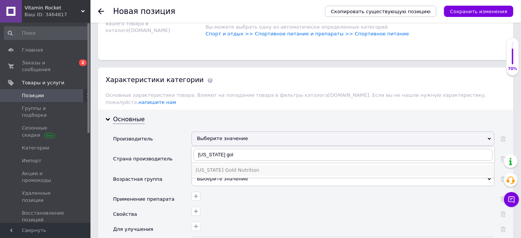
click at [238, 167] on div "[US_STATE] Gold Nutrition" at bounding box center [343, 170] width 295 height 7
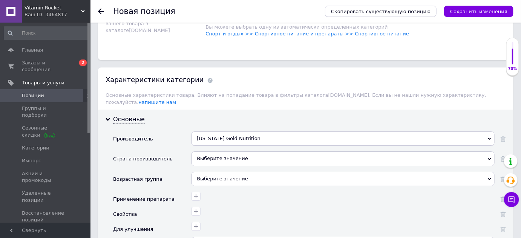
drag, startPoint x: 225, startPoint y: 122, endPoint x: 225, endPoint y: 130, distance: 7.9
click at [225, 151] on div "Выберите значение" at bounding box center [342, 158] width 303 height 14
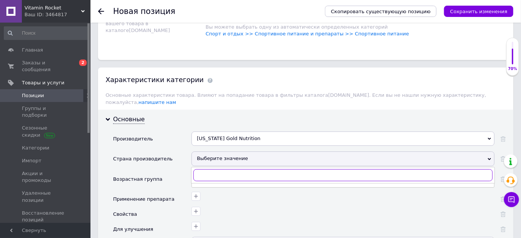
click at [227, 169] on input "text" at bounding box center [342, 175] width 299 height 12
type input "сш"
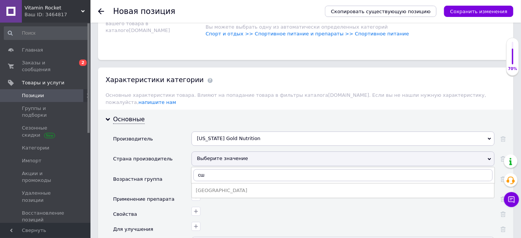
click at [219, 187] on div "[GEOGRAPHIC_DATA]" at bounding box center [343, 190] width 295 height 7
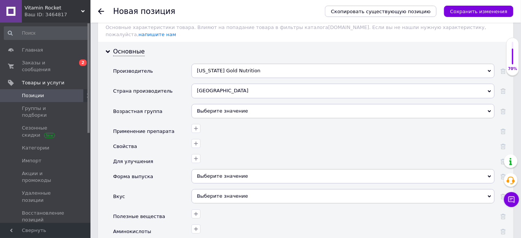
scroll to position [754, 0]
click at [257, 168] on div "Выберите значение" at bounding box center [342, 175] width 303 height 14
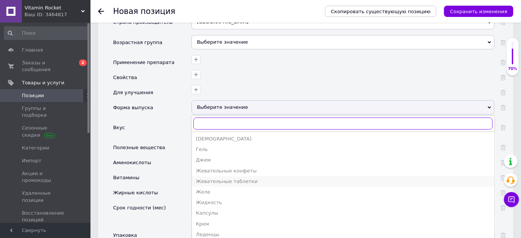
scroll to position [34, 0]
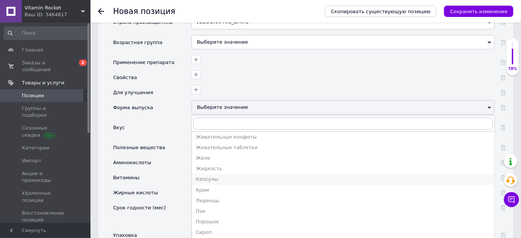
click at [225, 176] on div "Капсулы" at bounding box center [343, 179] width 295 height 7
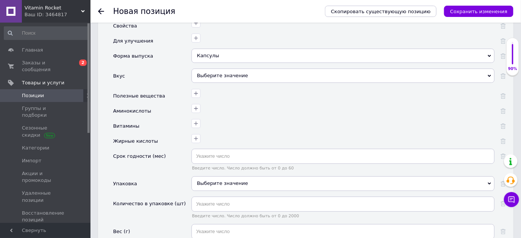
scroll to position [890, 0]
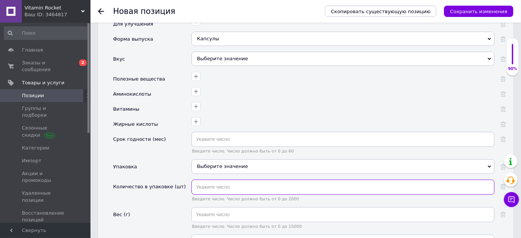
click at [229, 180] on input "text" at bounding box center [342, 187] width 303 height 15
type input "180"
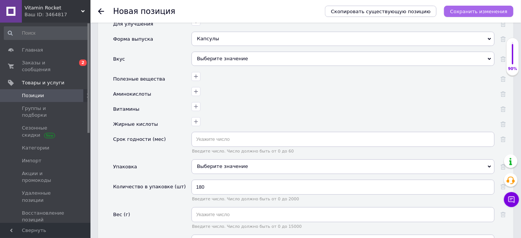
drag, startPoint x: 465, startPoint y: 7, endPoint x: 458, endPoint y: 11, distance: 7.8
click at [465, 8] on button "Сохранить изменения" at bounding box center [478, 11] width 69 height 11
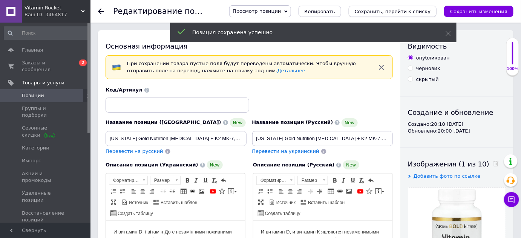
click at [431, 11] on icon "Сохранить, перейти к списку" at bounding box center [393, 12] width 76 height 6
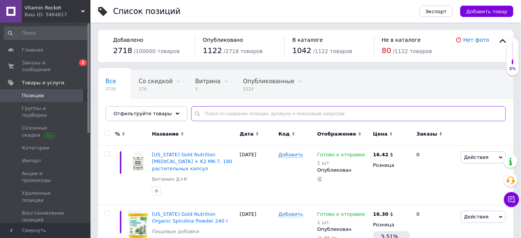
paste input "CollagenUP"
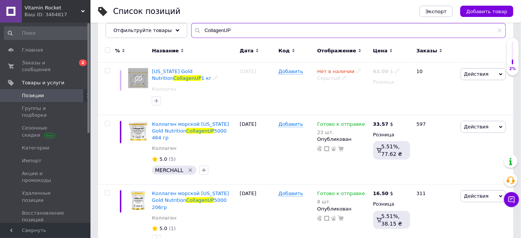
scroll to position [92, 0]
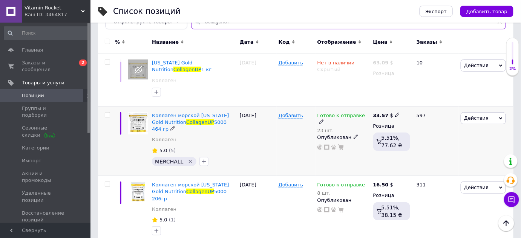
type input "CollagenUP"
drag, startPoint x: 363, startPoint y: 115, endPoint x: 367, endPoint y: 115, distance: 3.8
click at [324, 119] on icon at bounding box center [321, 121] width 5 height 5
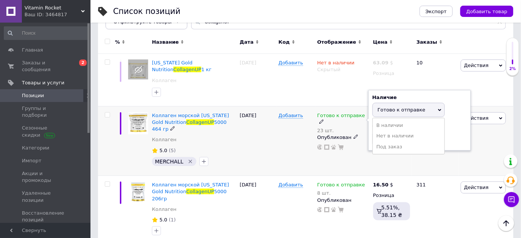
click at [389, 116] on span "Готово к отправке" at bounding box center [408, 110] width 72 height 14
click at [391, 135] on input "23" at bounding box center [400, 139] width 57 height 15
type input "24"
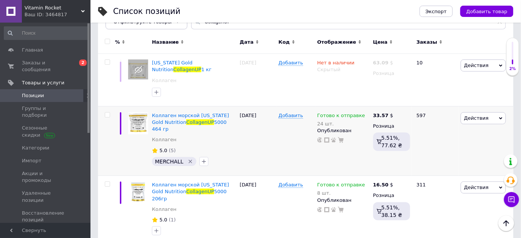
scroll to position [23, 0]
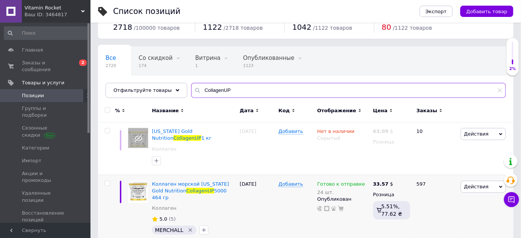
drag, startPoint x: 236, startPoint y: 85, endPoint x: 191, endPoint y: 84, distance: 45.2
click at [191, 84] on input "CollagenUP" at bounding box center [348, 90] width 315 height 15
paste input "[US_STATE] Gold Nutrition, [MEDICAL_DATA] + K2"
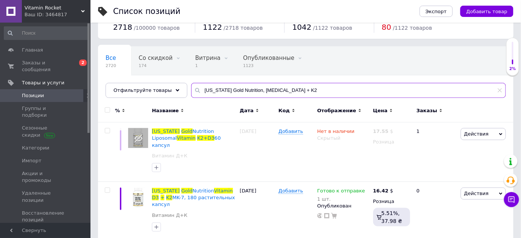
scroll to position [20, 0]
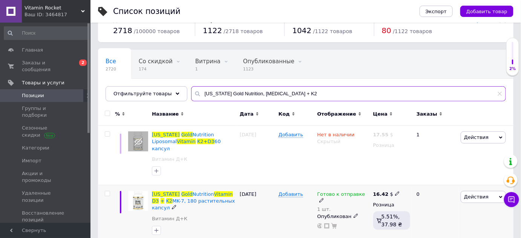
type input "[US_STATE] Gold Nutrition, [MEDICAL_DATA] + K2"
click at [482, 194] on span "Действия" at bounding box center [476, 197] width 24 height 6
click at [454, 228] on li "Копировать" at bounding box center [451, 233] width 107 height 11
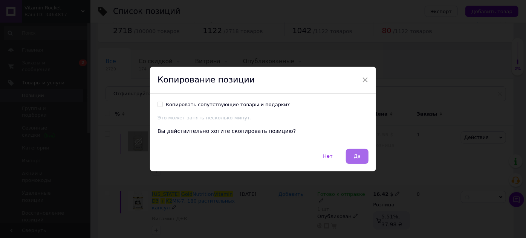
click at [357, 158] on span "Да" at bounding box center [357, 156] width 7 height 6
